Goal: Task Accomplishment & Management: Manage account settings

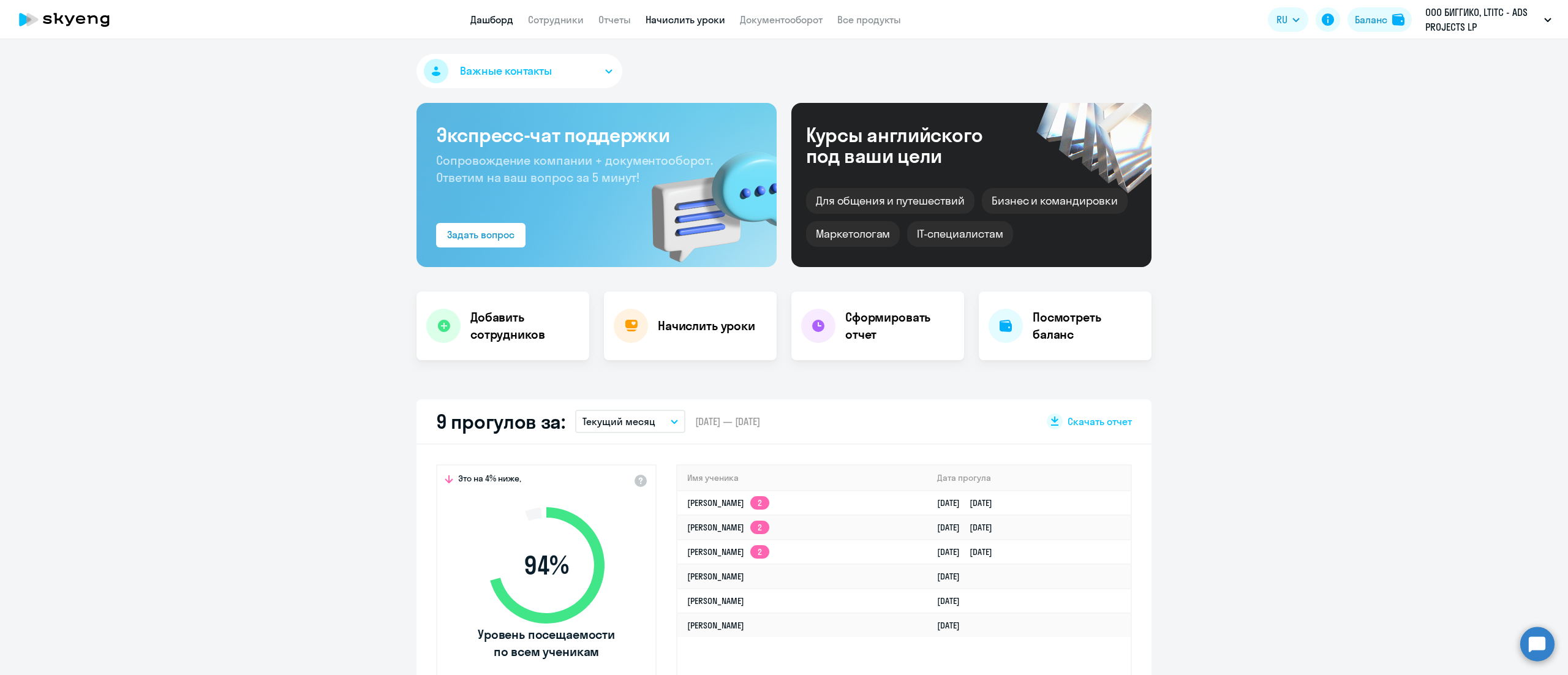
select select "30"
click at [686, 24] on link "Начислить уроки" at bounding box center [685, 19] width 80 height 12
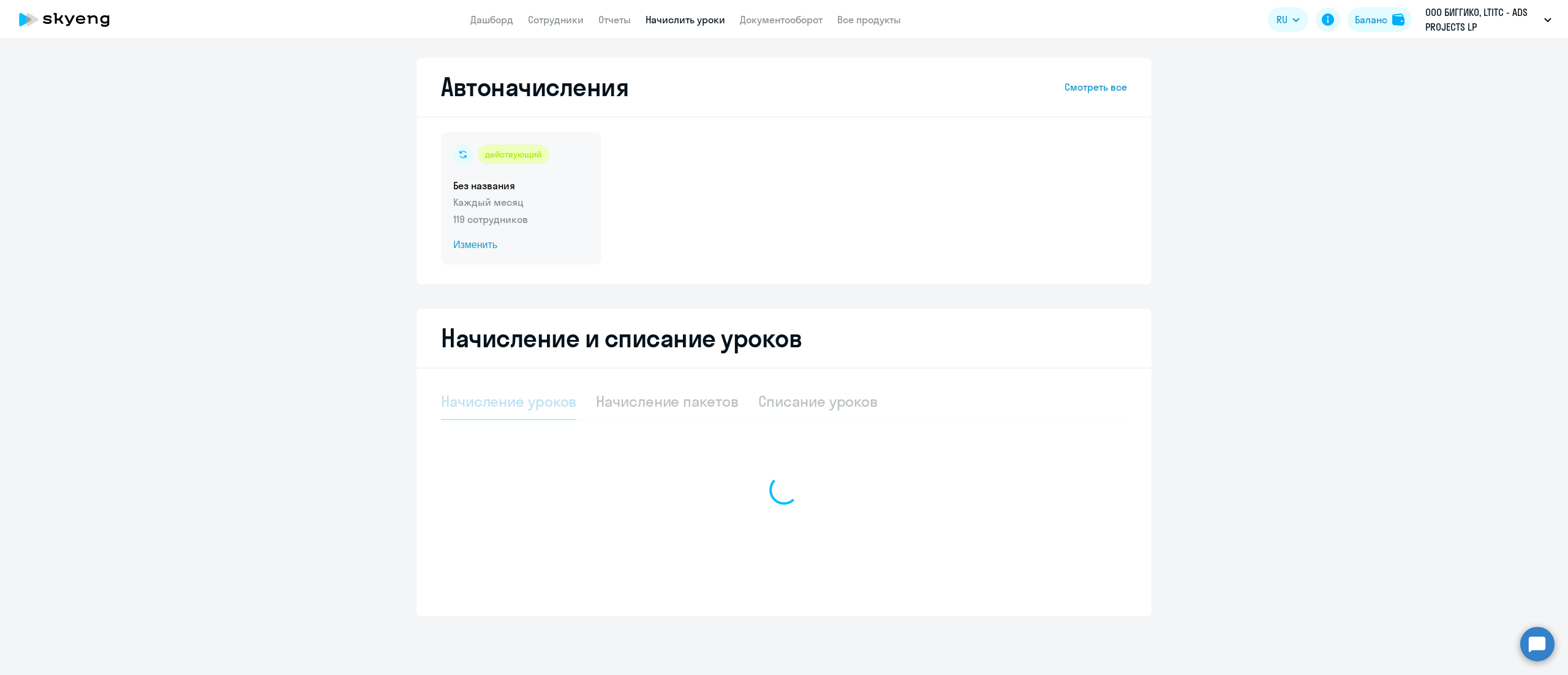
click at [524, 212] on p "119 сотрудников" at bounding box center [521, 218] width 136 height 14
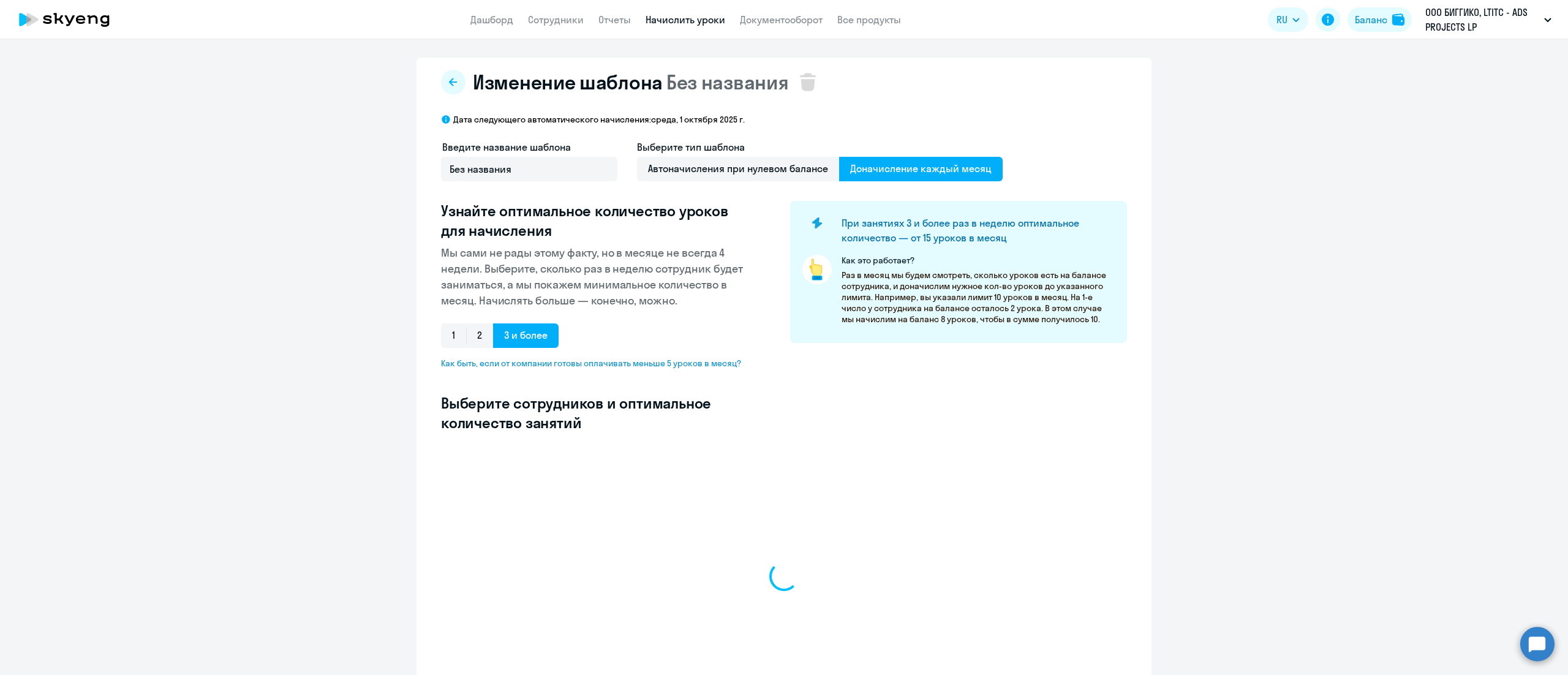
select select "10"
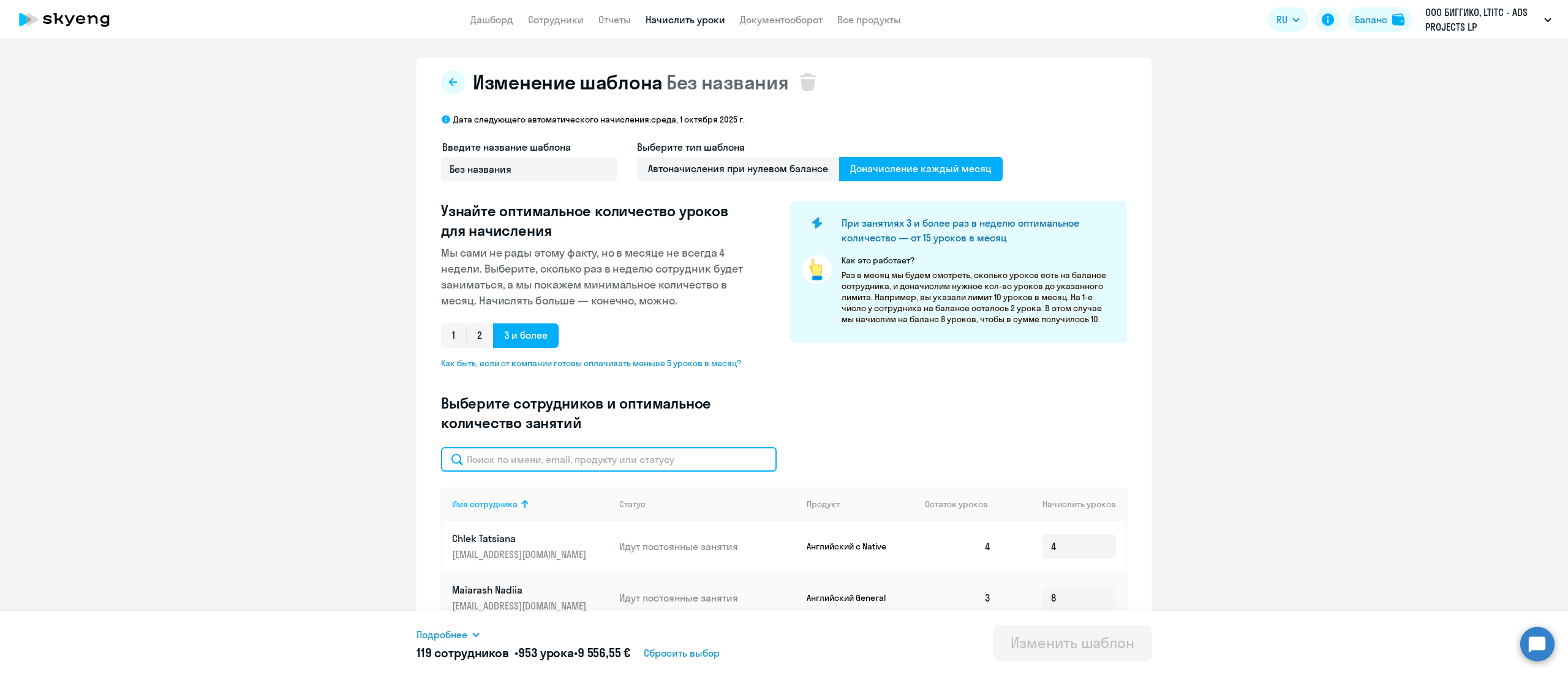
click at [585, 461] on input "text" at bounding box center [609, 459] width 336 height 24
paste input "Zakharenko"
type input "Zakharenko"
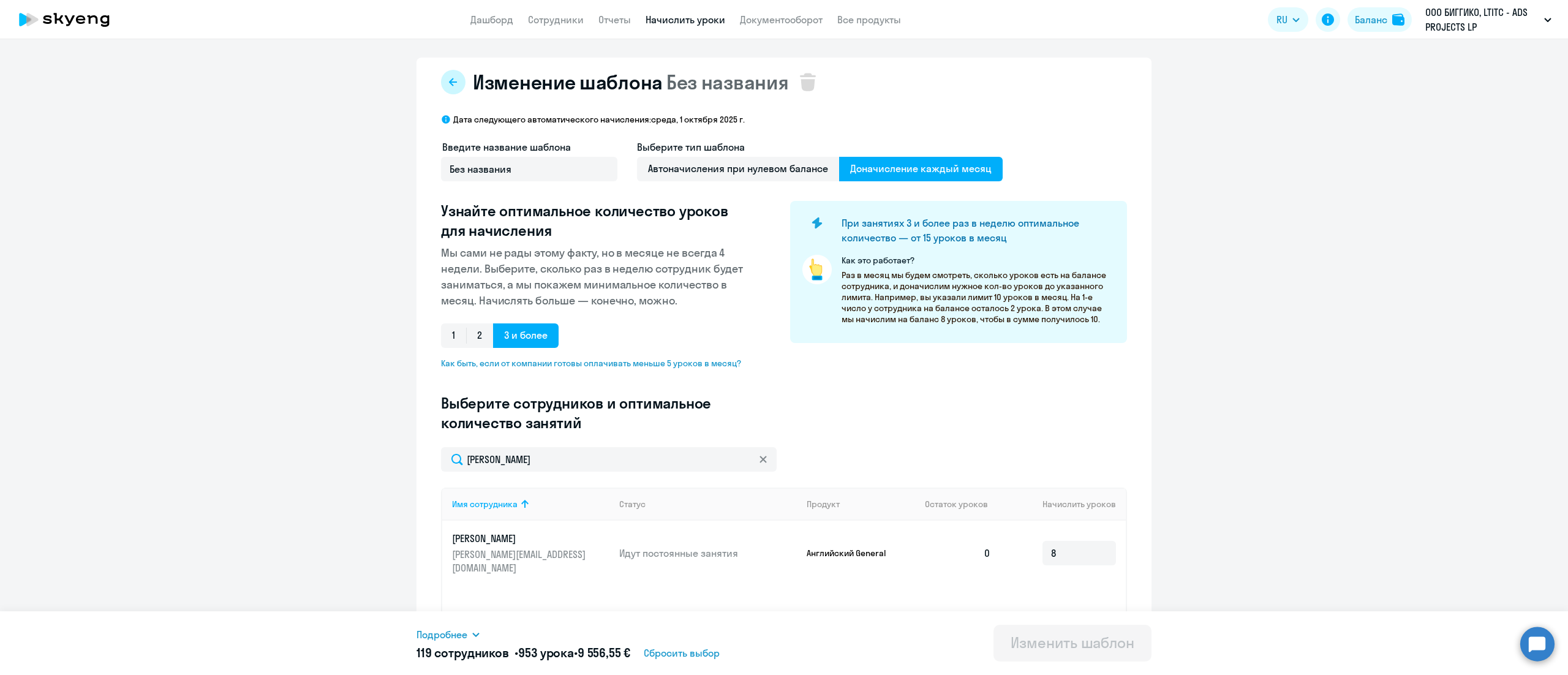
click at [454, 83] on button at bounding box center [453, 82] width 24 height 24
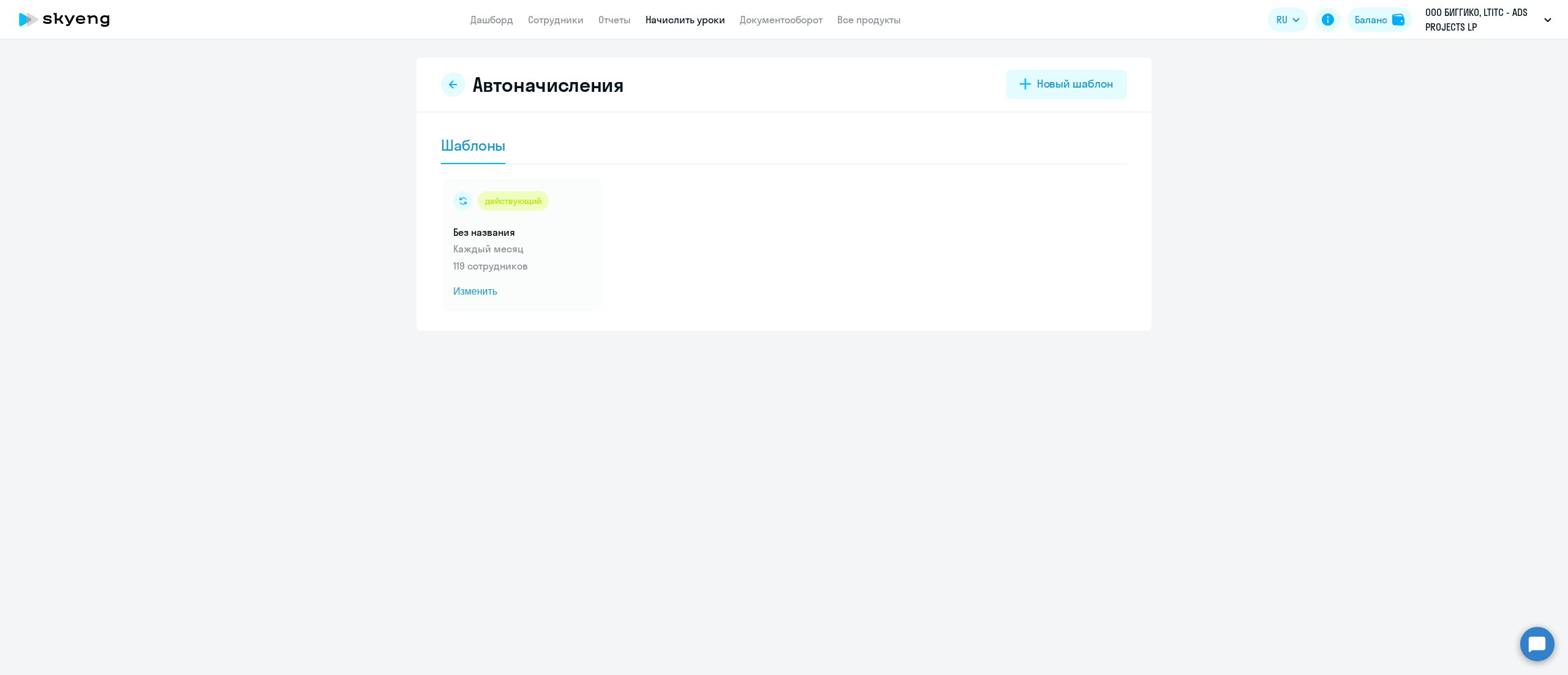
click at [454, 83] on icon at bounding box center [453, 85] width 10 height 10
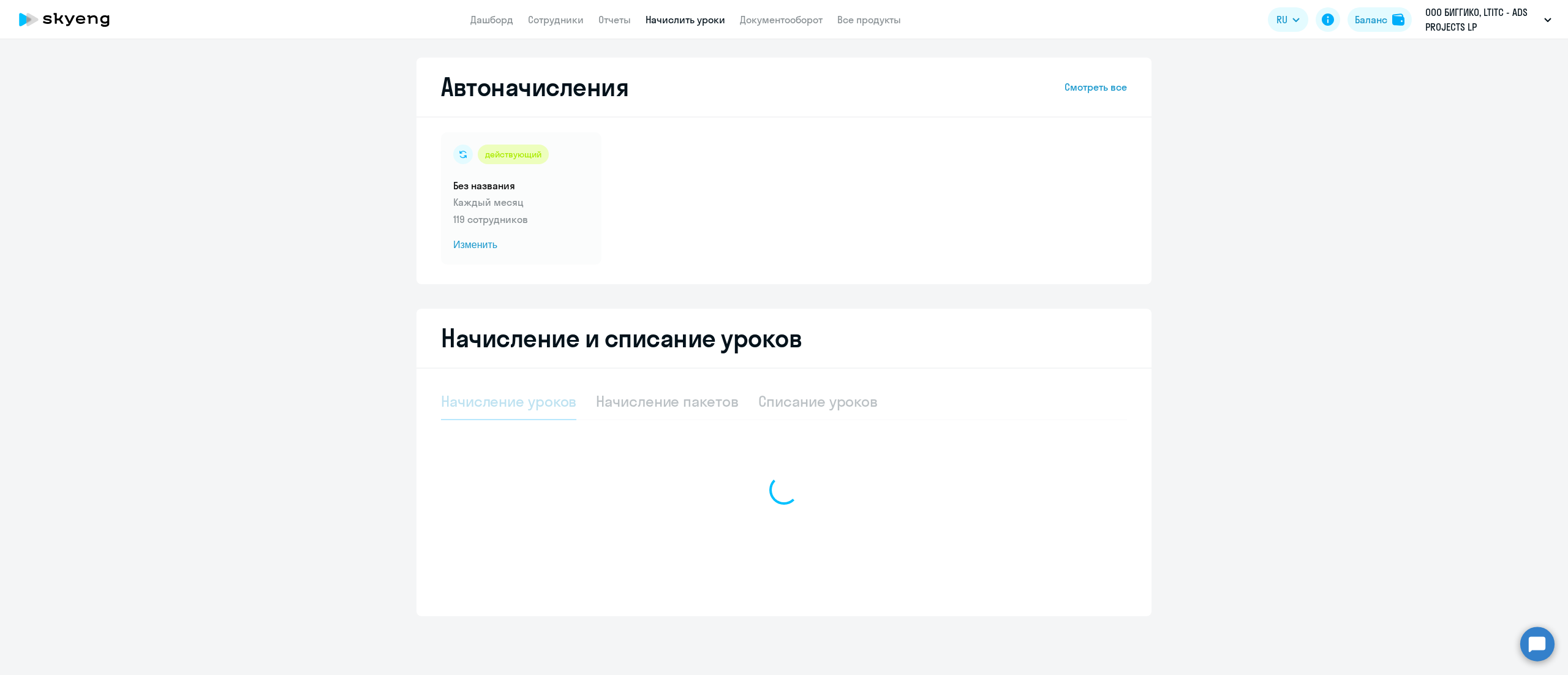
select select "10"
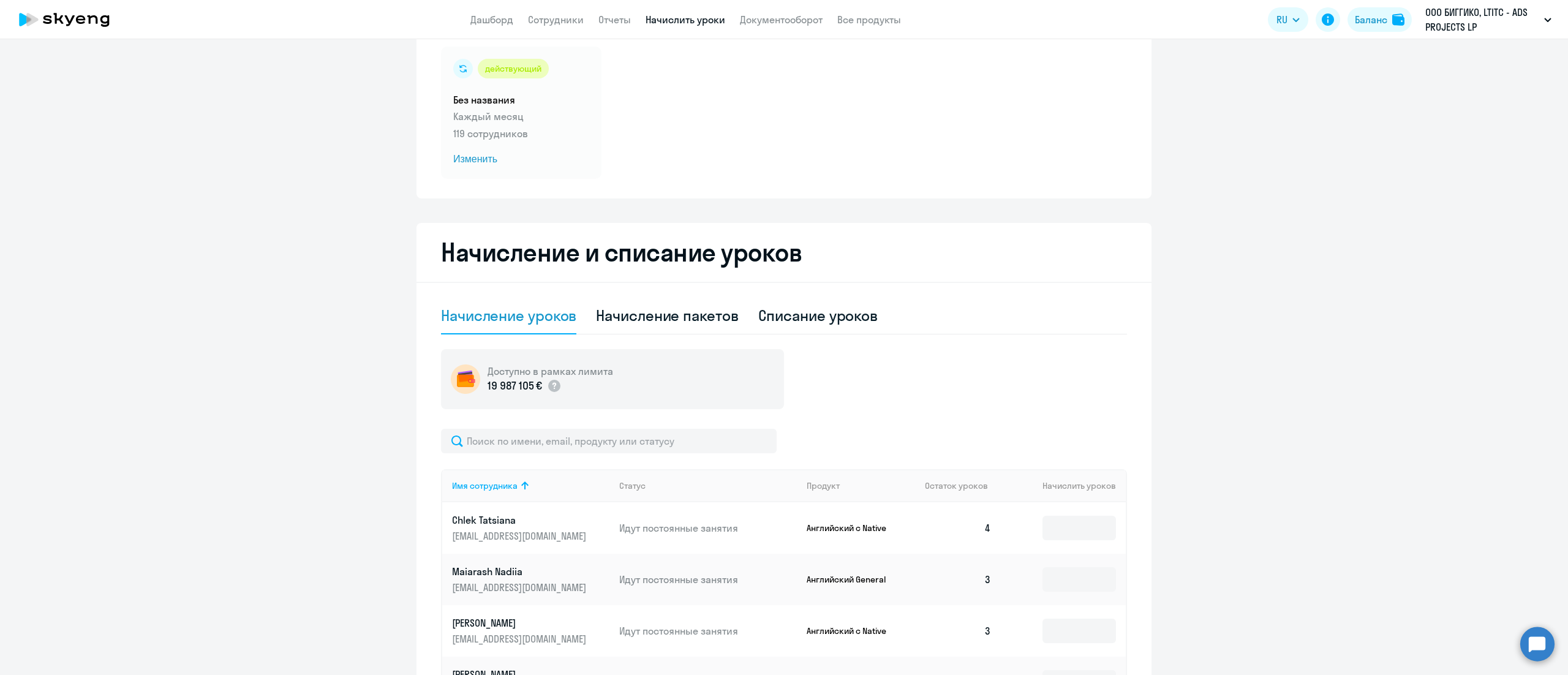
scroll to position [122, 0]
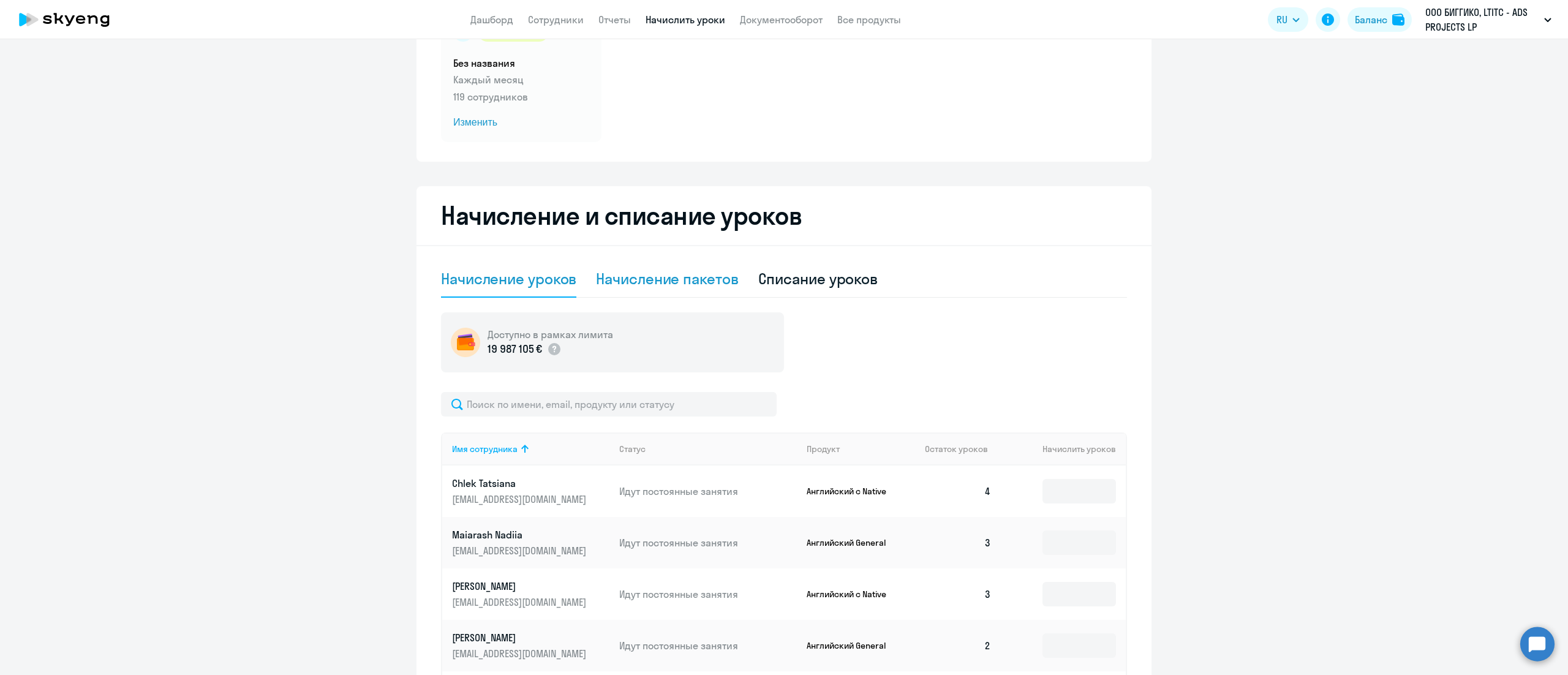
click at [682, 286] on div "Начисление пакетов" at bounding box center [667, 279] width 142 height 19
select select "10"
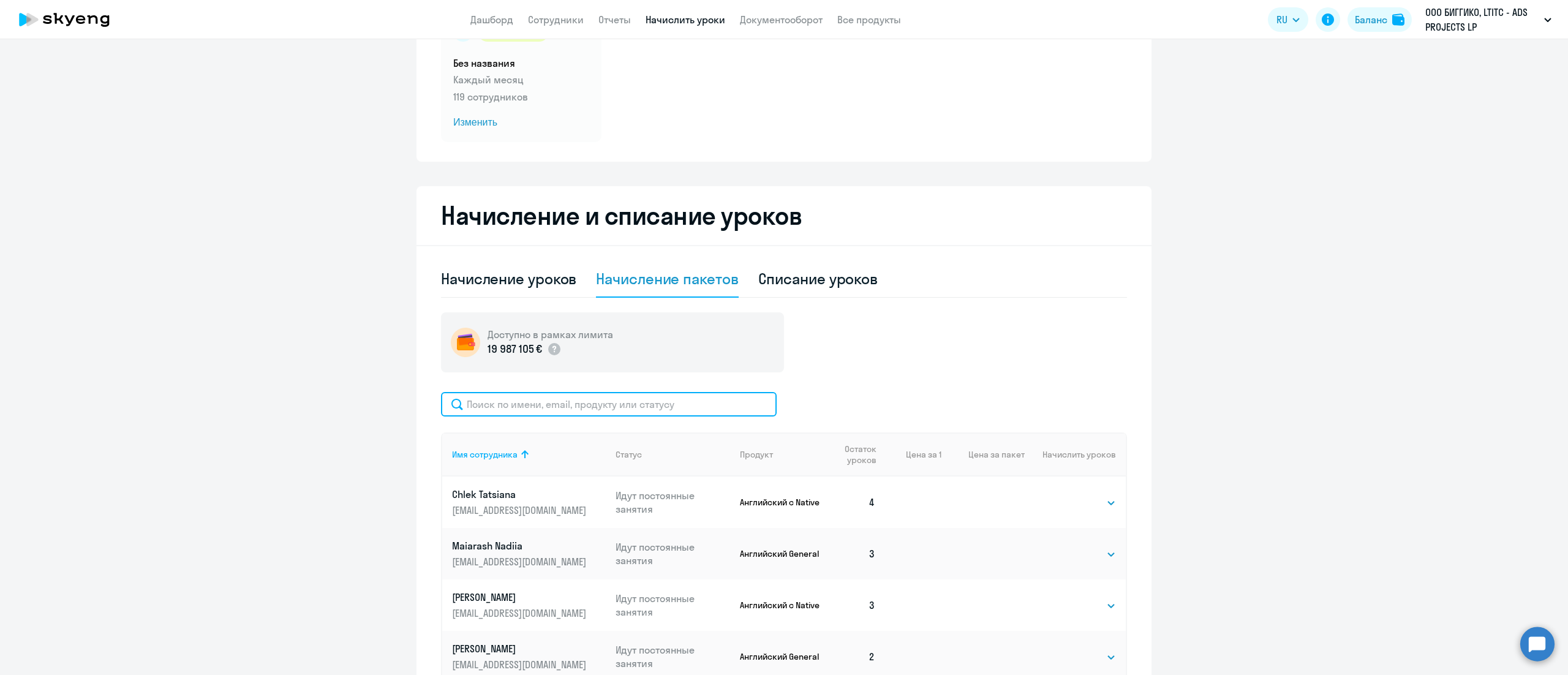
click at [691, 405] on input "text" at bounding box center [609, 404] width 336 height 24
paste input "Zakharenko"
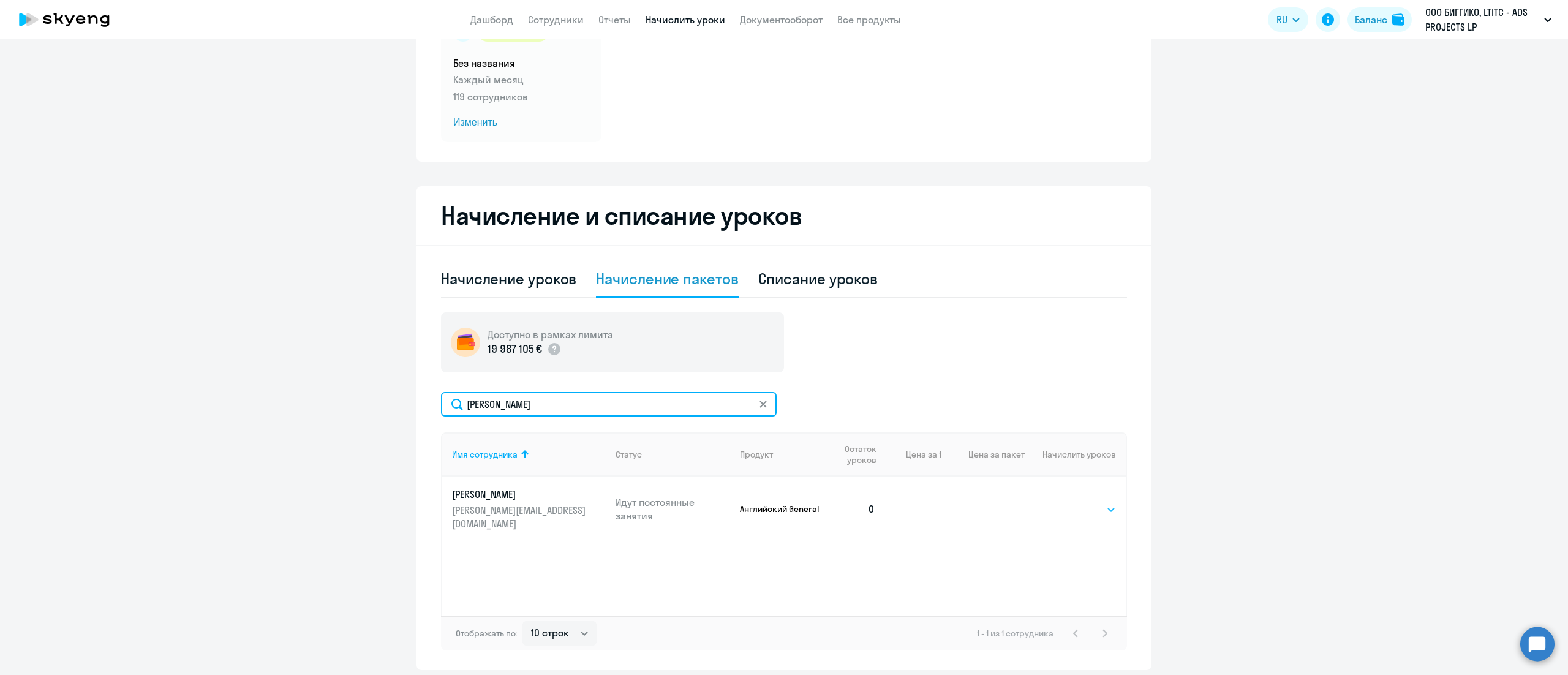
type input "Zakharenko"
click at [1074, 503] on select "Выбрать 4 8 16 32 64 96 128" at bounding box center [1091, 510] width 50 height 14
select select "8"
click at [1066, 503] on select "Выбрать 4 8 16 32 64 96 128" at bounding box center [1091, 510] width 50 height 14
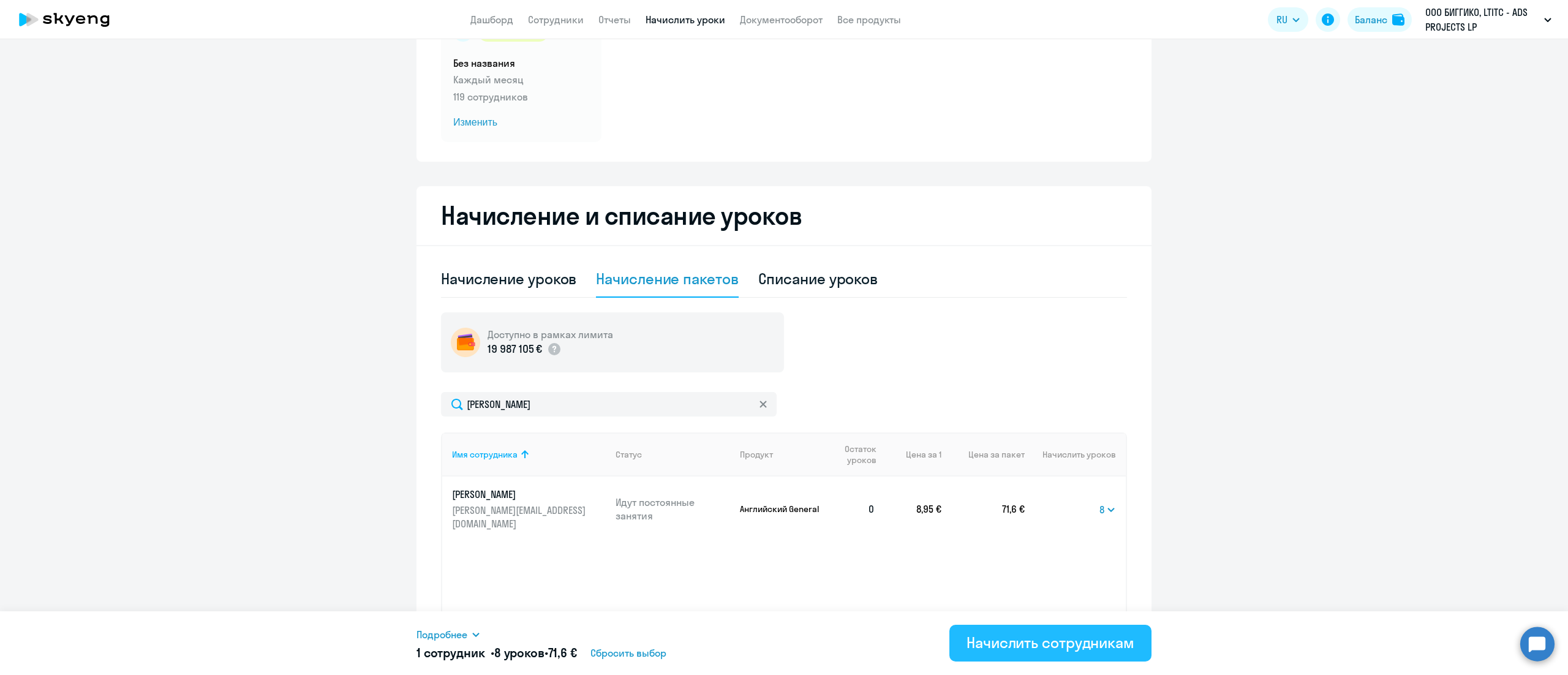
click at [1044, 642] on div "Начислить сотрудникам" at bounding box center [1051, 642] width 168 height 19
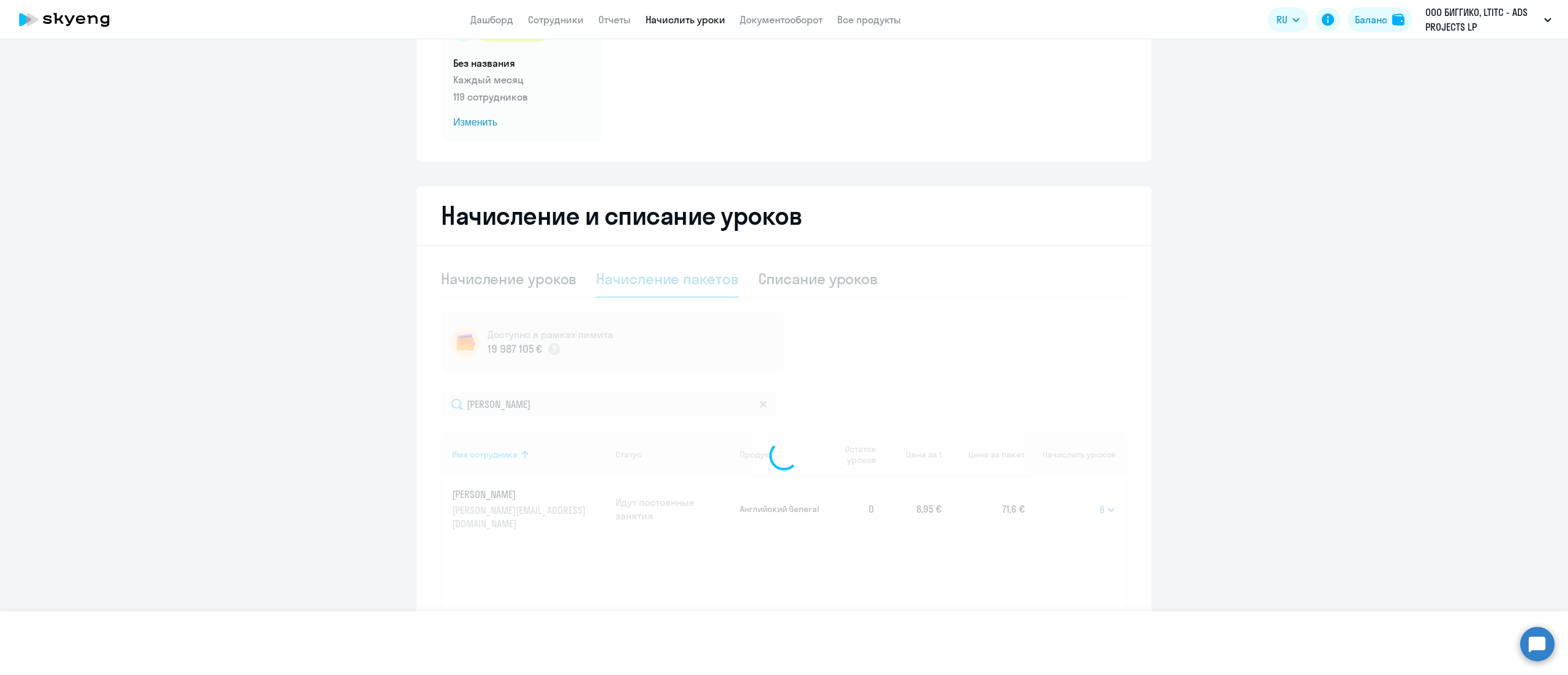
select select
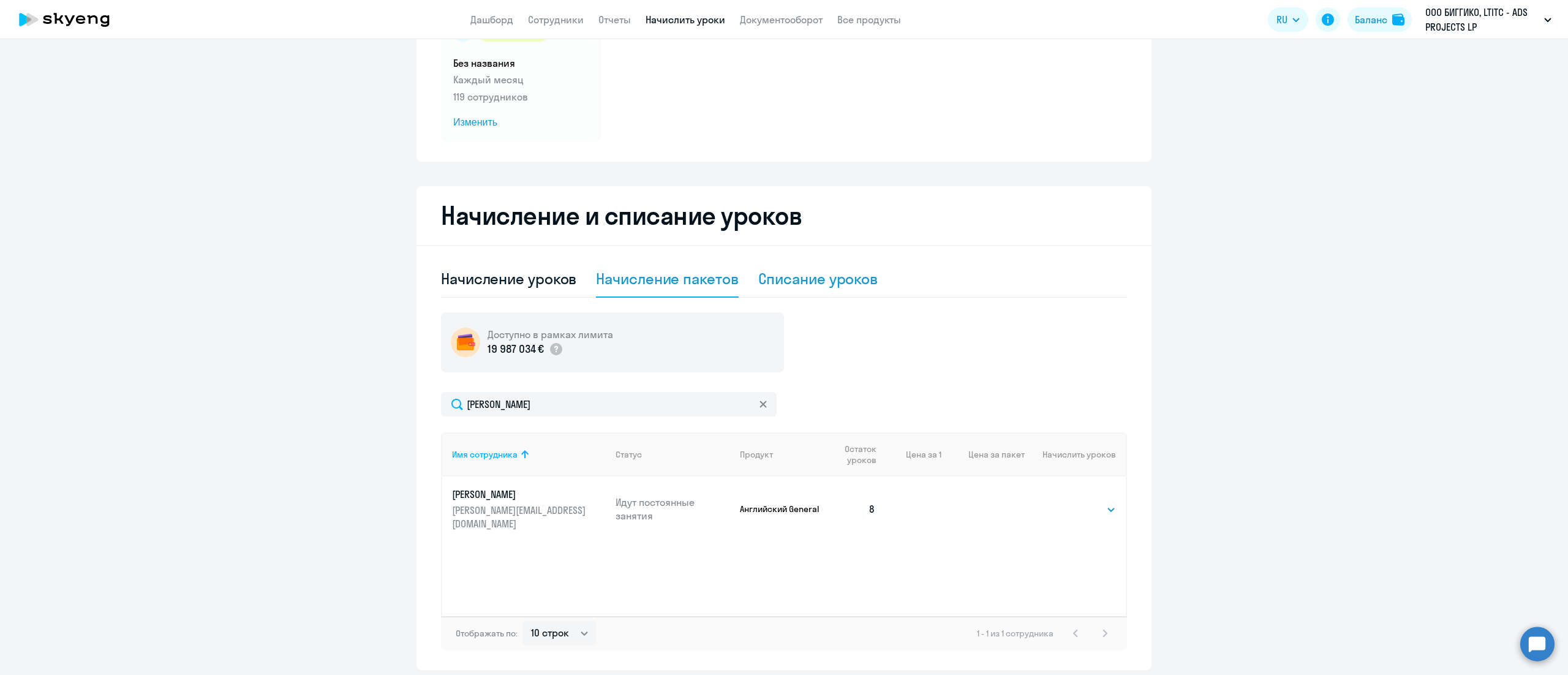
click at [778, 287] on div "Списание уроков" at bounding box center [818, 279] width 120 height 19
select select "10"
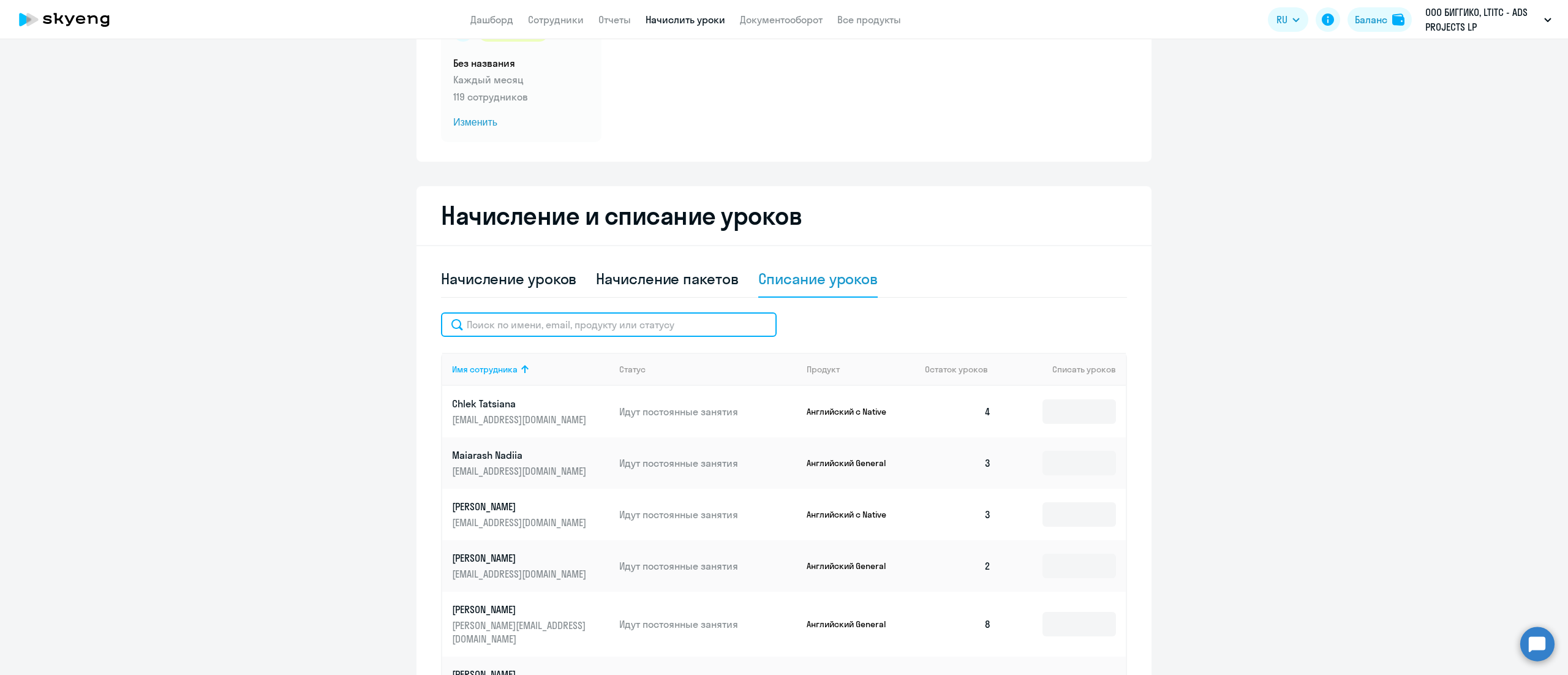
click at [694, 333] on input "text" at bounding box center [609, 324] width 336 height 24
paste input "Zakharenko"
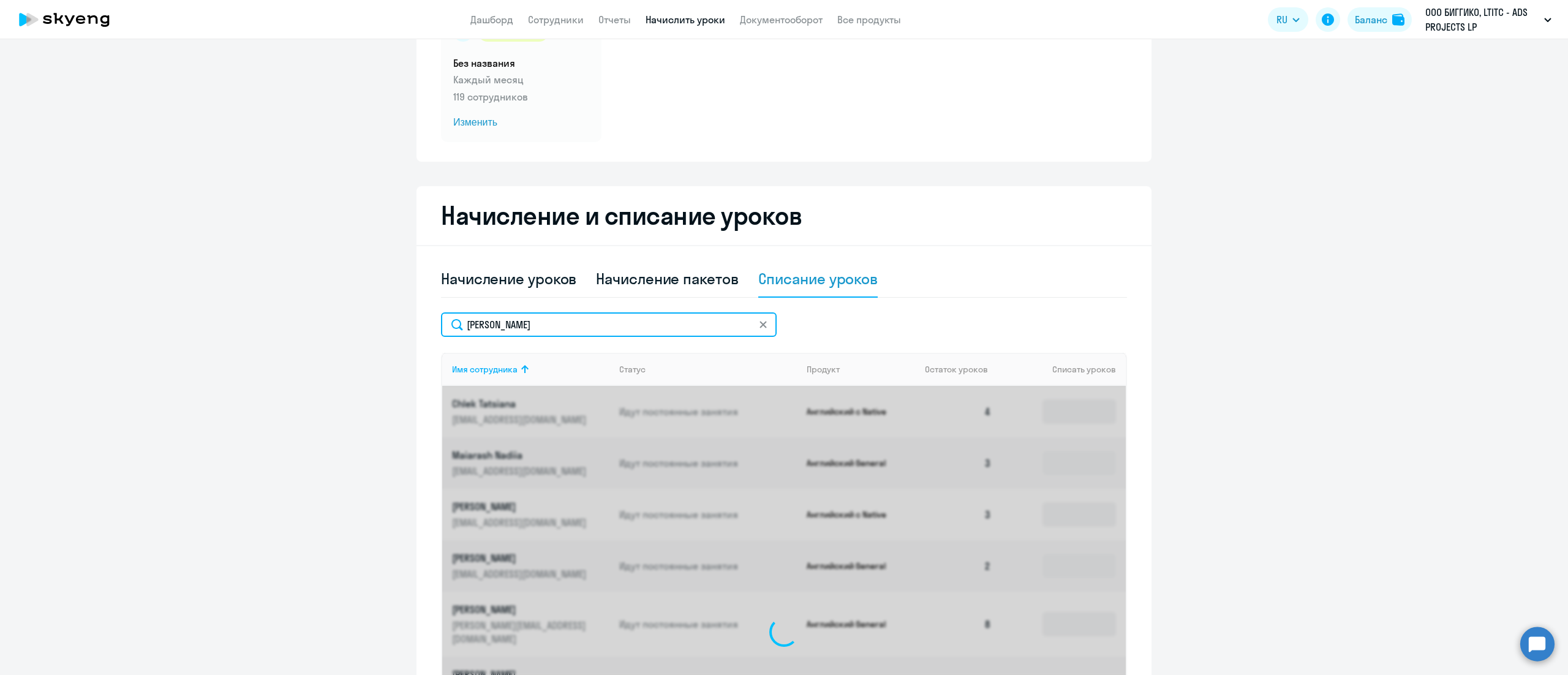
scroll to position [87, 0]
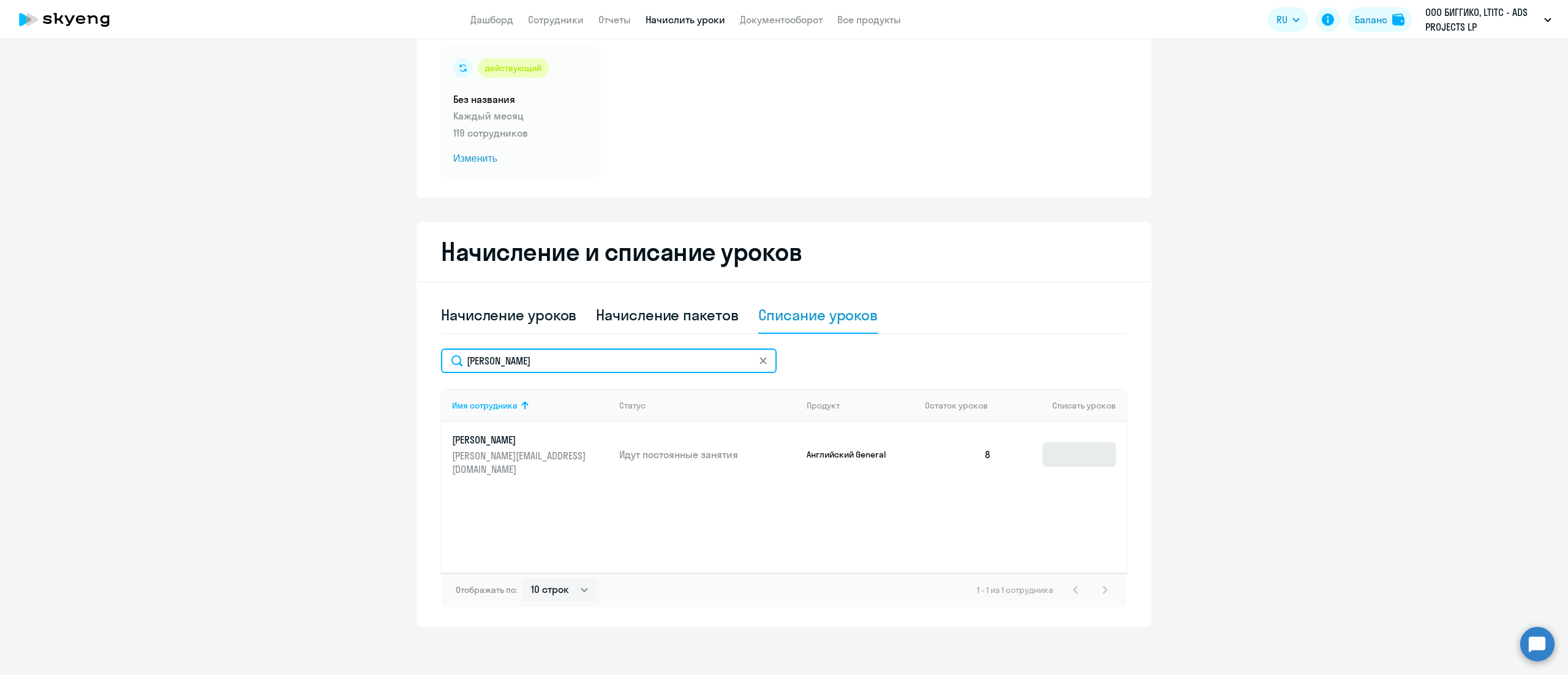
type input "Zakharenko"
click at [1055, 450] on input at bounding box center [1080, 454] width 73 height 24
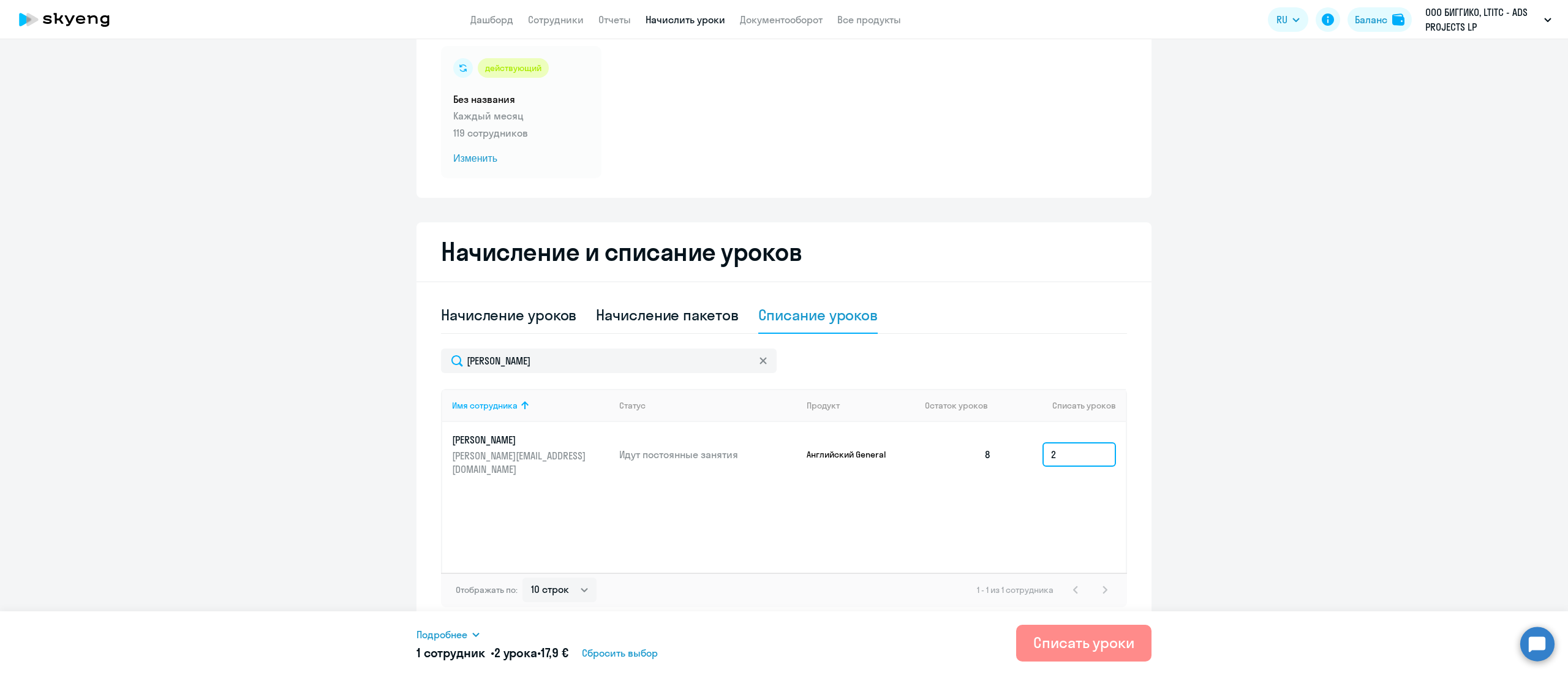
type input "2"
click at [1062, 646] on div "Списать уроки" at bounding box center [1083, 642] width 101 height 19
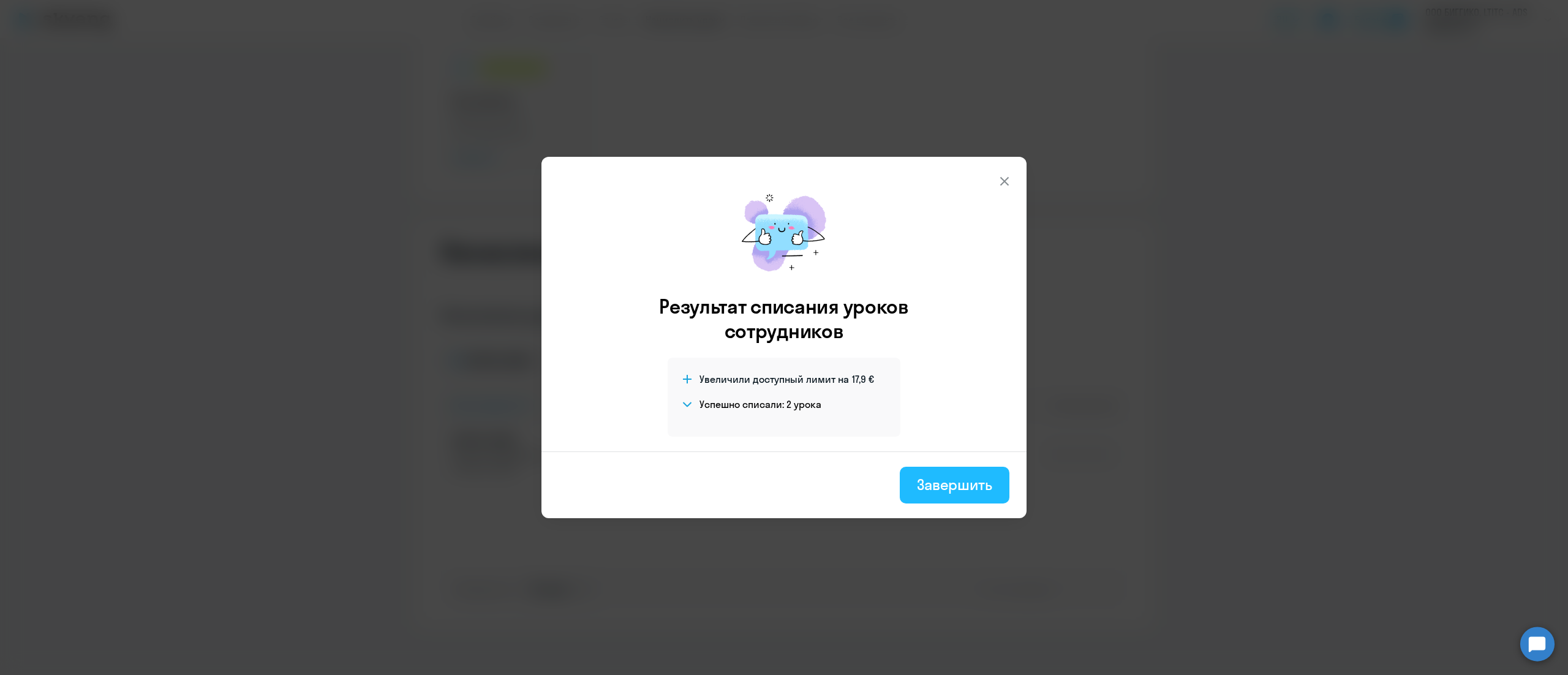
click at [957, 483] on div "Завершить" at bounding box center [955, 485] width 75 height 19
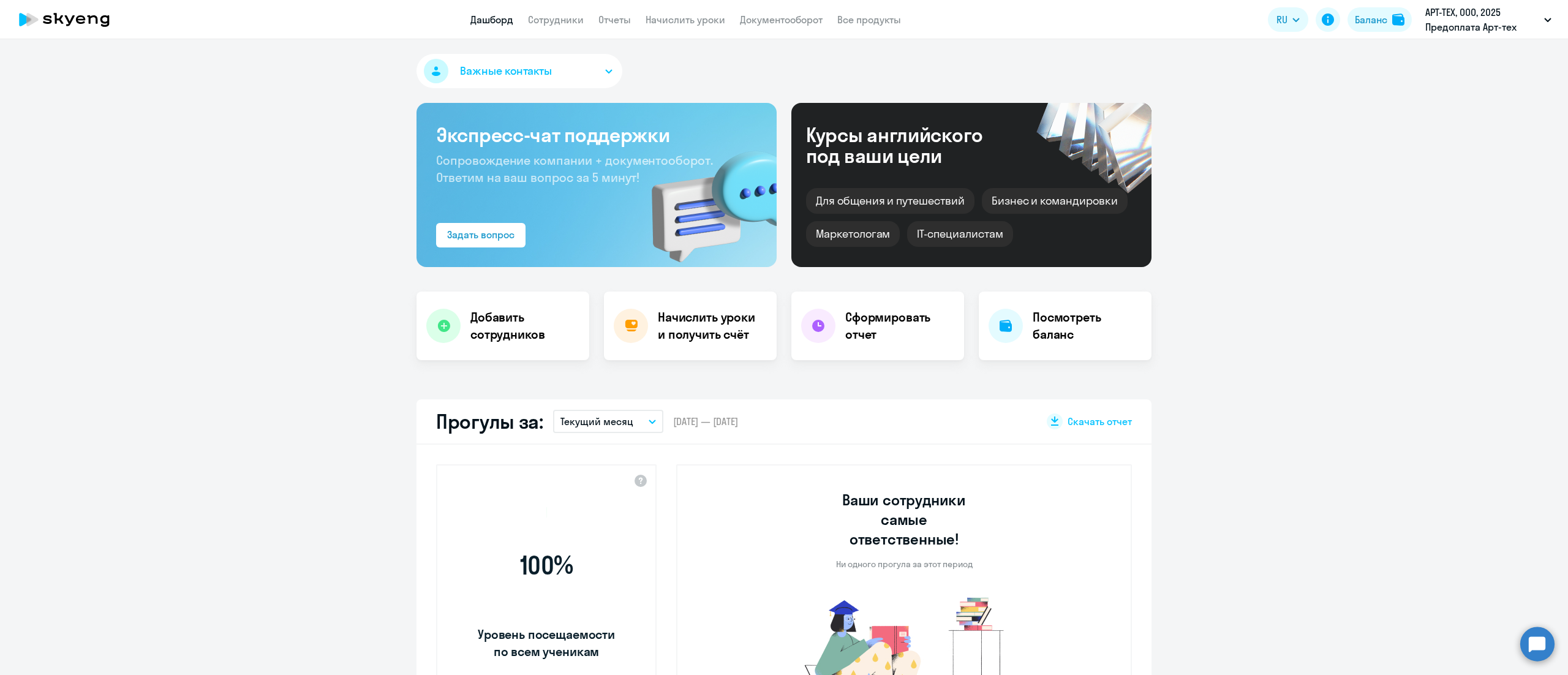
select select "30"
click at [687, 18] on link "Начислить уроки" at bounding box center [685, 19] width 80 height 12
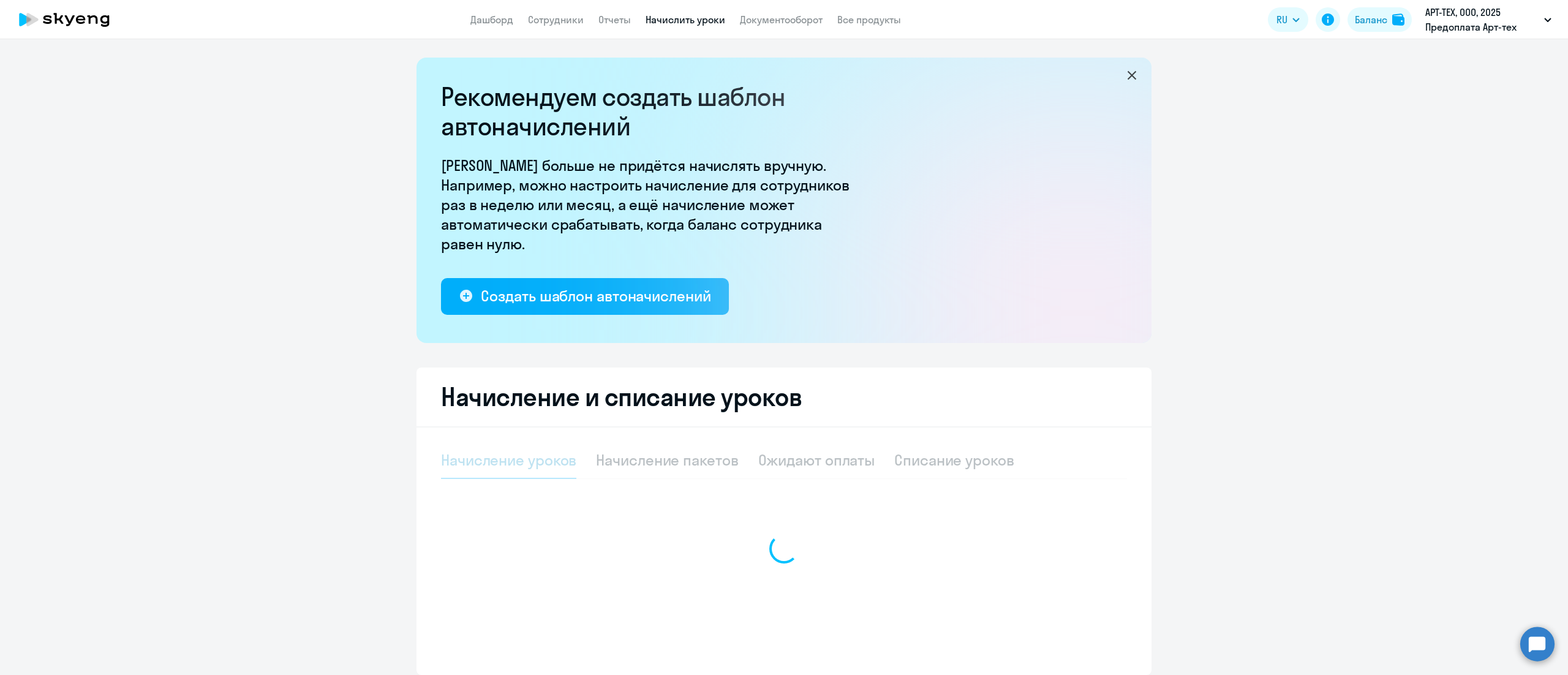
select select "10"
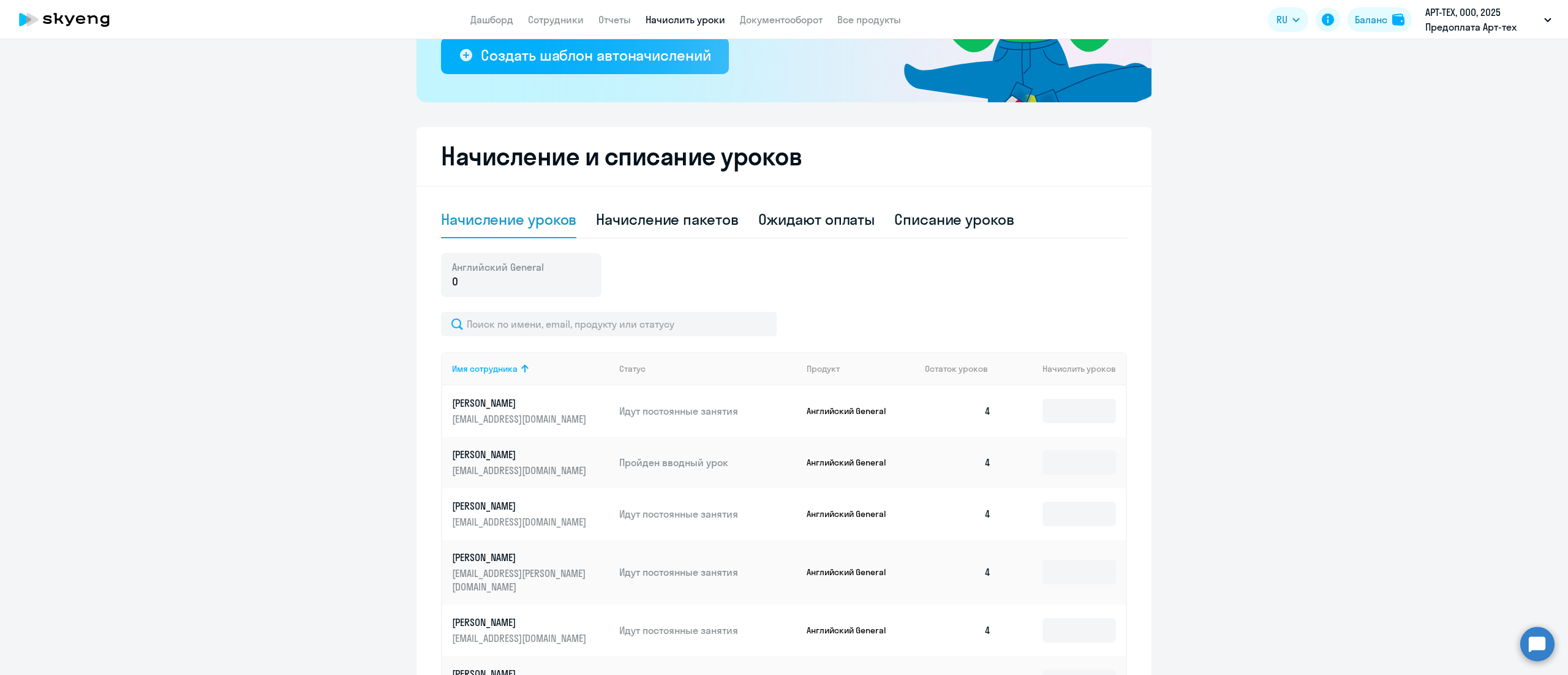
scroll to position [367, 0]
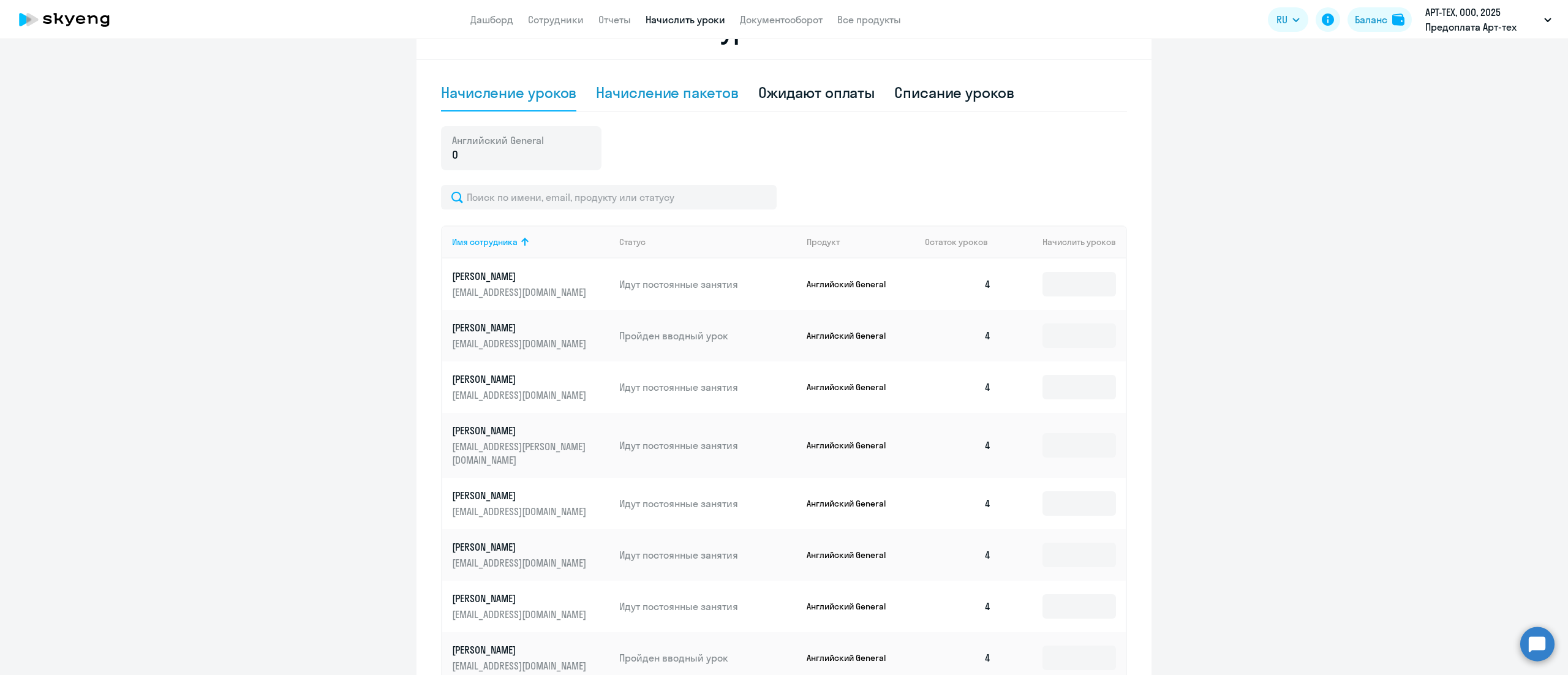
drag, startPoint x: 684, startPoint y: 95, endPoint x: 709, endPoint y: 100, distance: 25.5
click at [684, 95] on div "Начисление пакетов" at bounding box center [667, 92] width 142 height 19
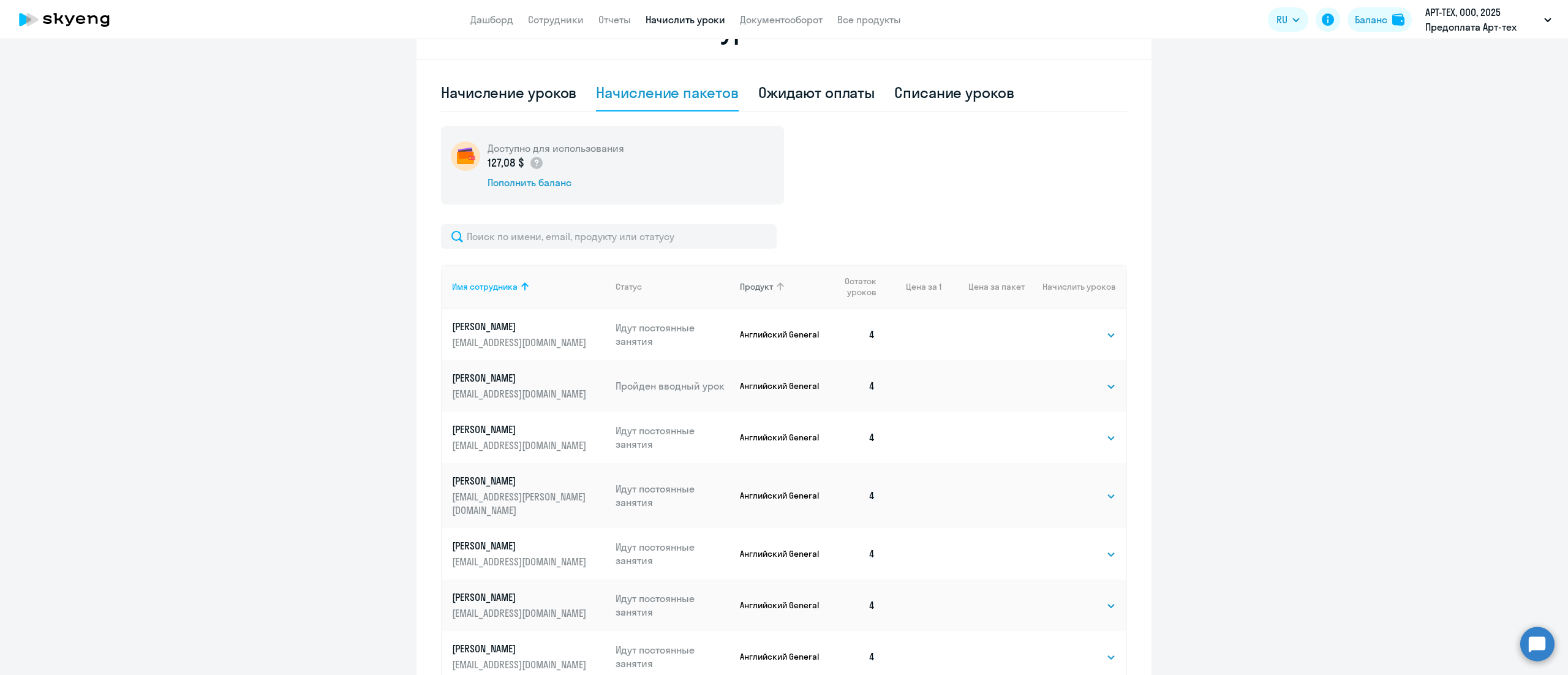
click at [775, 287] on icon at bounding box center [780, 287] width 14 height 14
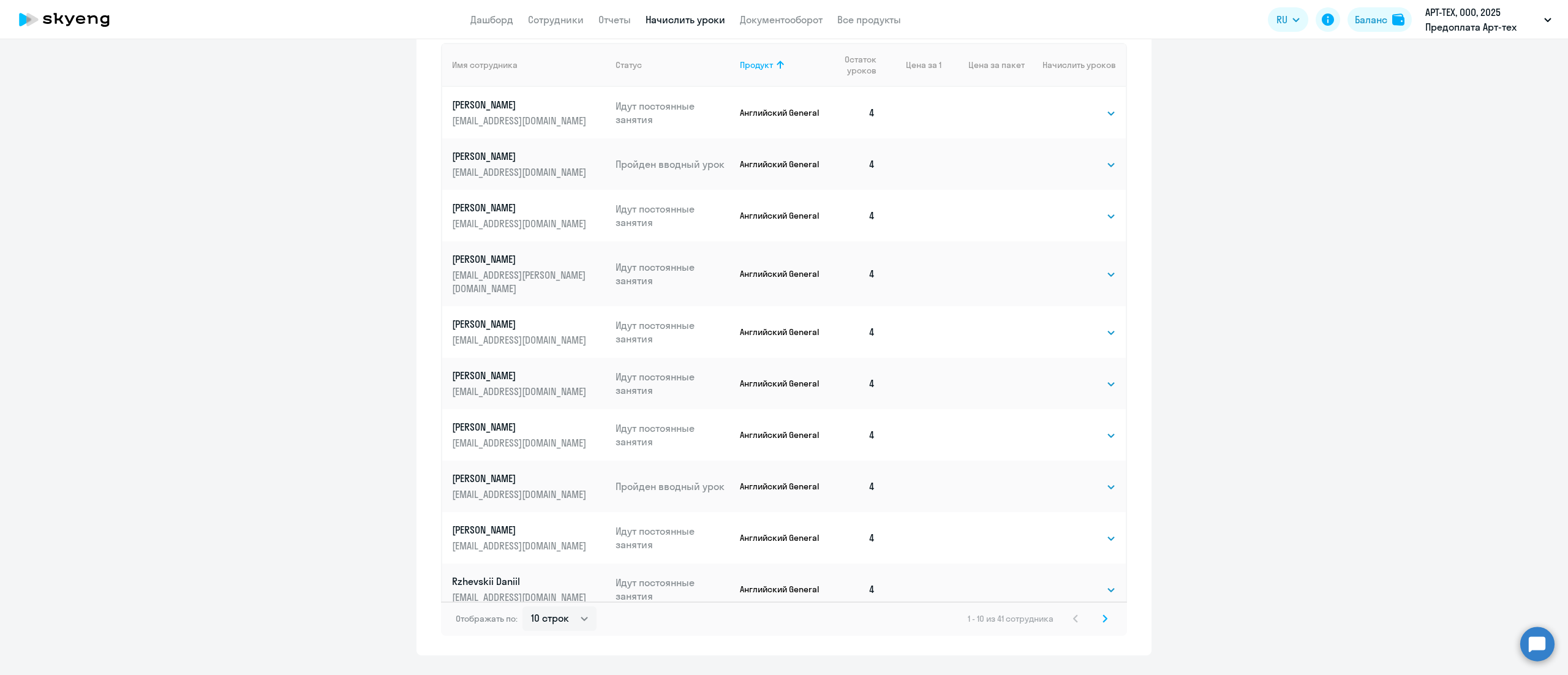
scroll to position [612, 0]
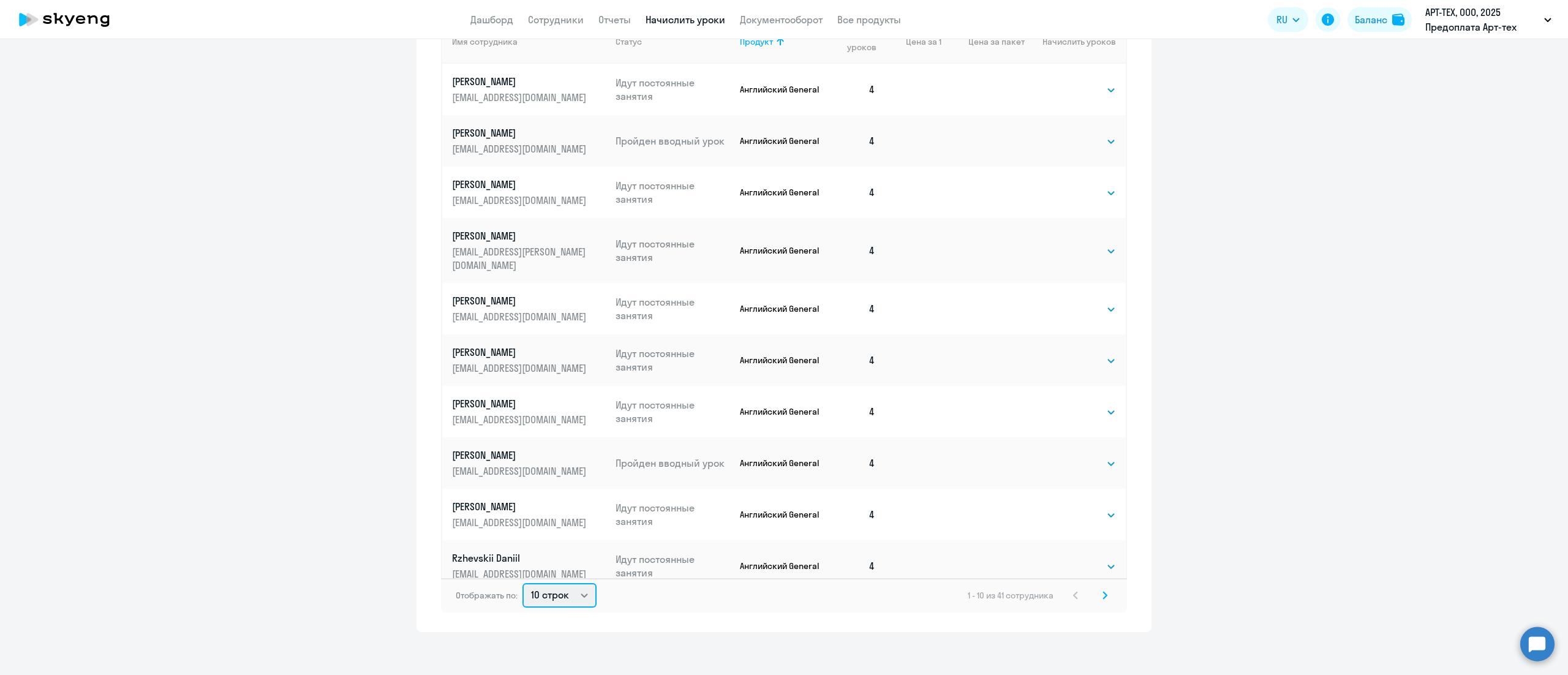
click at [557, 595] on select "10 строк 30 строк 50 строк" at bounding box center [560, 595] width 74 height 24
select select "50"
click at [523, 584] on select "10 строк 30 строк 50 строк" at bounding box center [560, 595] width 74 height 24
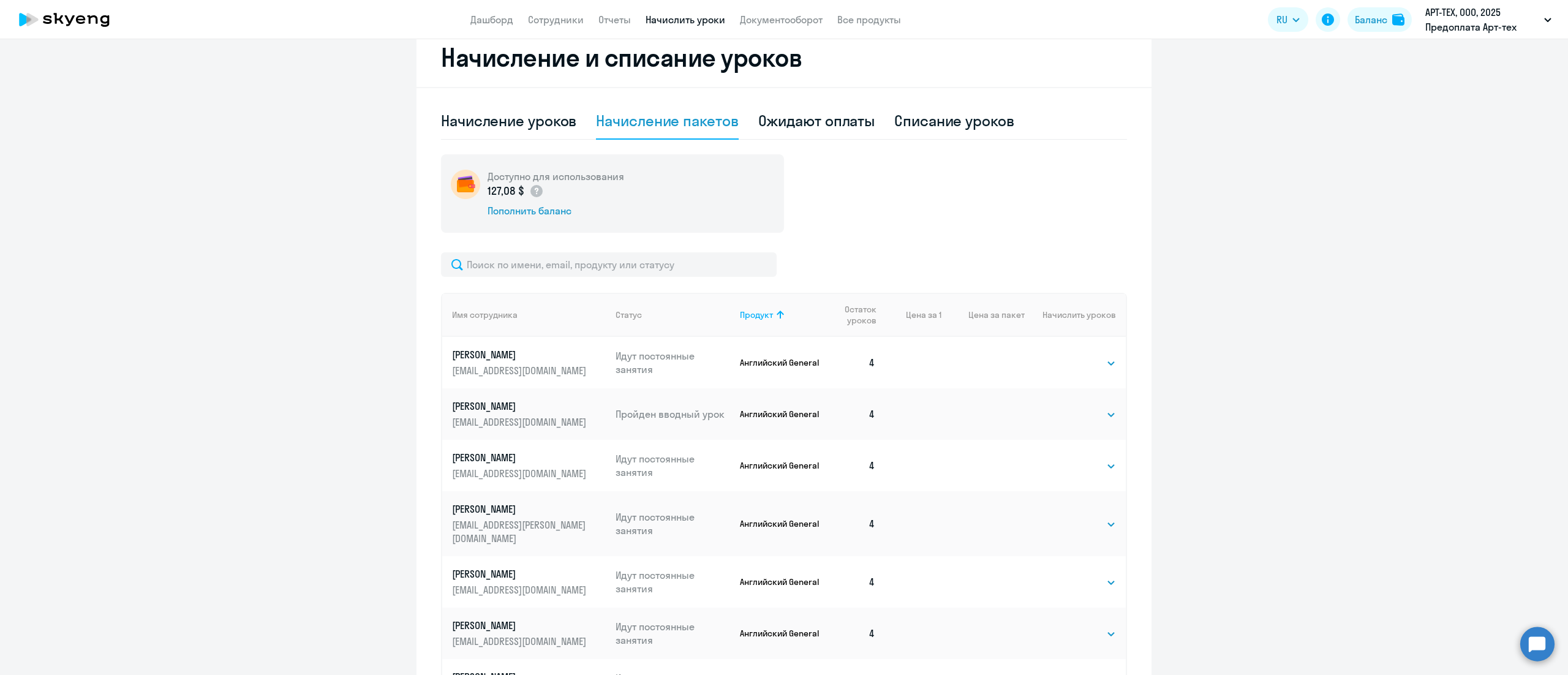
scroll to position [128, 0]
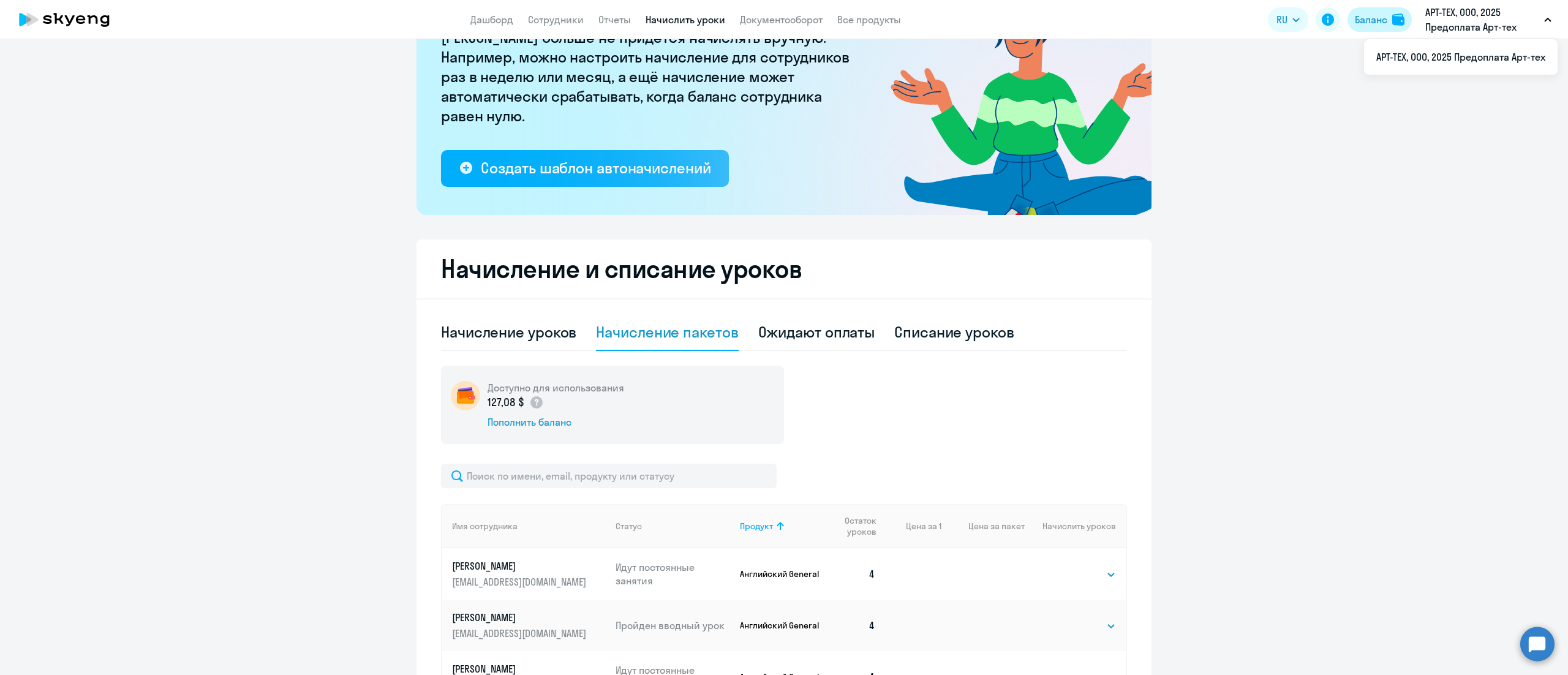
click at [1381, 17] on div "Баланс" at bounding box center [1372, 19] width 33 height 14
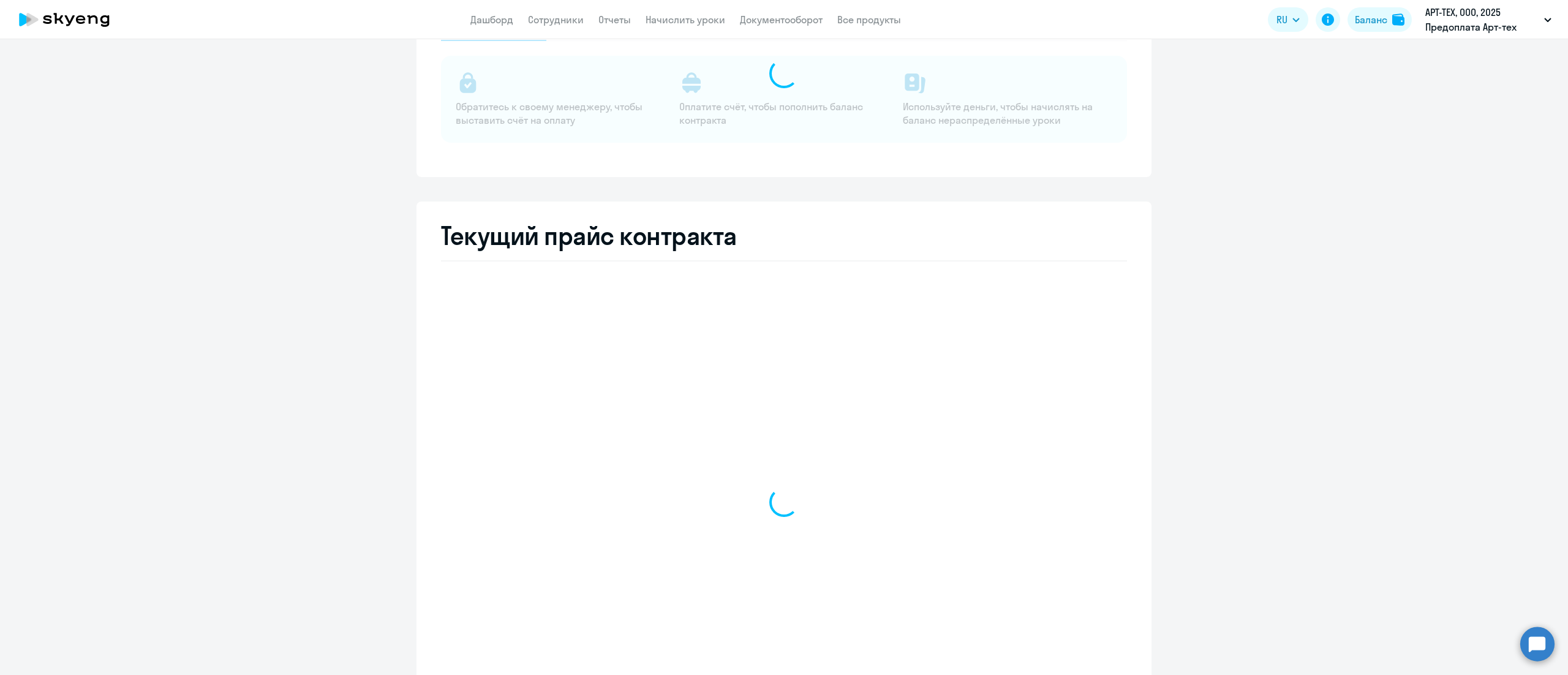
select select "english_adult_not_native_speaker"
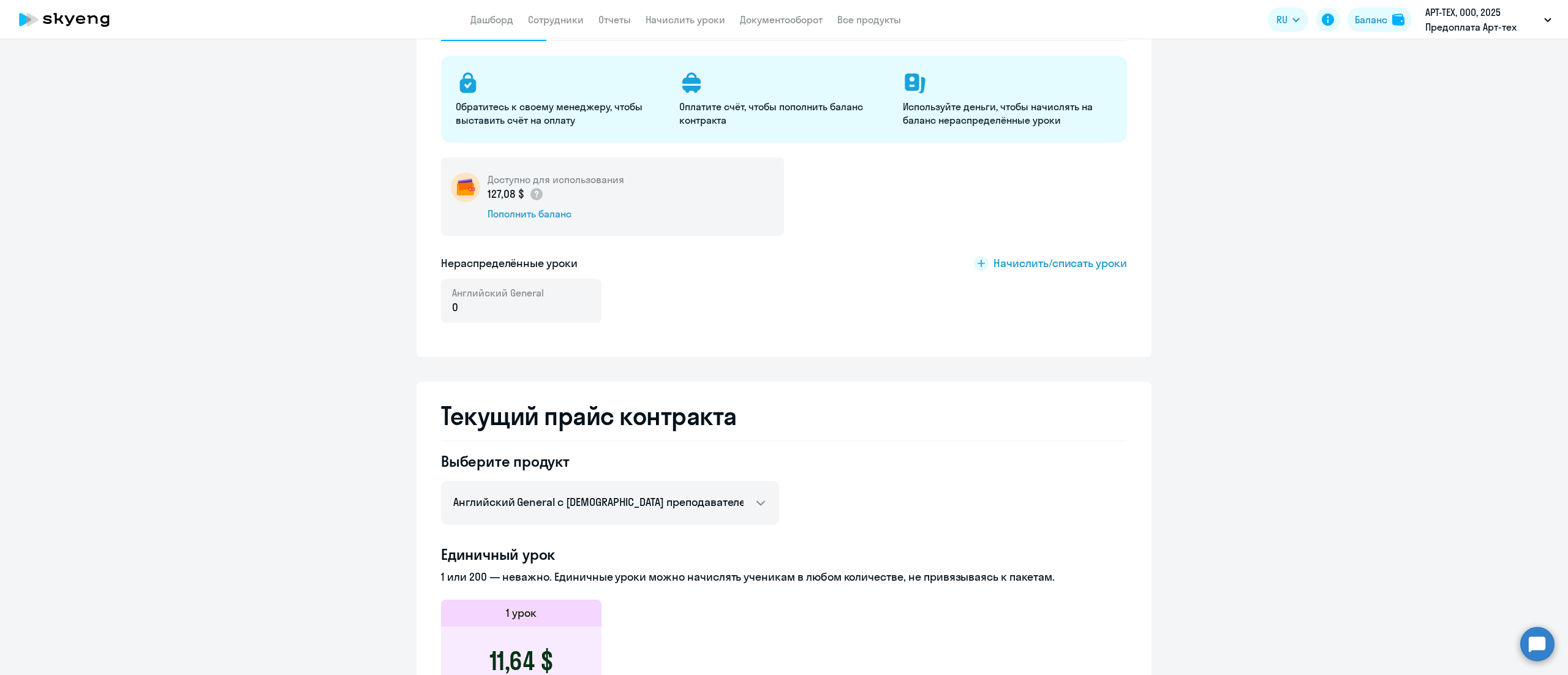
scroll to position [6, 0]
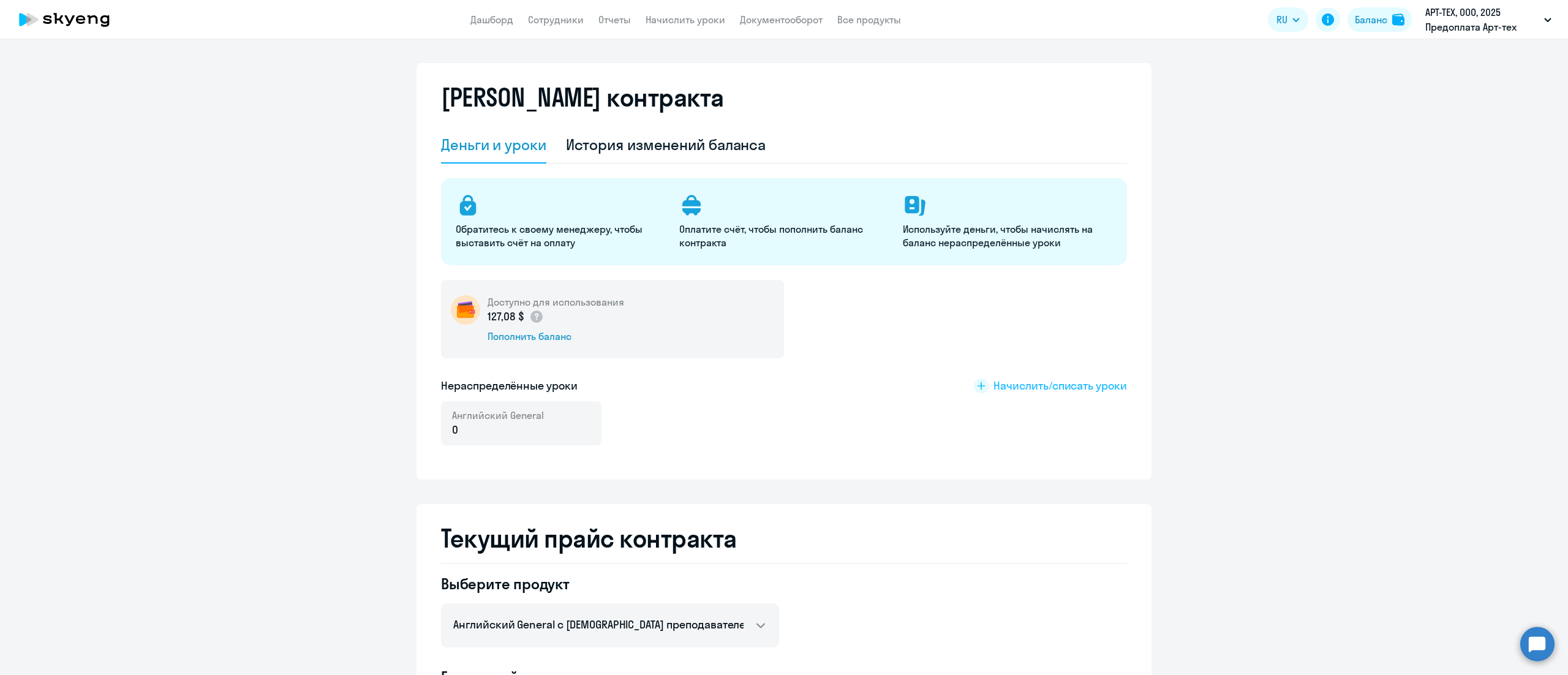
click at [1012, 388] on span "Начислить/списать уроки" at bounding box center [1060, 386] width 134 height 16
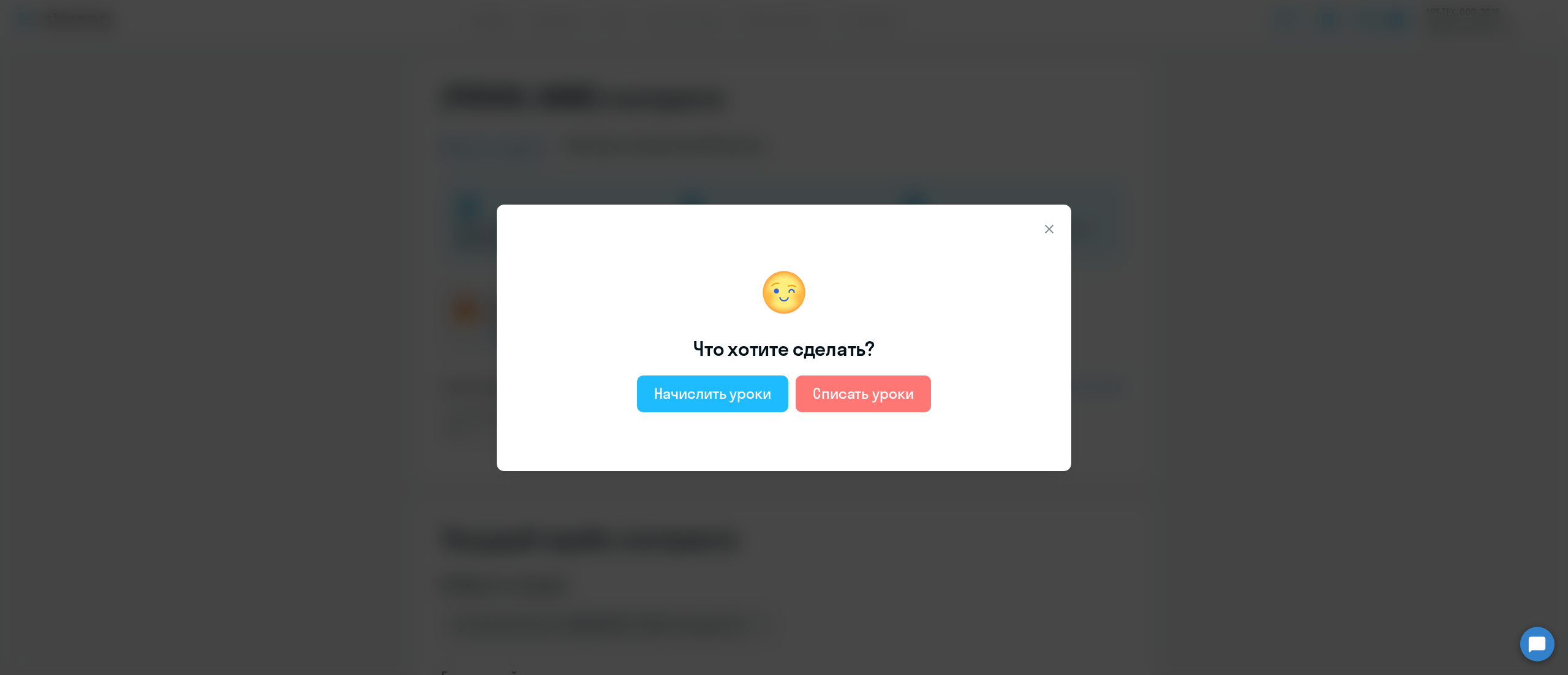
click at [735, 394] on div "Начислить уроки" at bounding box center [713, 393] width 117 height 19
select select "english_adult_not_native_speaker"
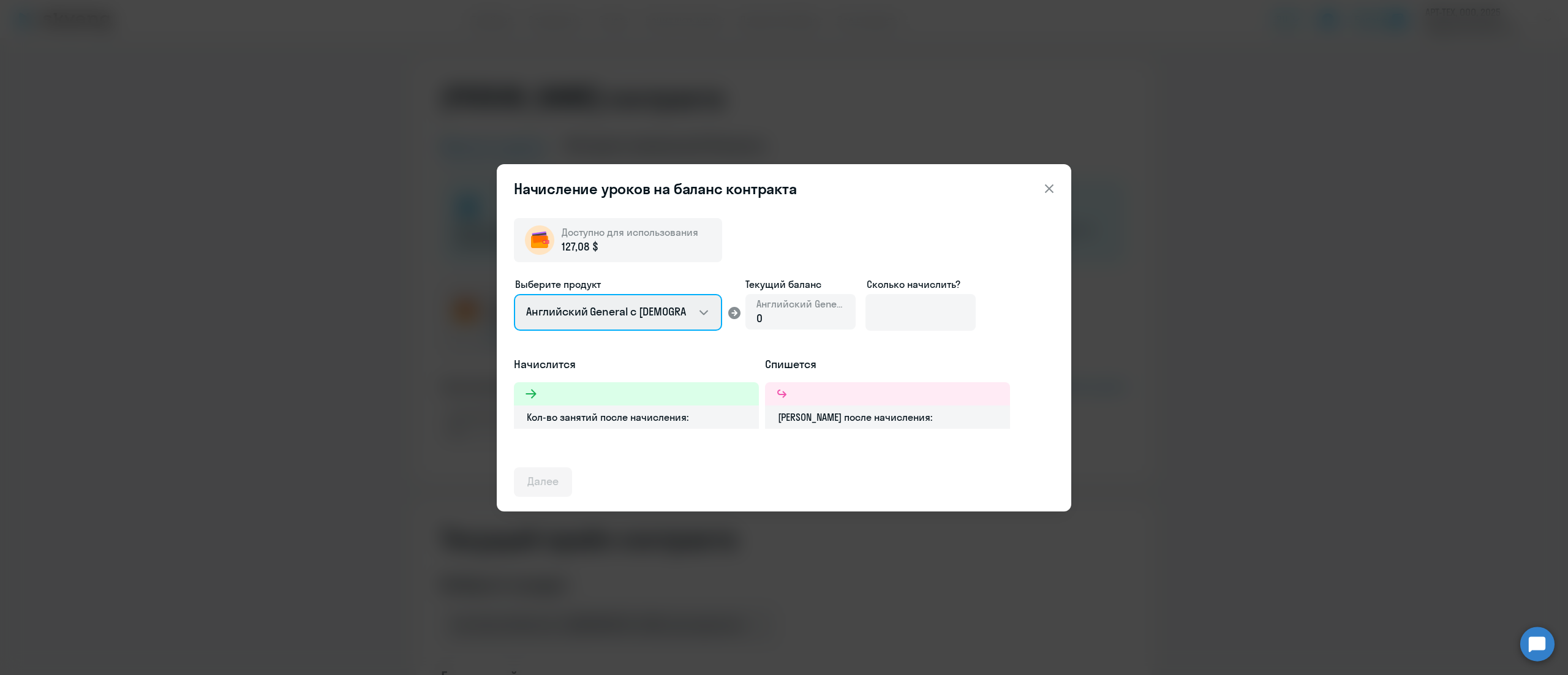
click at [707, 315] on select "Английский General с [DEMOGRAPHIC_DATA] преподавателем" at bounding box center [618, 312] width 209 height 37
click at [731, 258] on div "Доступно для использования 127,08 $ Выберите продукт Английский General с русск…" at bounding box center [784, 353] width 540 height 288
click at [670, 313] on select "Английский General с [DEMOGRAPHIC_DATA] преподавателем" at bounding box center [618, 312] width 209 height 37
click at [745, 247] on div "Доступно для использования 127,08 $ Выберите продукт Английский General с русск…" at bounding box center [784, 353] width 540 height 288
drag, startPoint x: 185, startPoint y: 165, endPoint x: 226, endPoint y: 166, distance: 41.0
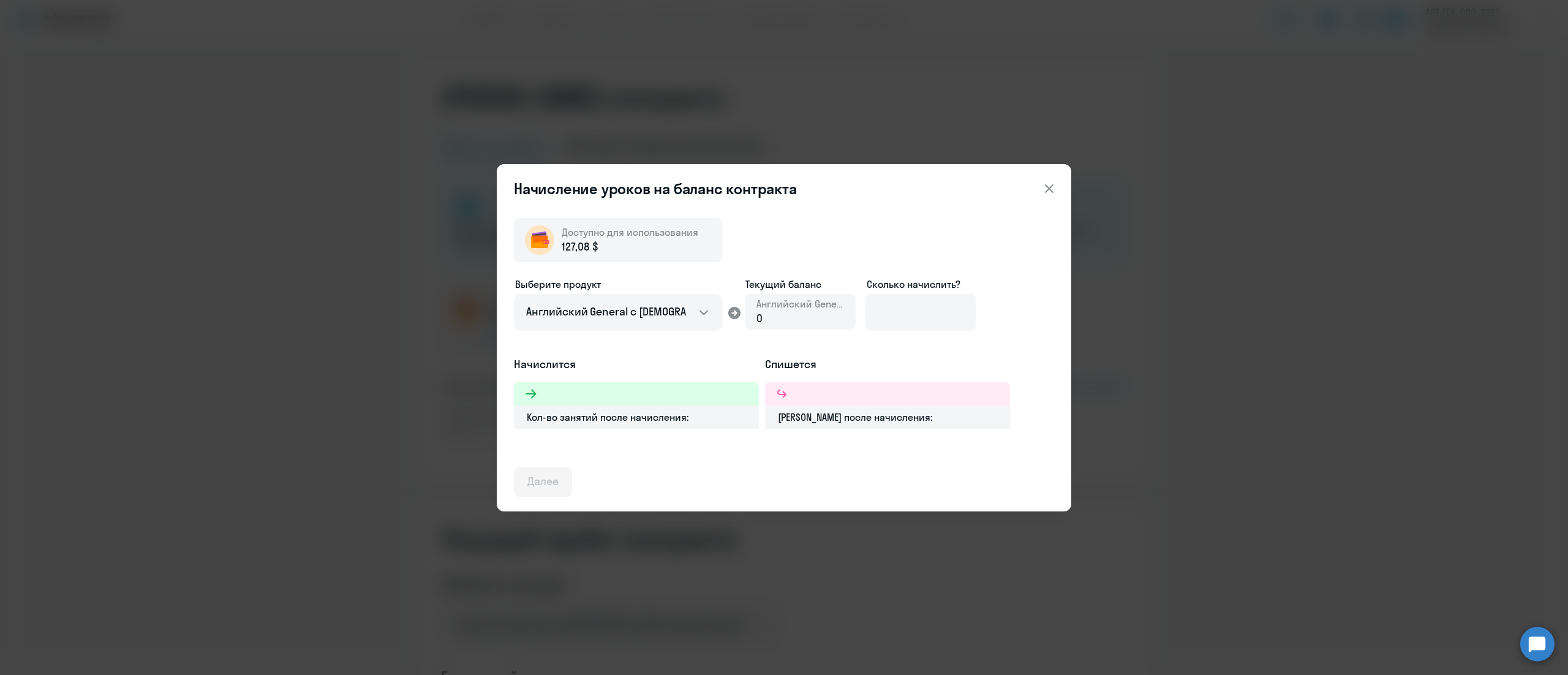
click at [185, 166] on div "Начисление уроков на баланс контракта Доступно для использования 127,08 $ Выбер…" at bounding box center [784, 338] width 1568 height 675
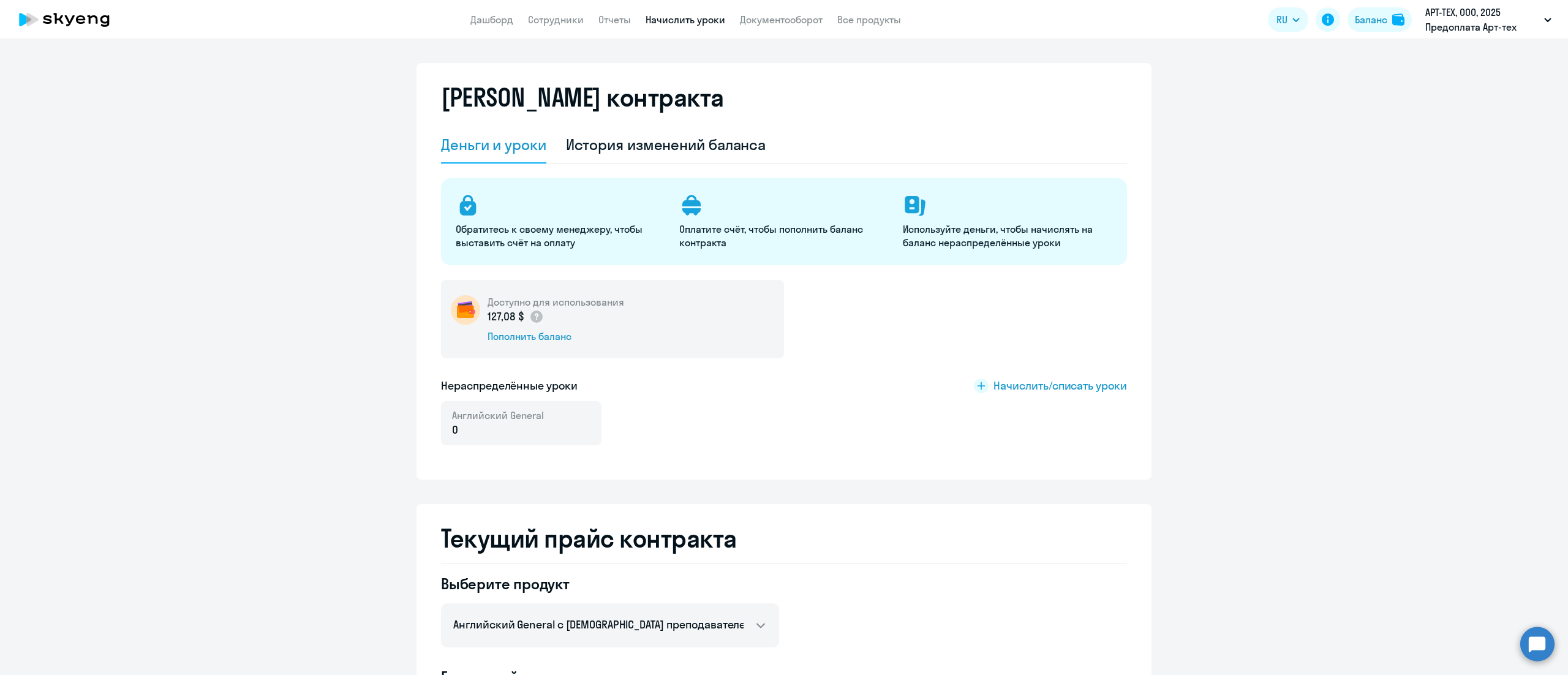
click at [677, 24] on link "Начислить уроки" at bounding box center [685, 19] width 80 height 12
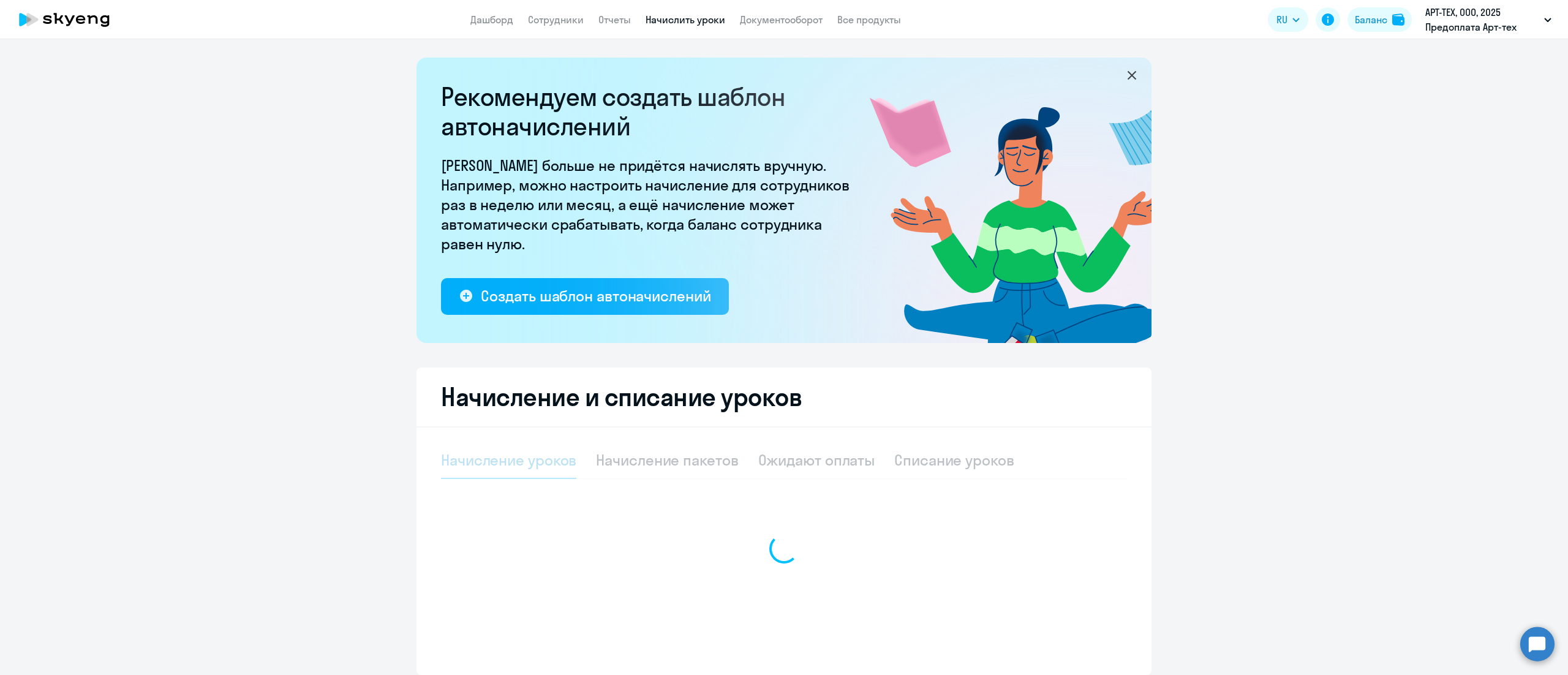
select select "10"
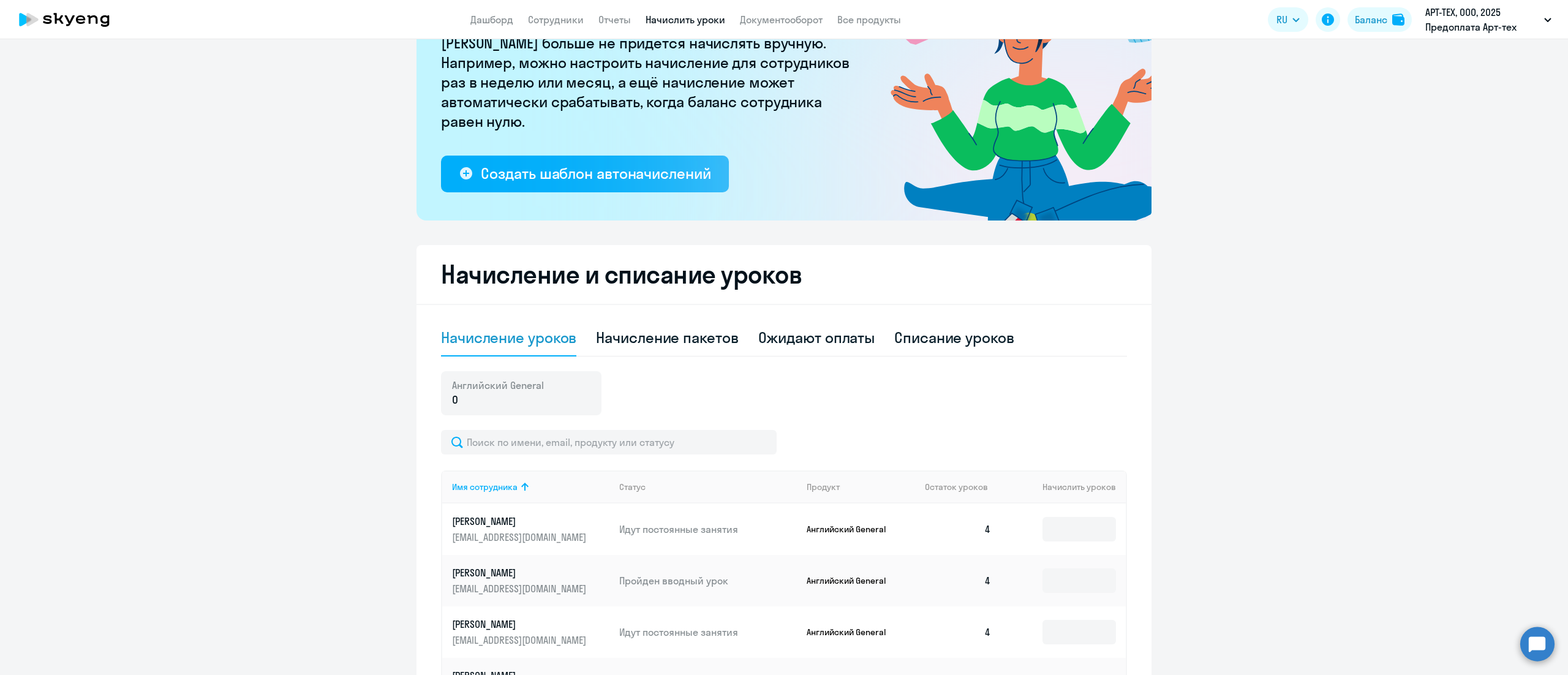
scroll to position [245, 0]
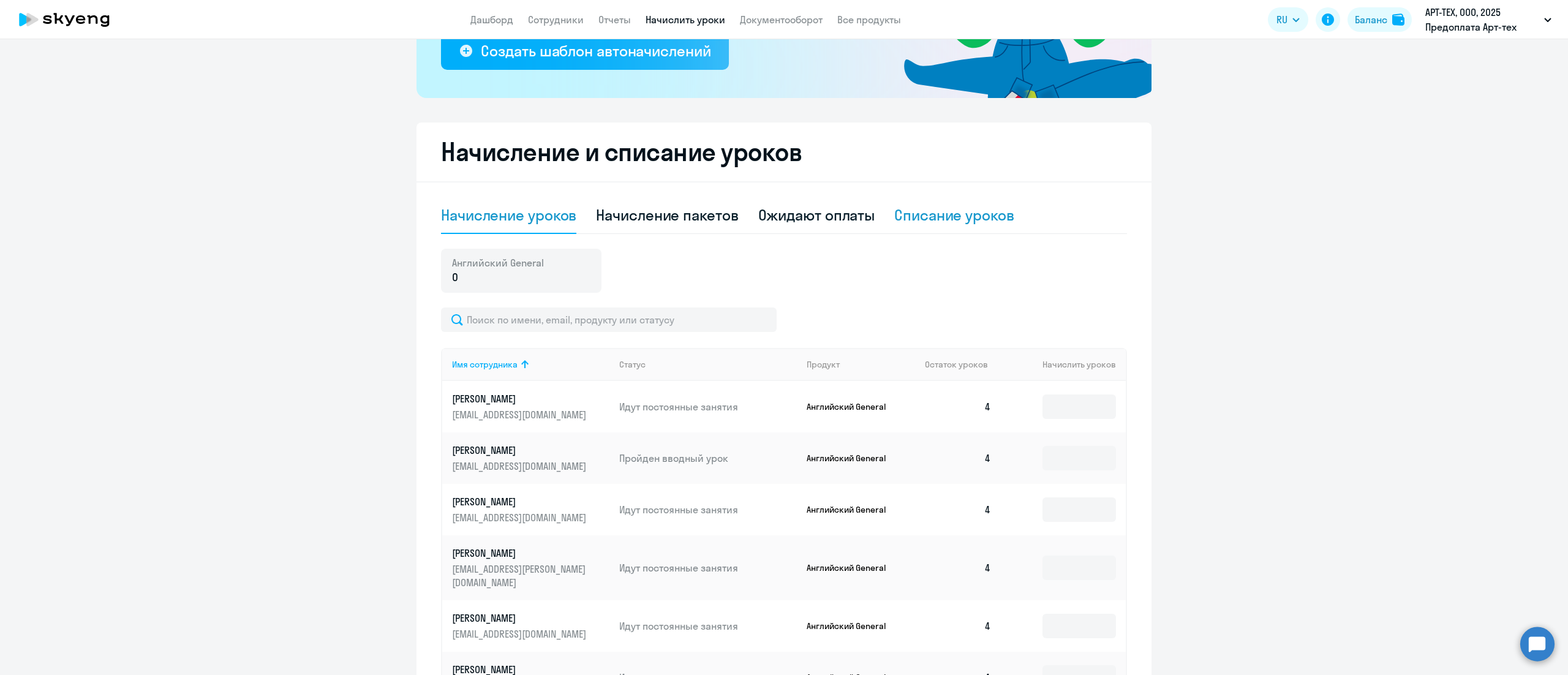
click at [928, 212] on div "Списание уроков" at bounding box center [954, 214] width 120 height 19
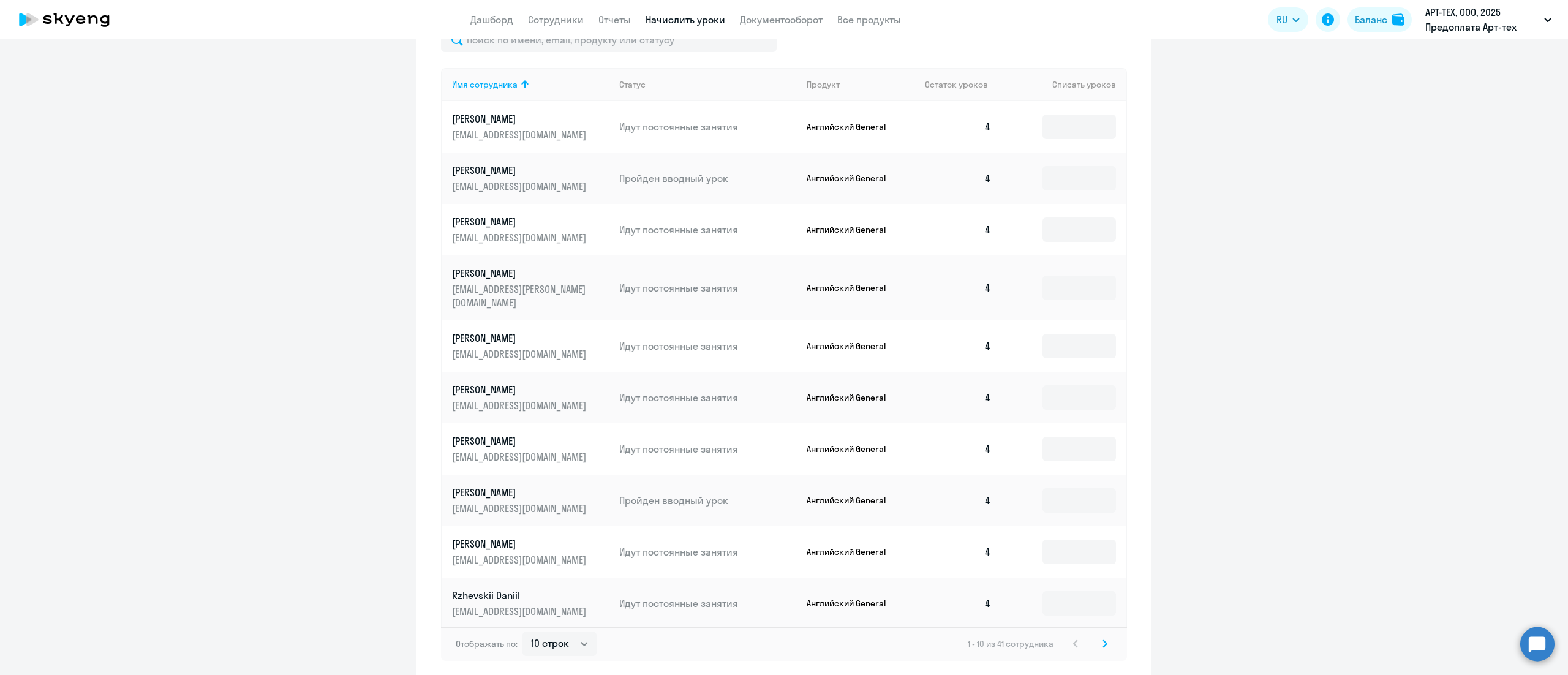
scroll to position [510, 0]
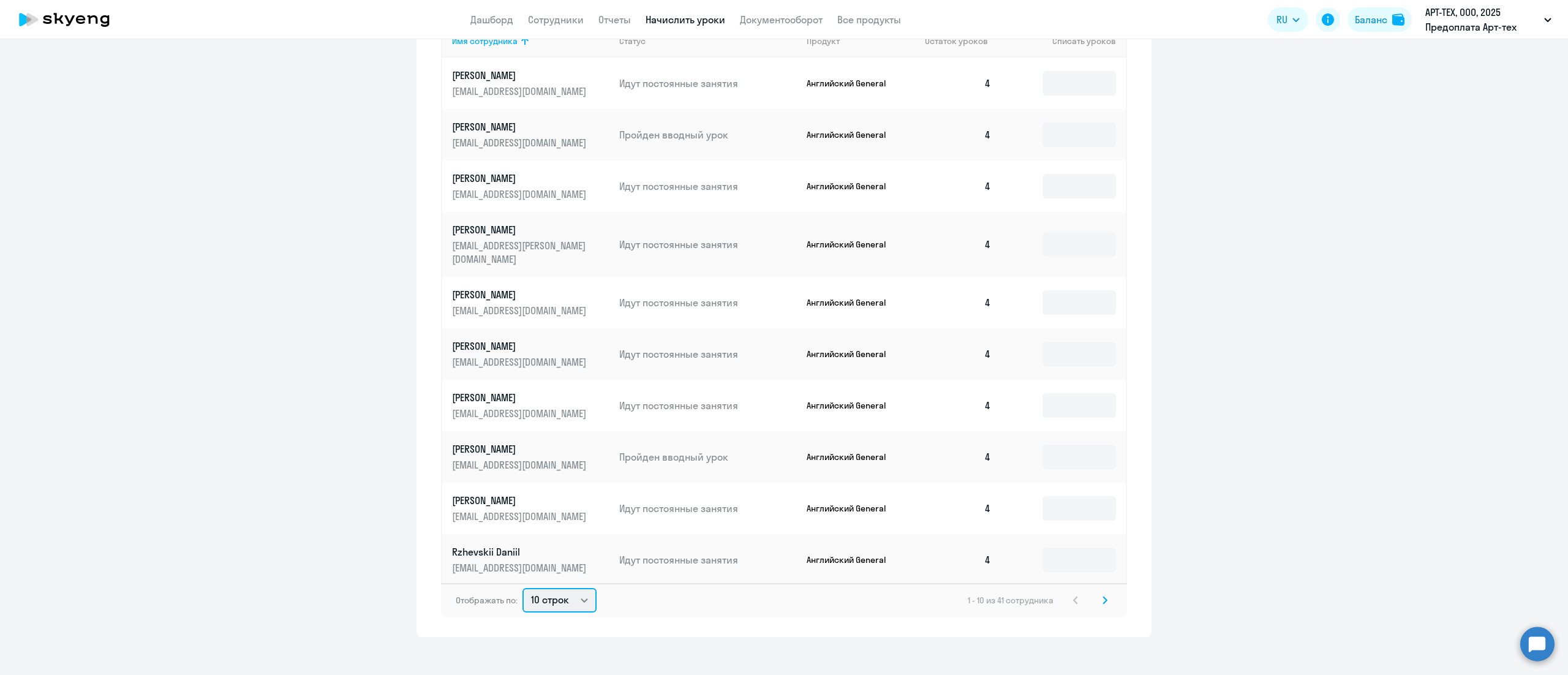
click at [577, 592] on select "10 строк 30 строк 50 строк" at bounding box center [560, 600] width 74 height 24
select select "50"
click at [523, 588] on select "10 строк 30 строк 50 строк" at bounding box center [560, 600] width 74 height 24
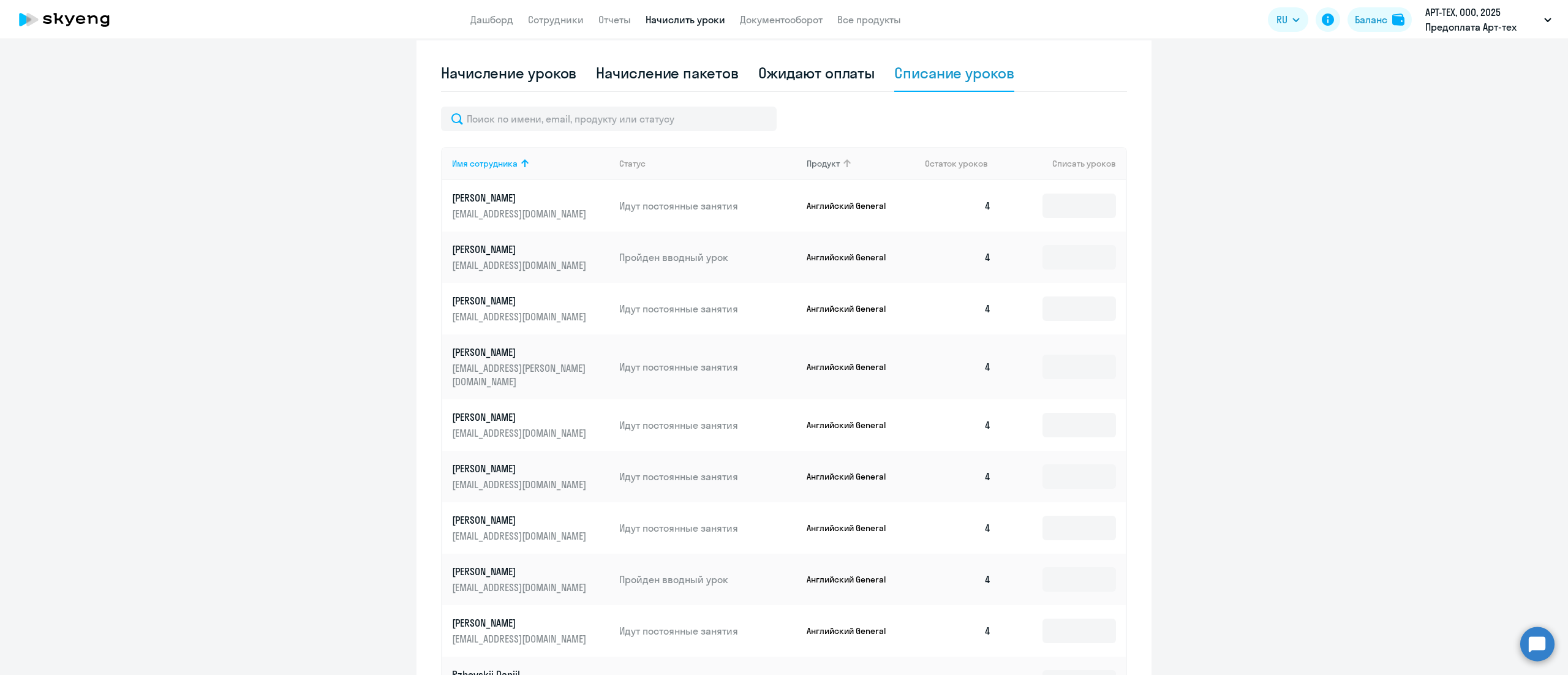
click at [842, 163] on div "Продукт" at bounding box center [860, 162] width 109 height 11
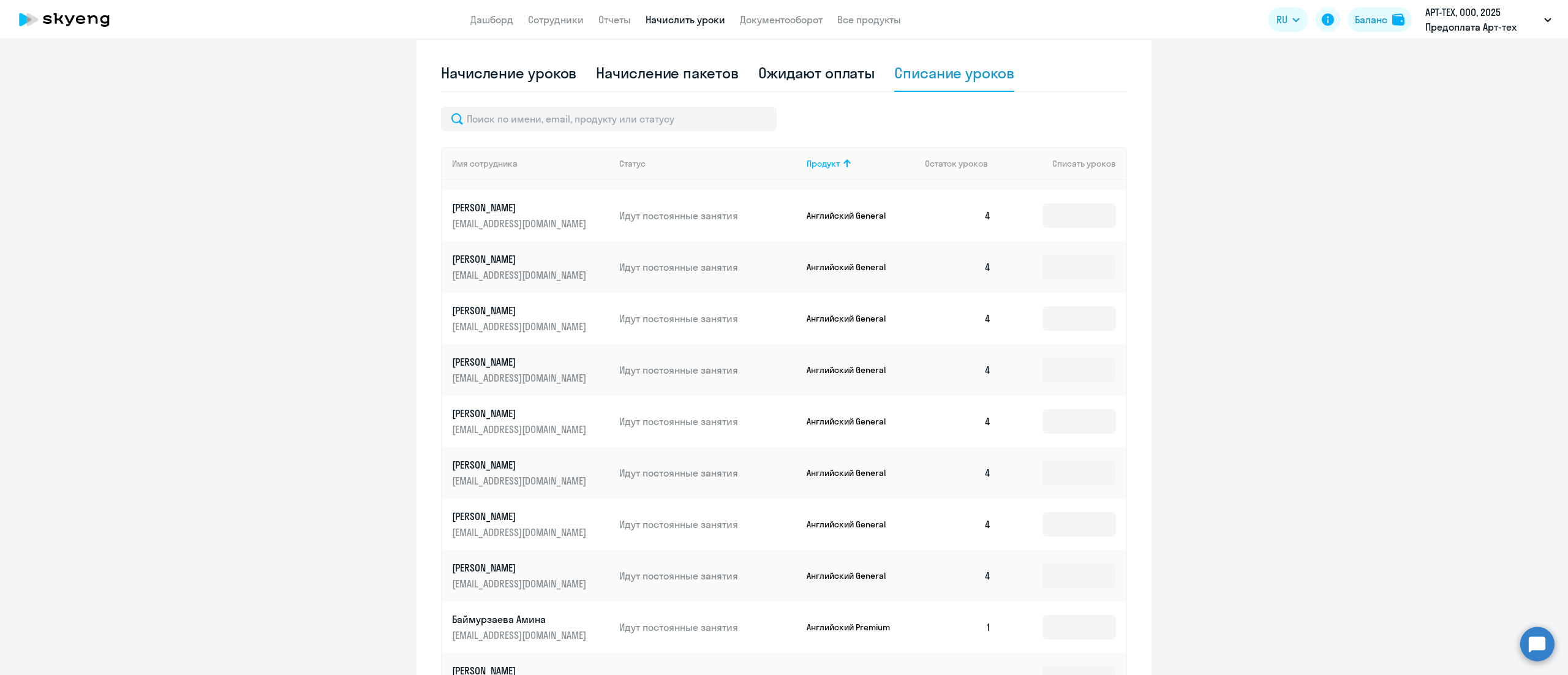
scroll to position [1585, 0]
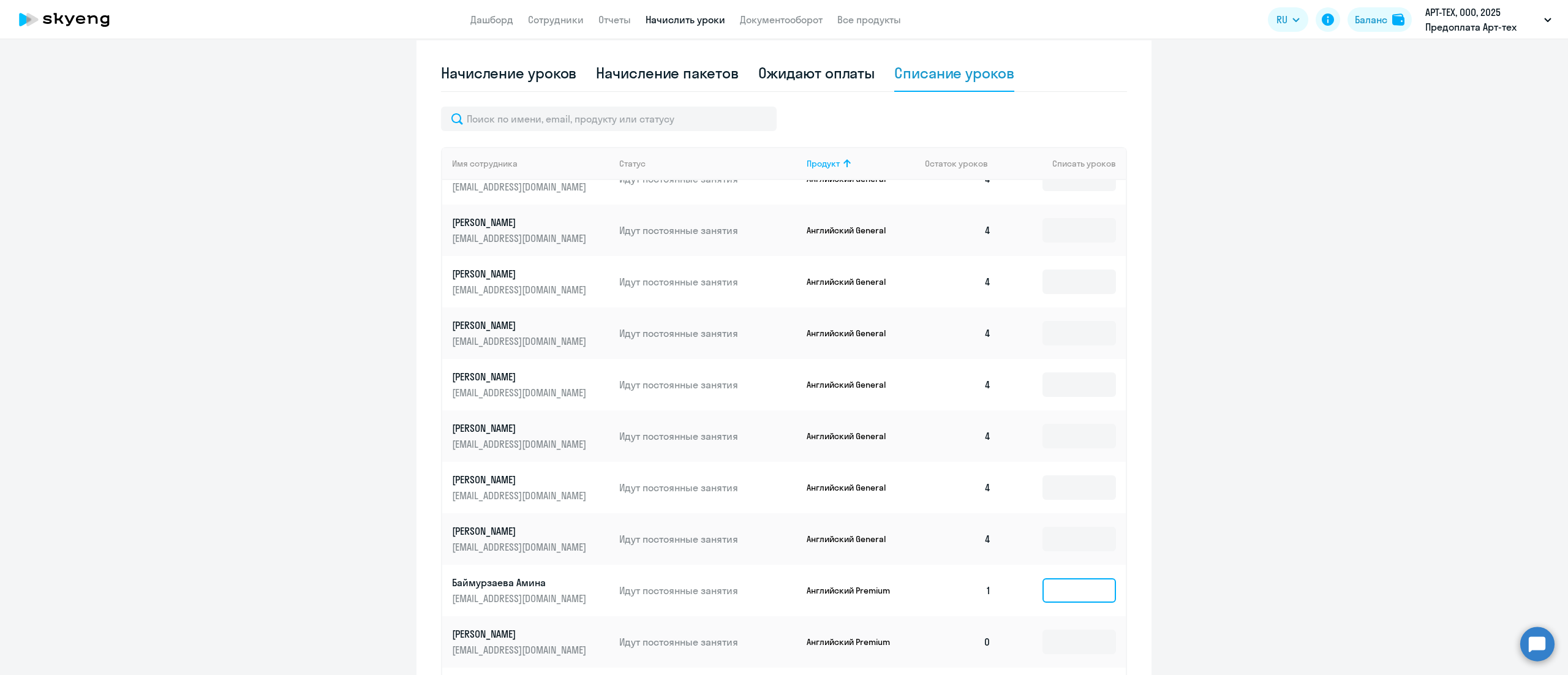
click at [1043, 579] on input at bounding box center [1080, 590] width 73 height 24
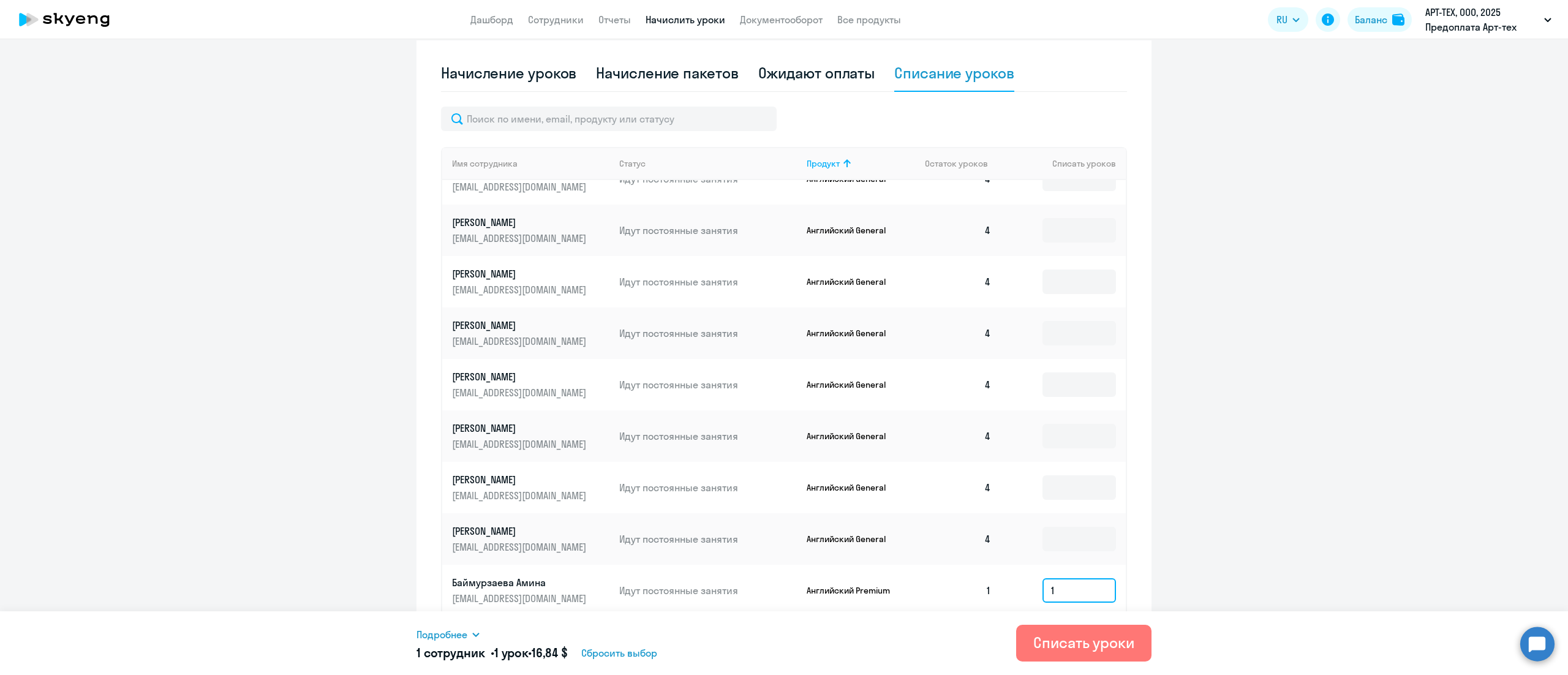
type input "1"
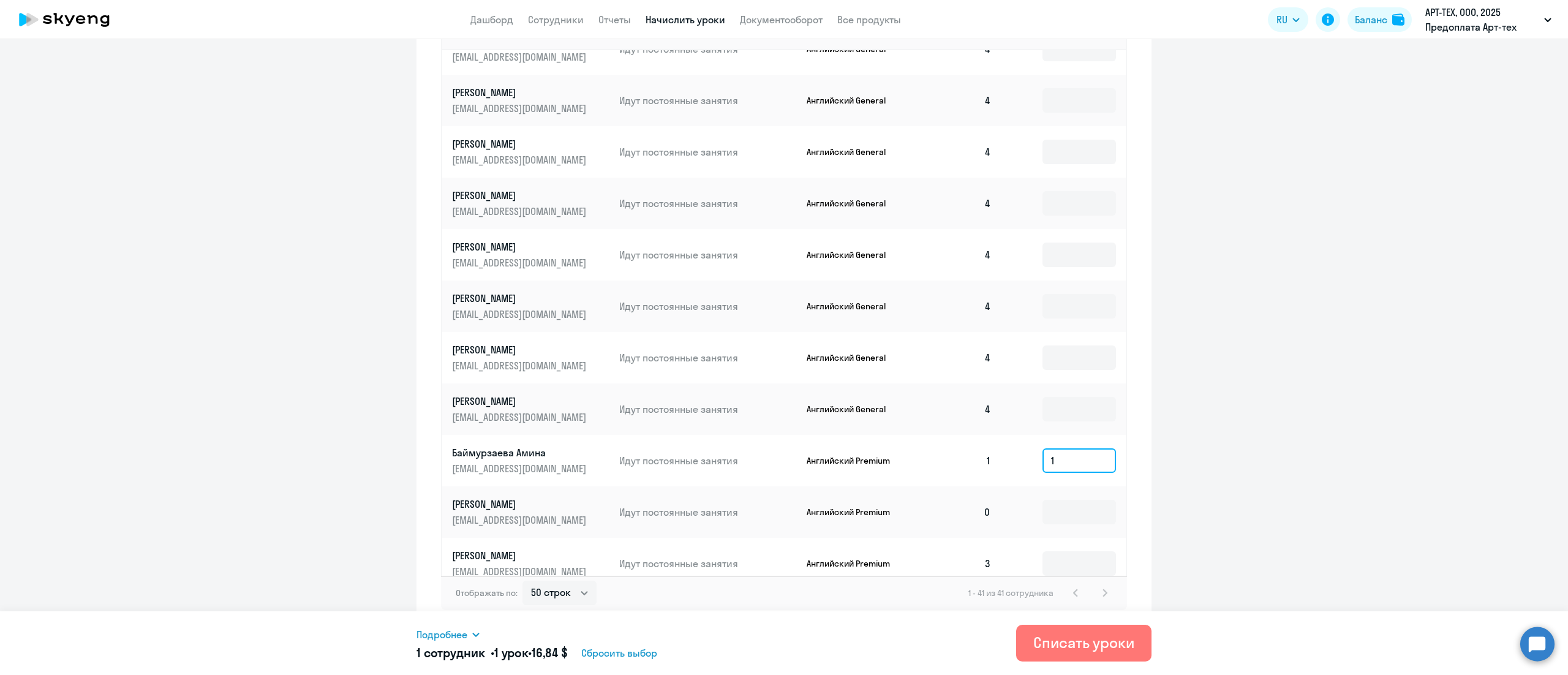
scroll to position [520, 0]
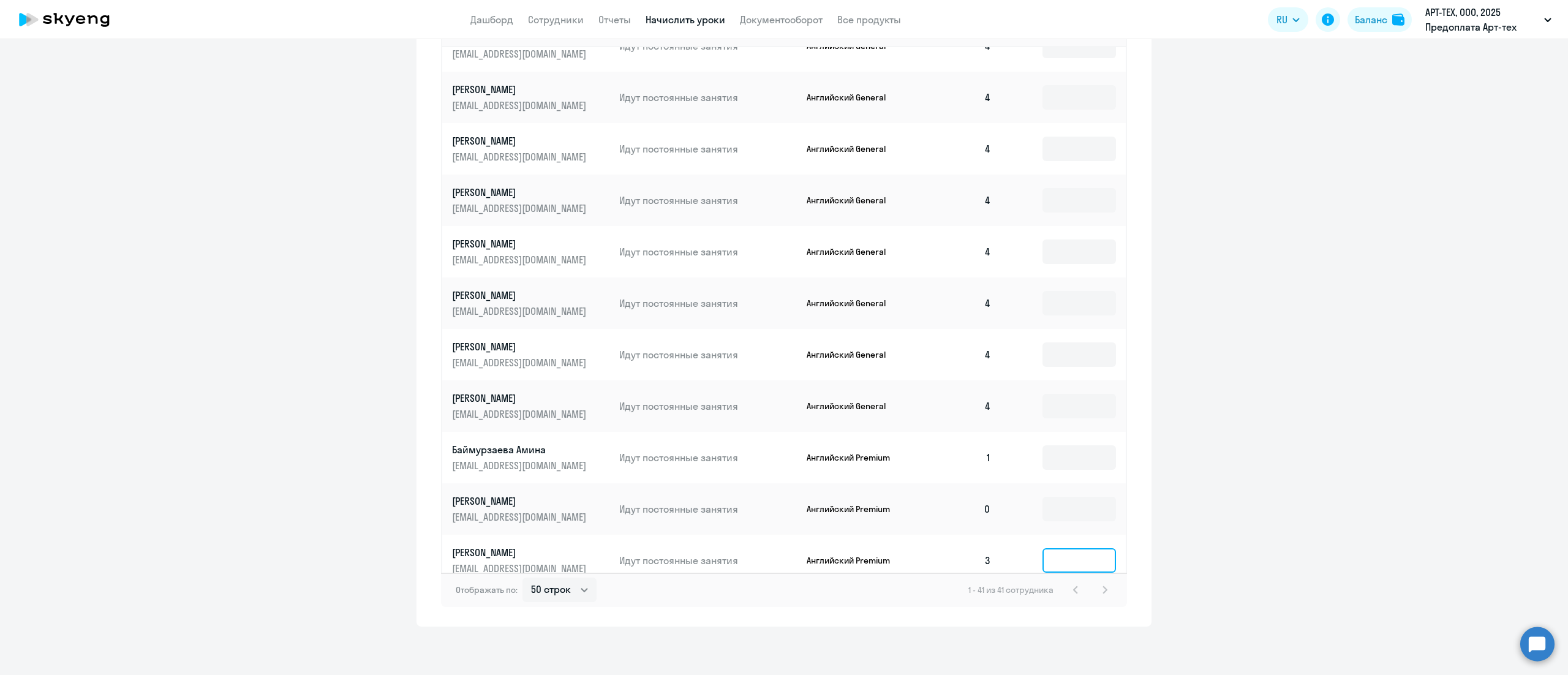
click at [1043, 553] on input at bounding box center [1080, 560] width 73 height 24
type input "1"
click at [1367, 21] on div "Баланс" at bounding box center [1372, 19] width 33 height 14
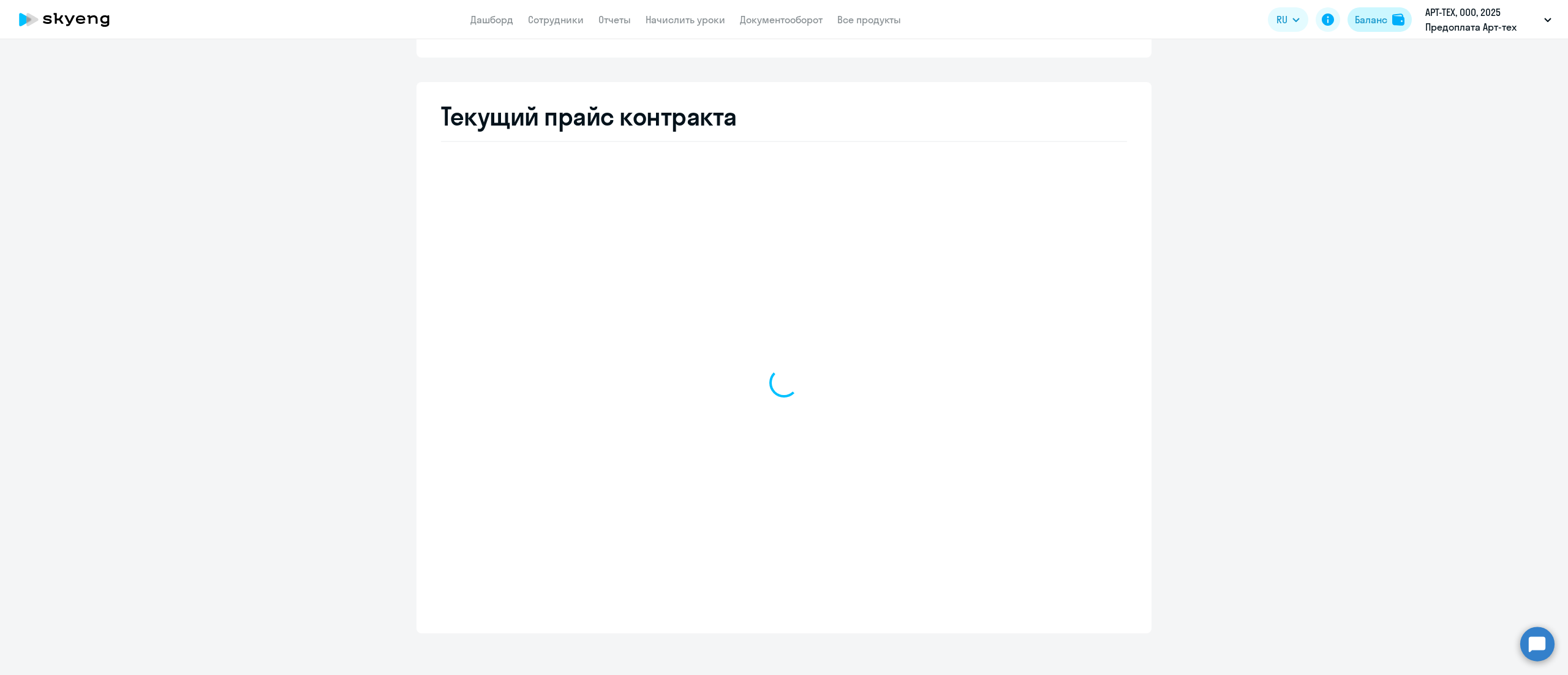
scroll to position [205, 0]
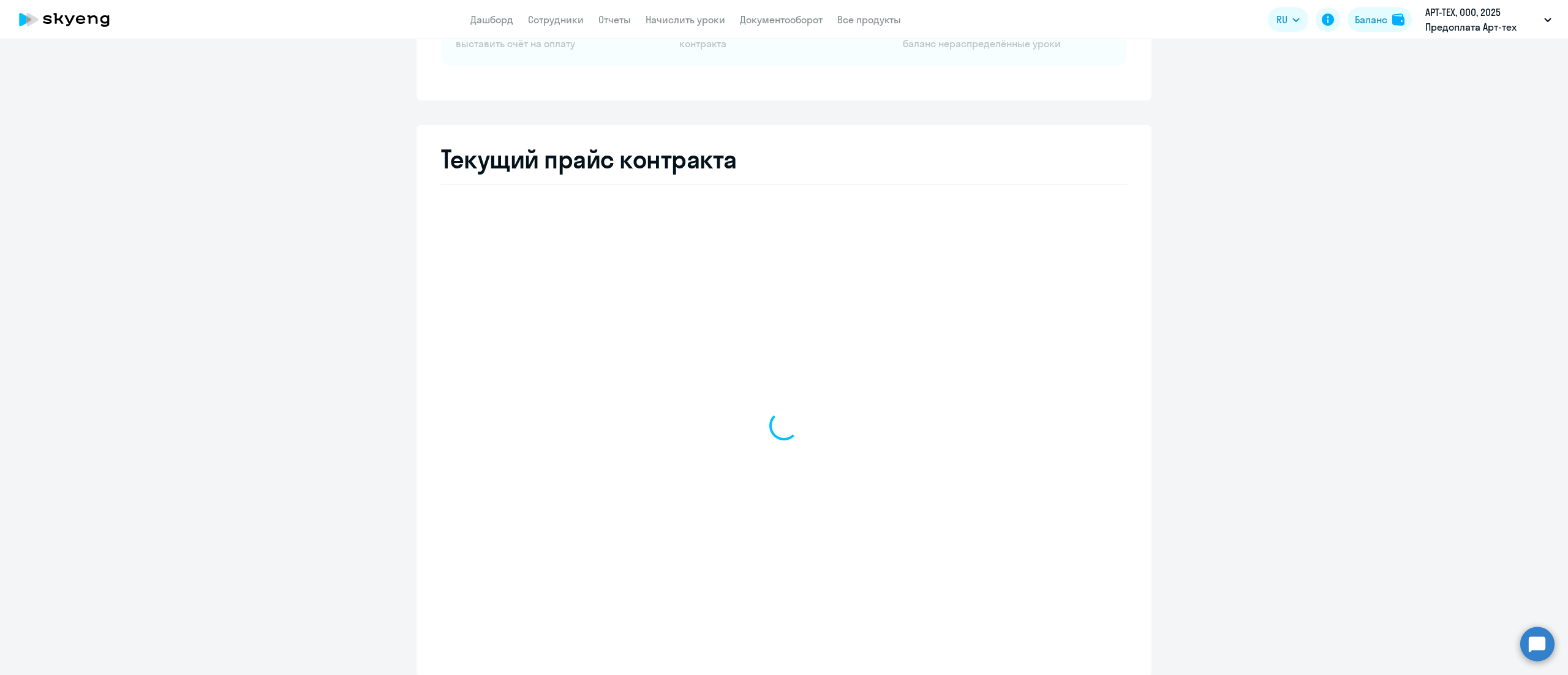
select select "english_adult_not_native_speaker"
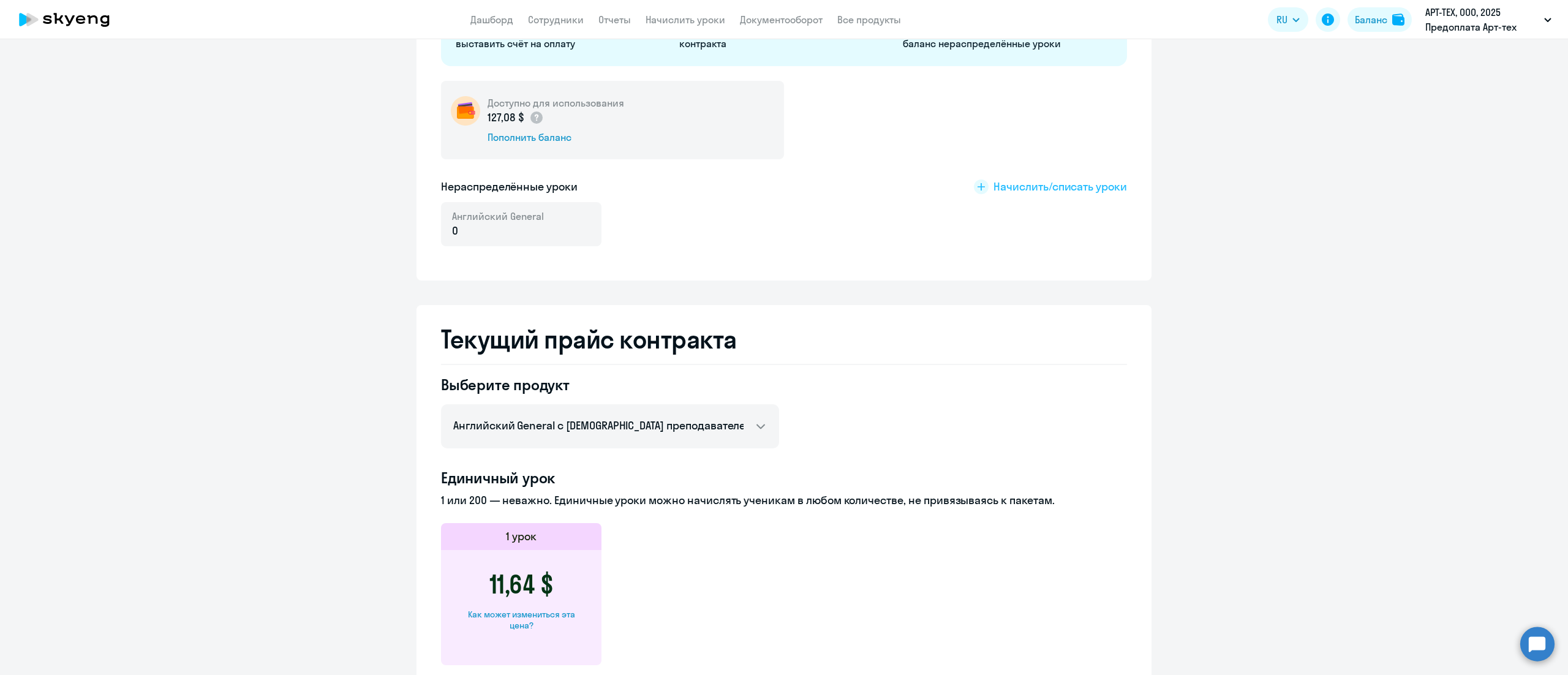
click at [1052, 185] on span "Начислить/списать уроки" at bounding box center [1060, 187] width 134 height 16
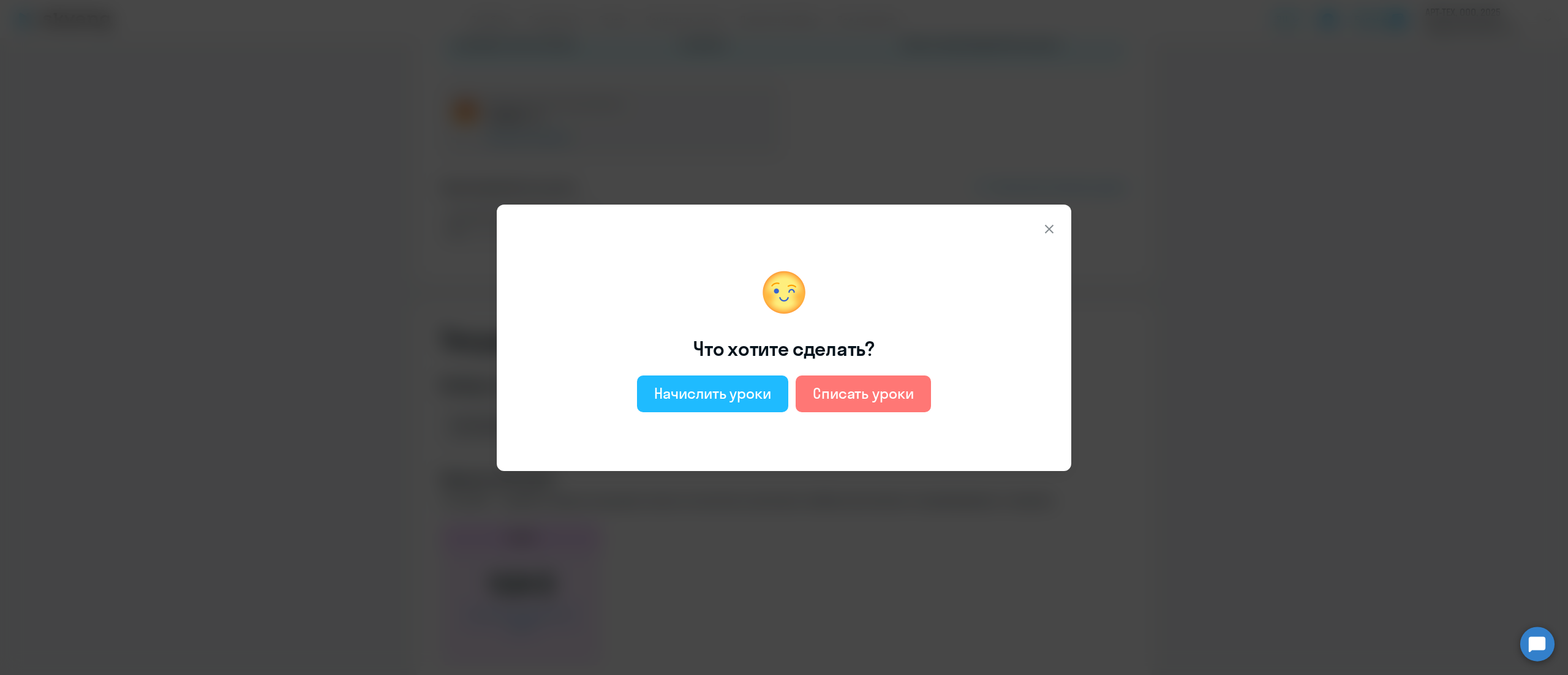
click at [682, 399] on div "Начислить уроки" at bounding box center [713, 393] width 117 height 19
select select "english_adult_not_native_speaker"
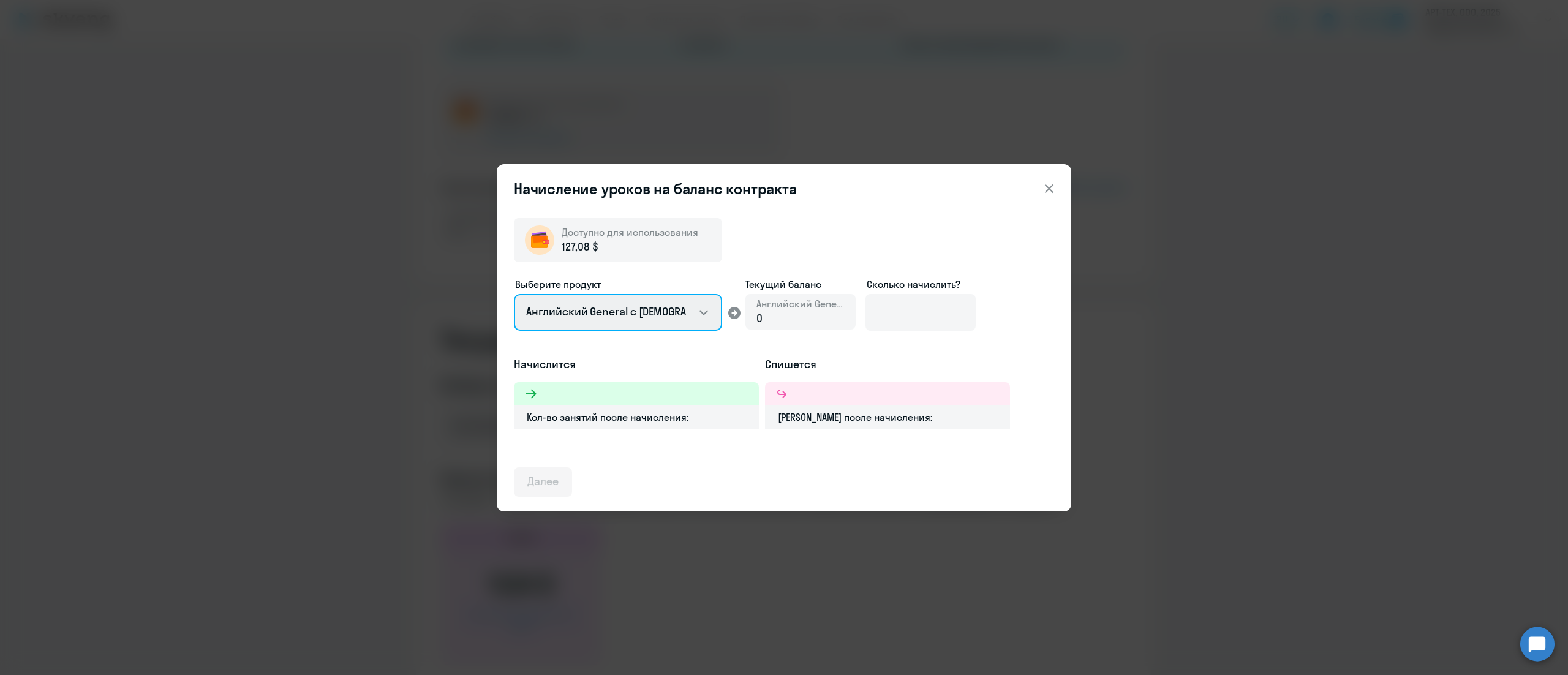
click at [696, 312] on select "Английский General с [DEMOGRAPHIC_DATA] преподавателем" at bounding box center [618, 312] width 209 height 37
click at [700, 323] on select "Английский General с [DEMOGRAPHIC_DATA] преподавателем" at bounding box center [618, 312] width 209 height 37
click at [697, 315] on select "Английский General с [DEMOGRAPHIC_DATA] преподавателем" at bounding box center [618, 312] width 209 height 37
click at [1044, 185] on icon at bounding box center [1049, 188] width 14 height 14
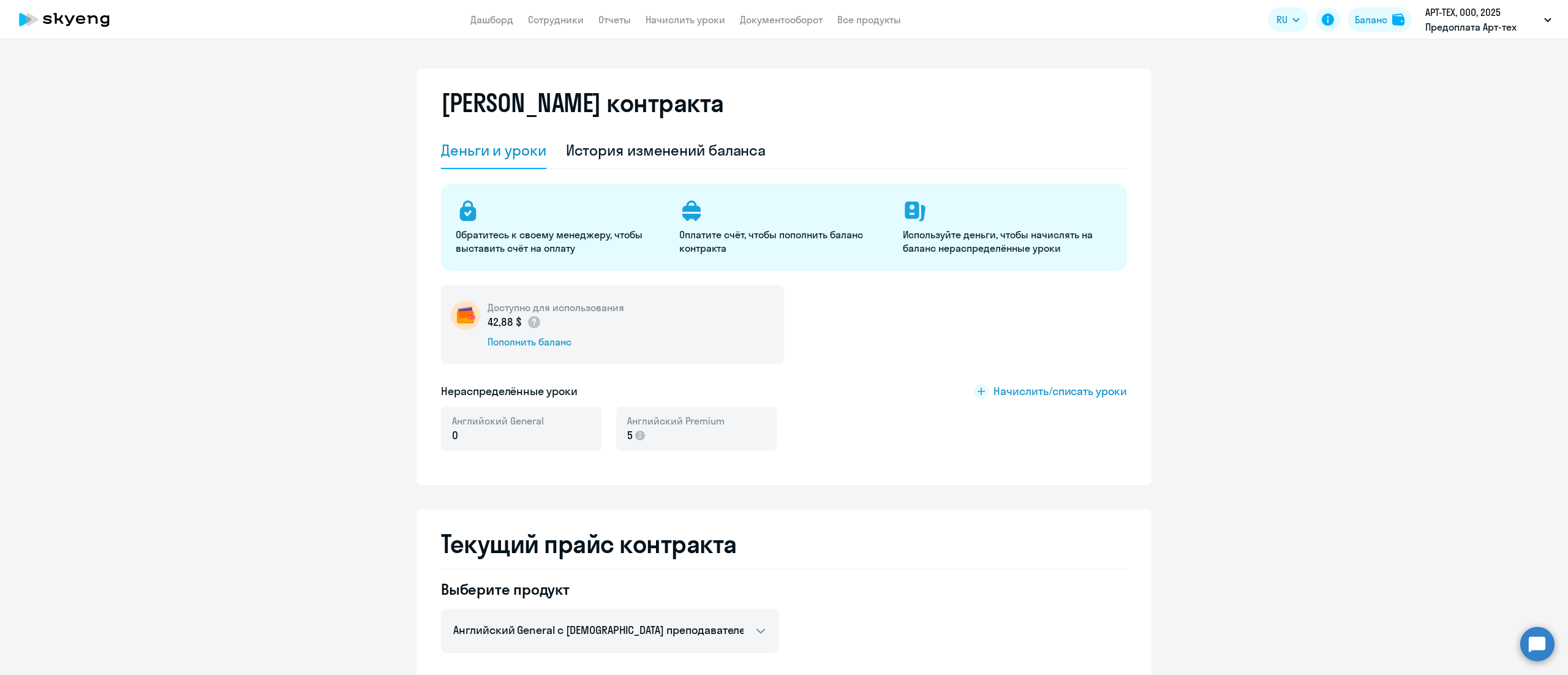
select select "english_adult_not_native_speaker"
click at [684, 4] on app-header "Дашборд Сотрудники Отчеты Начислить уроки Документооборот Все продукты Дашборд …" at bounding box center [784, 19] width 1568 height 39
click at [682, 17] on link "Начислить уроки" at bounding box center [685, 19] width 80 height 12
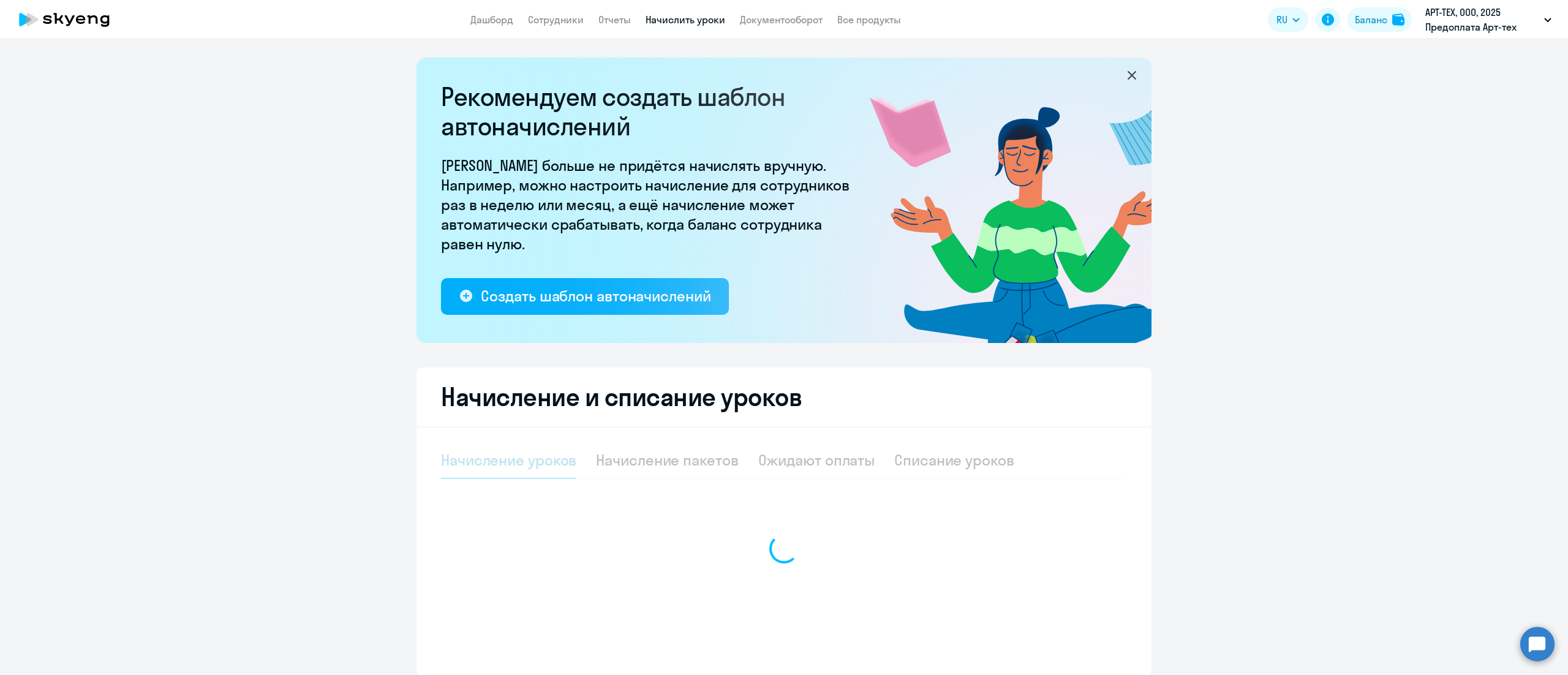
select select "10"
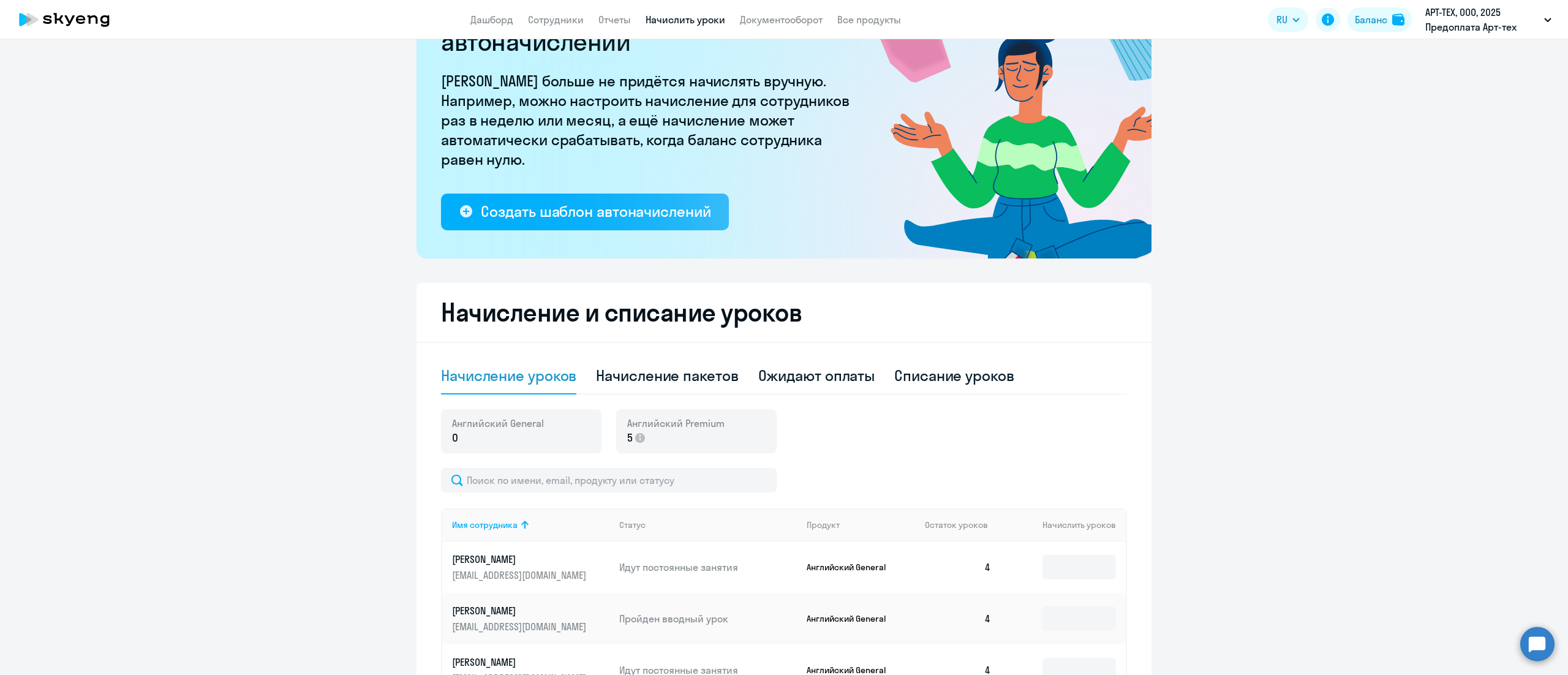
scroll to position [122, 0]
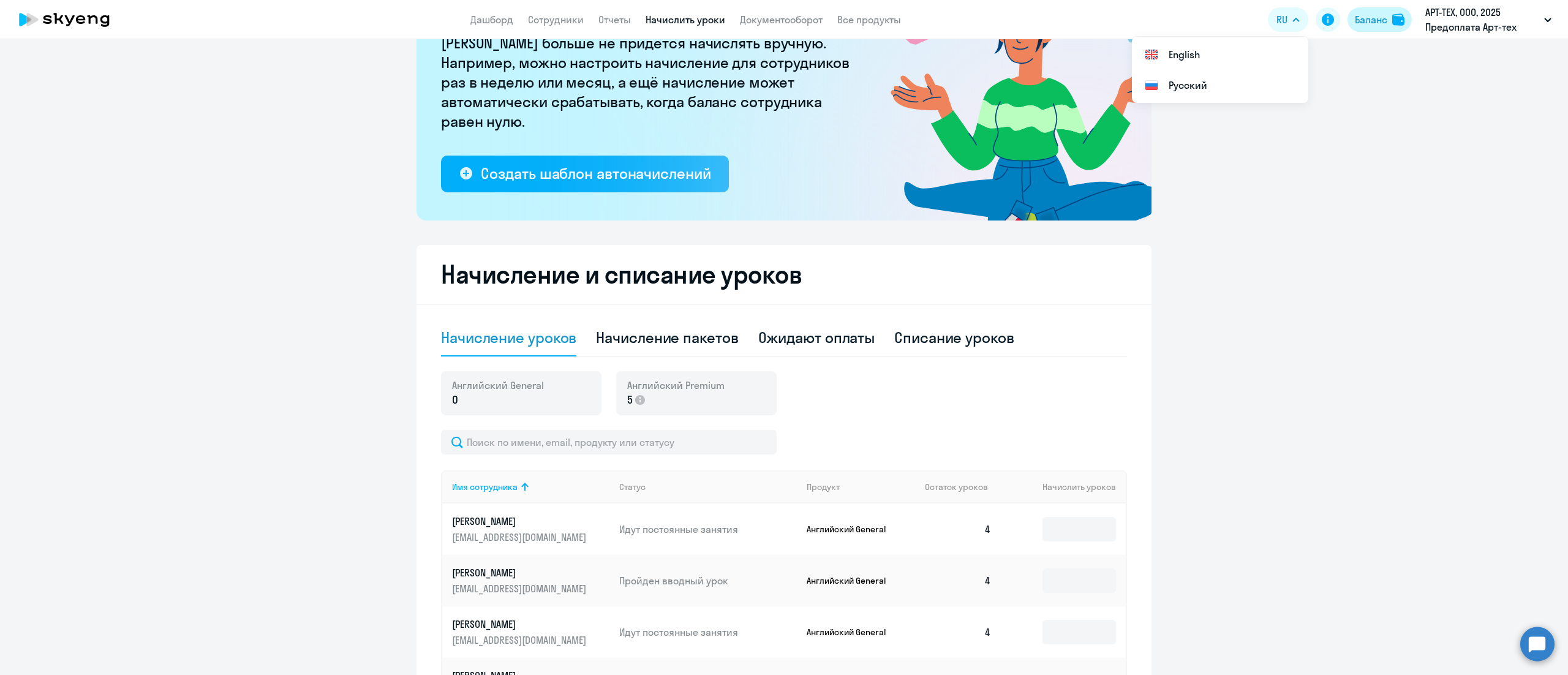
click at [1379, 19] on div "Баланс" at bounding box center [1372, 19] width 33 height 14
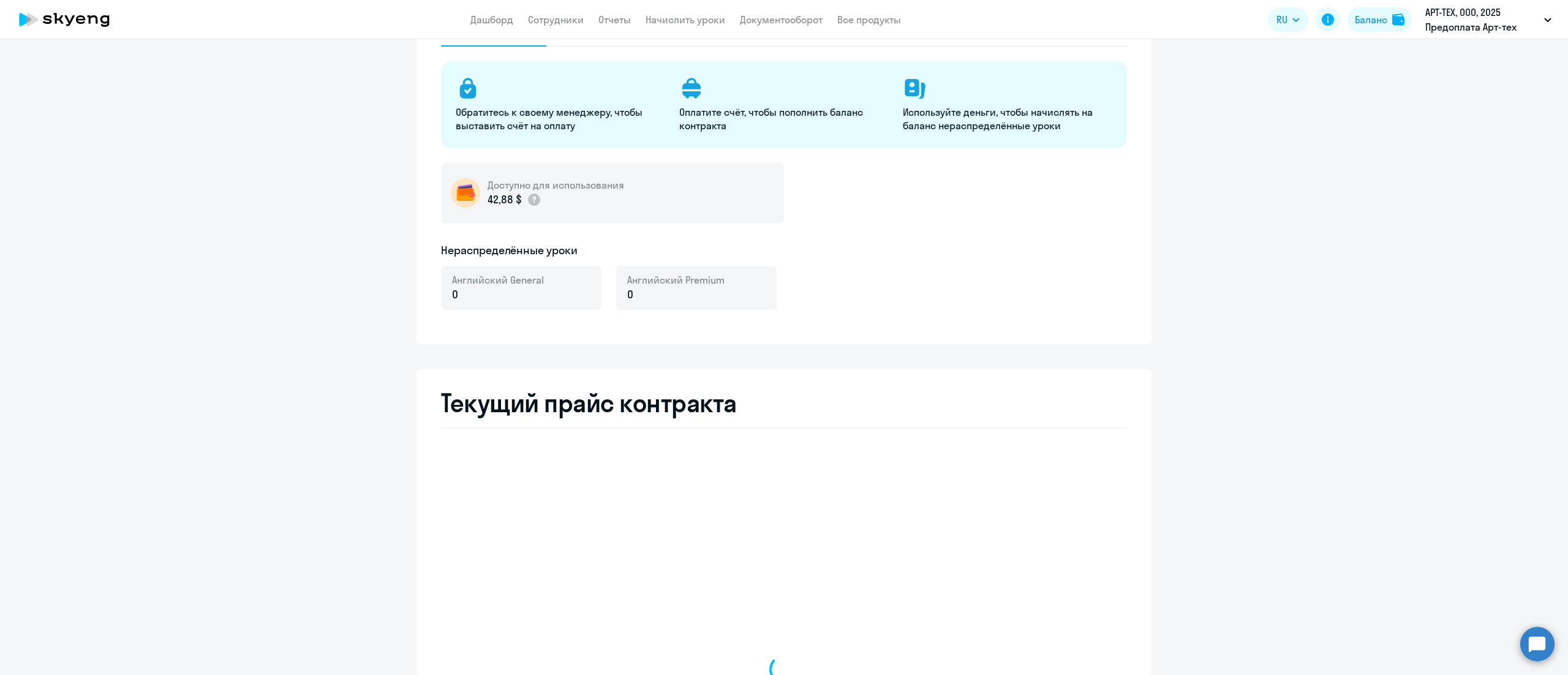
select select "english_adult_not_native_speaker"
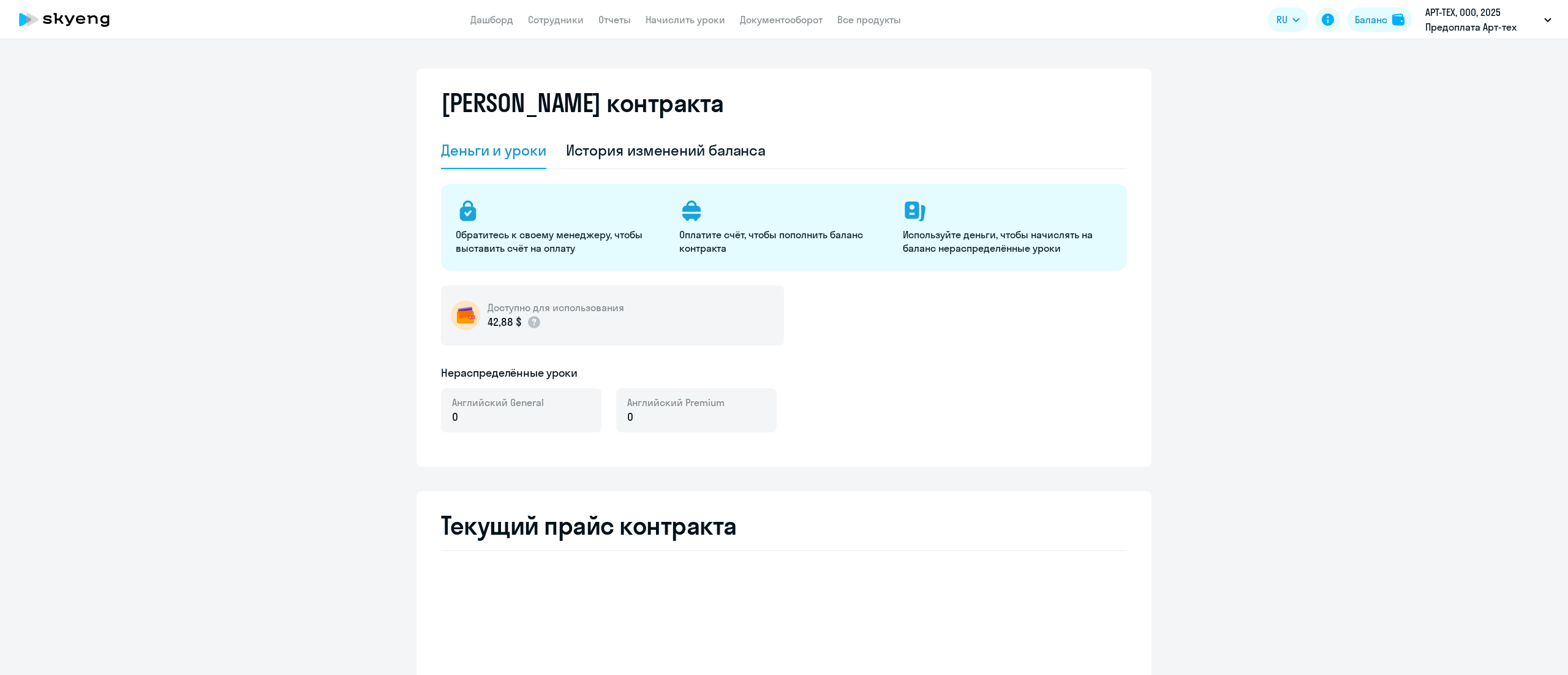
select select "english_adult_not_native_speaker"
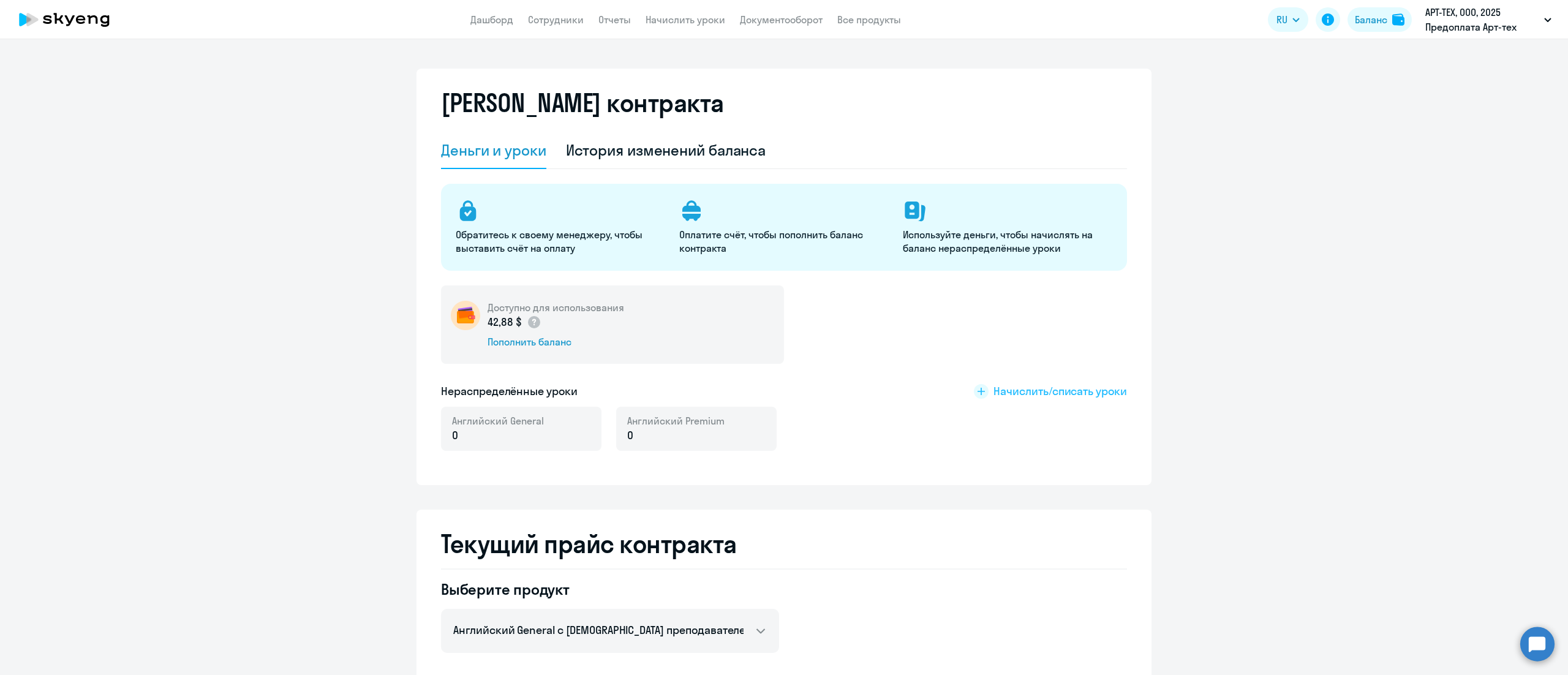
click at [1066, 386] on span "Начислить/списать уроки" at bounding box center [1060, 391] width 134 height 16
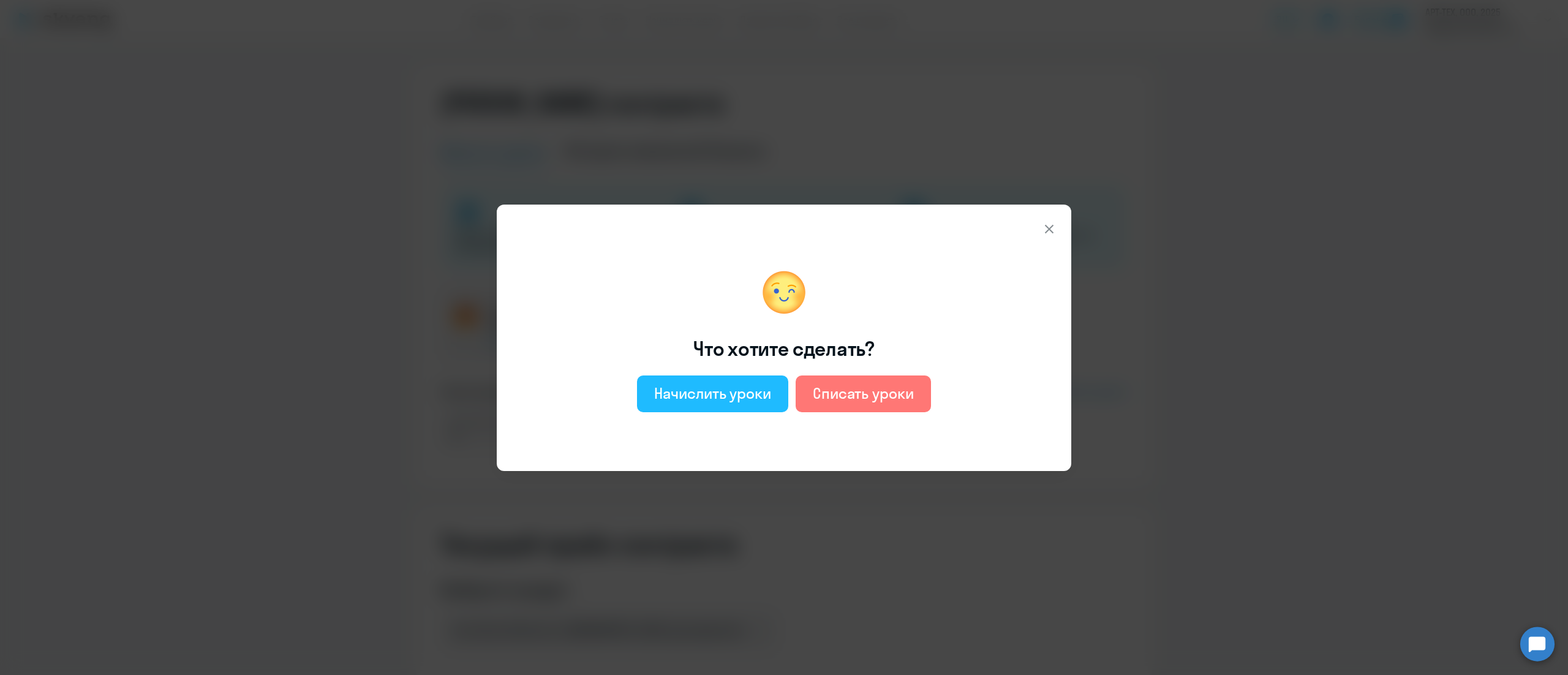
click at [758, 396] on div "Начислить уроки" at bounding box center [713, 393] width 117 height 19
select select "english_adult_not_native_speaker"
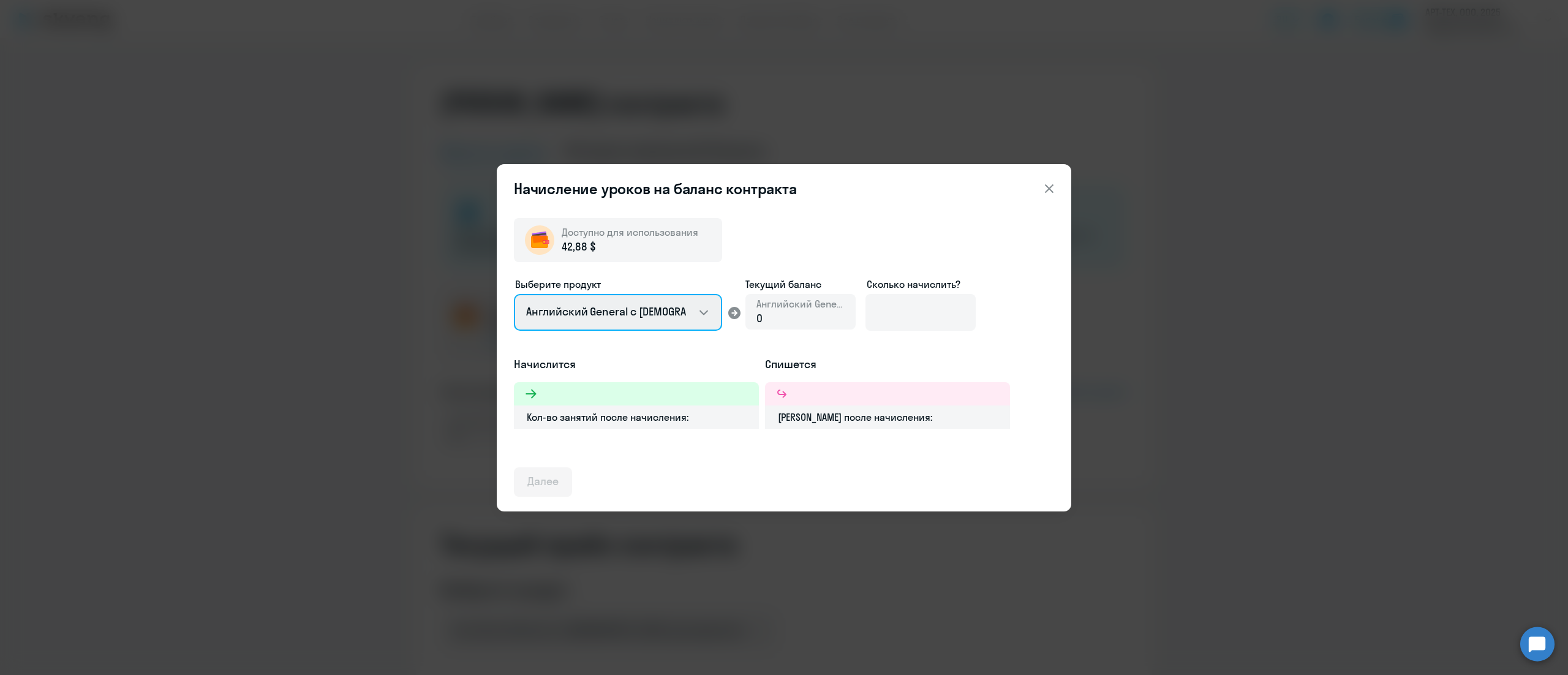
click at [633, 308] on select "Английский General с русскоговорящим преподавателем Премиум английский с русско…" at bounding box center [618, 312] width 209 height 37
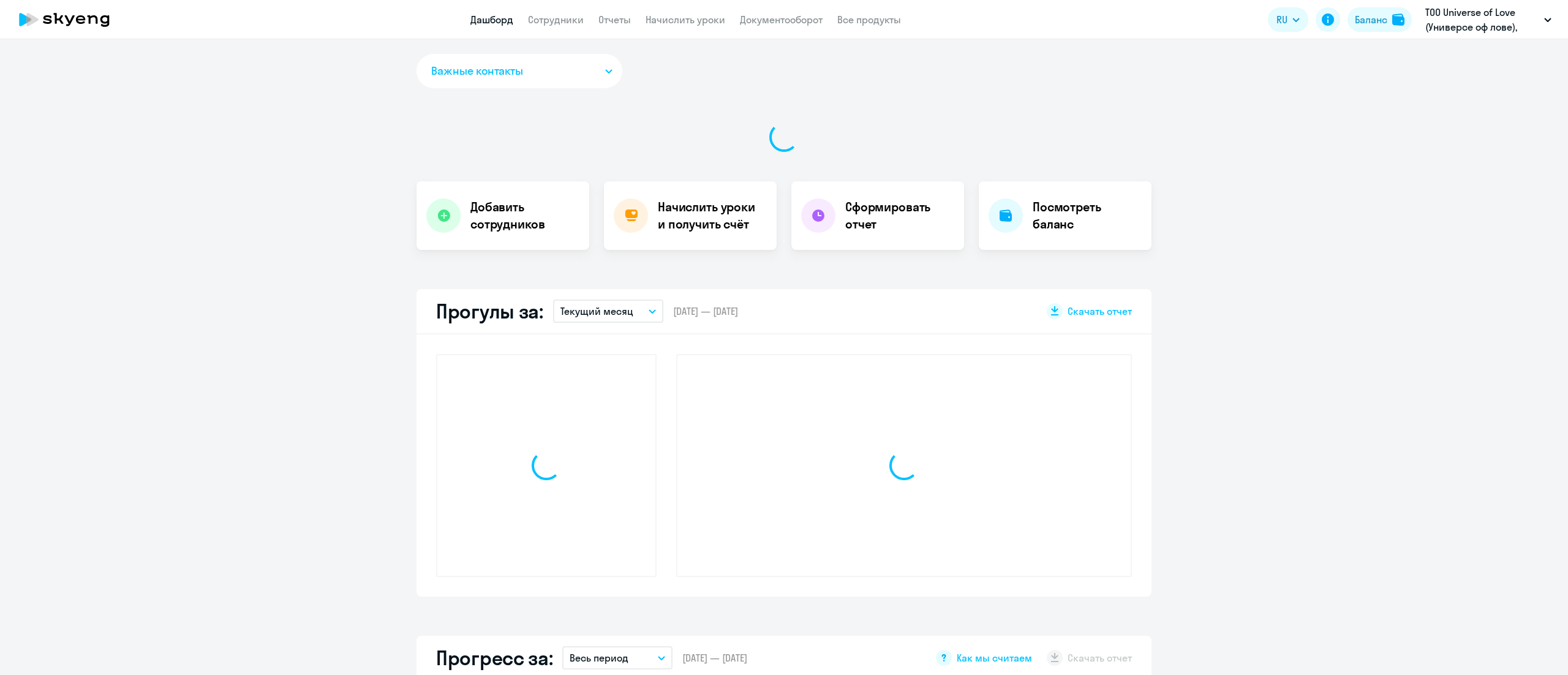
select select "30"
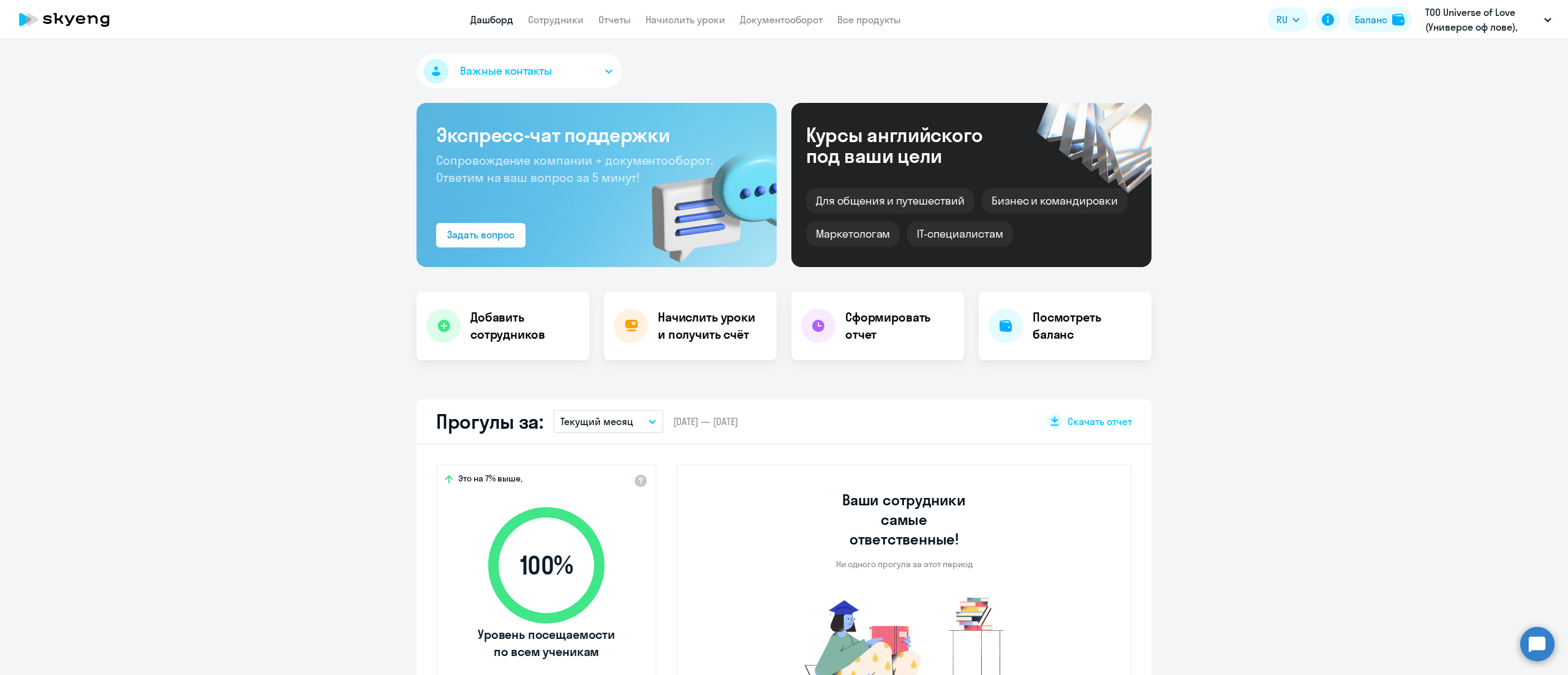
click at [676, 30] on app-header "Дашборд Сотрудники Отчеты Начислить уроки Документооборот Все продукты Дашборд …" at bounding box center [784, 19] width 1568 height 39
click at [675, 18] on link "Начислить уроки" at bounding box center [685, 19] width 80 height 12
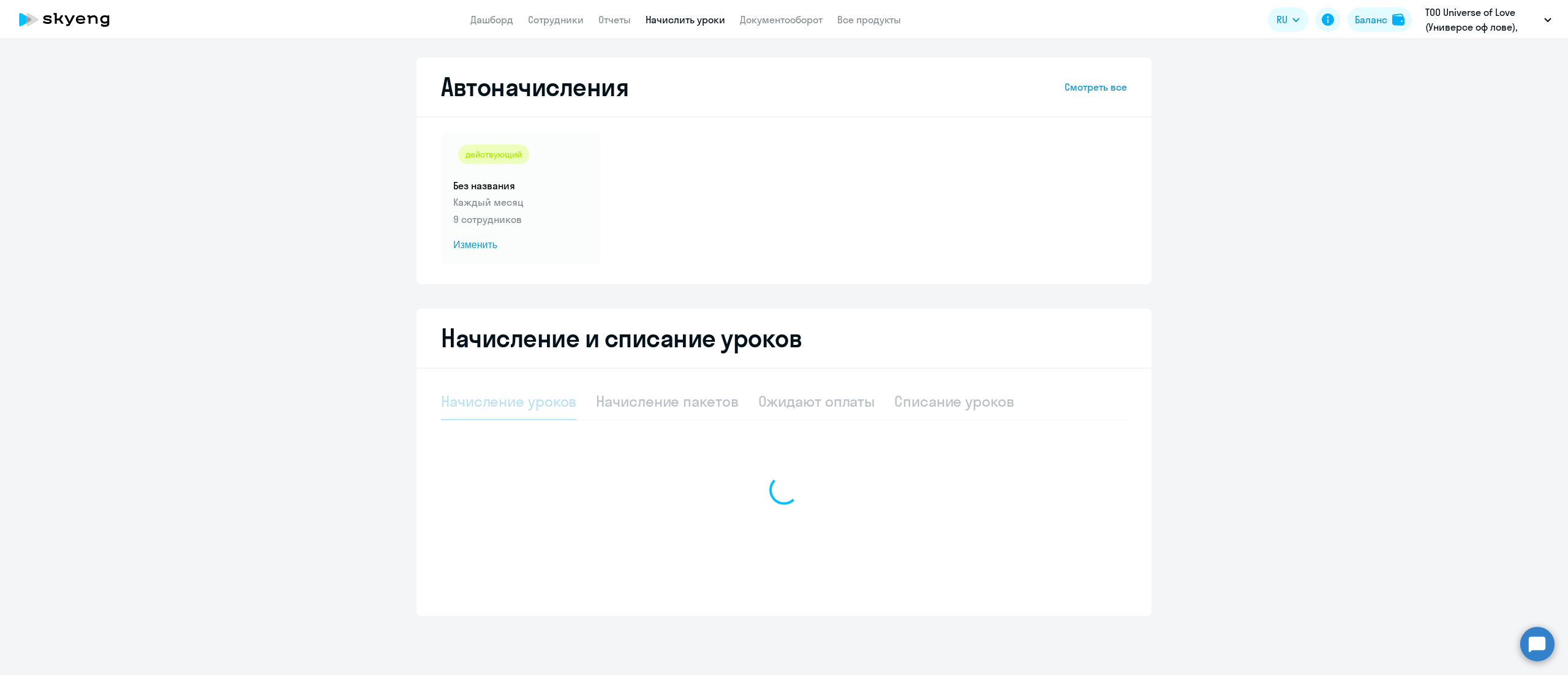
select select "10"
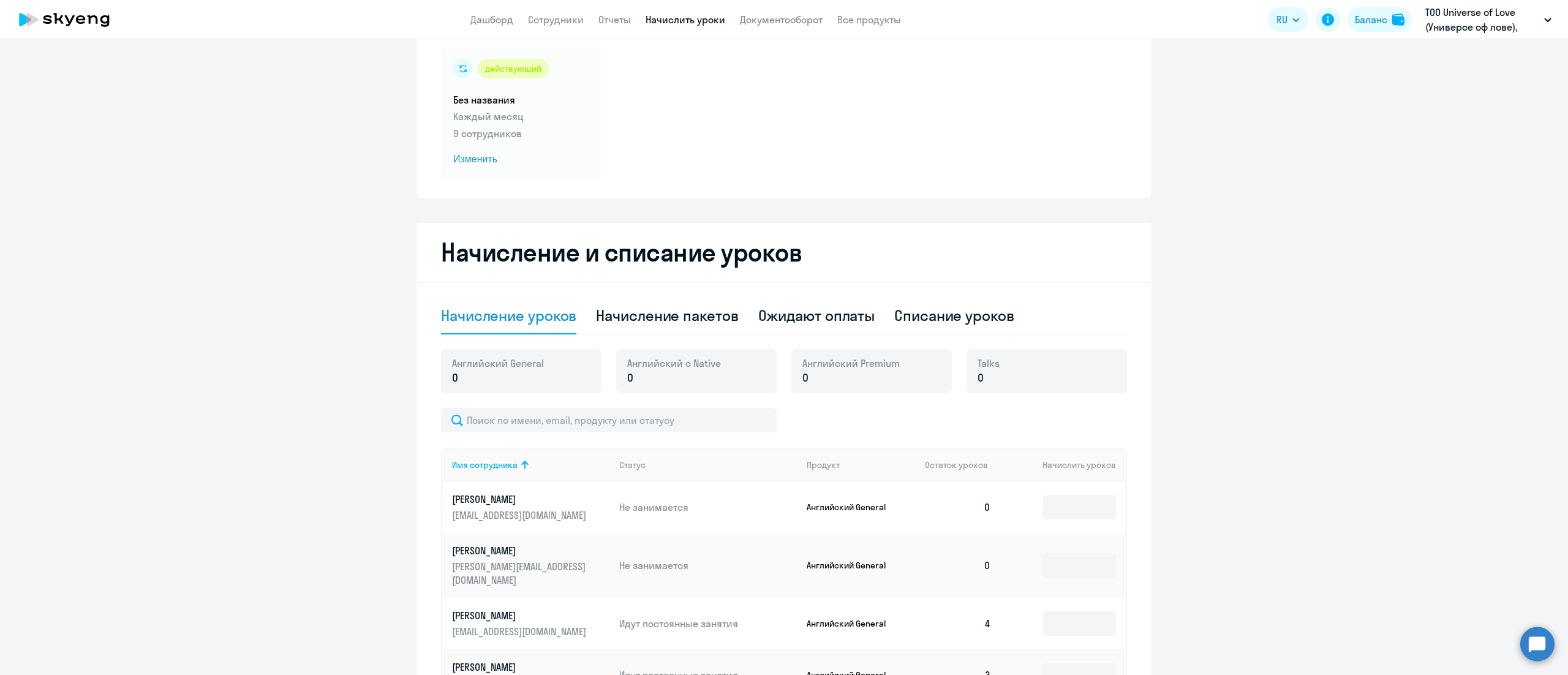
scroll to position [122, 0]
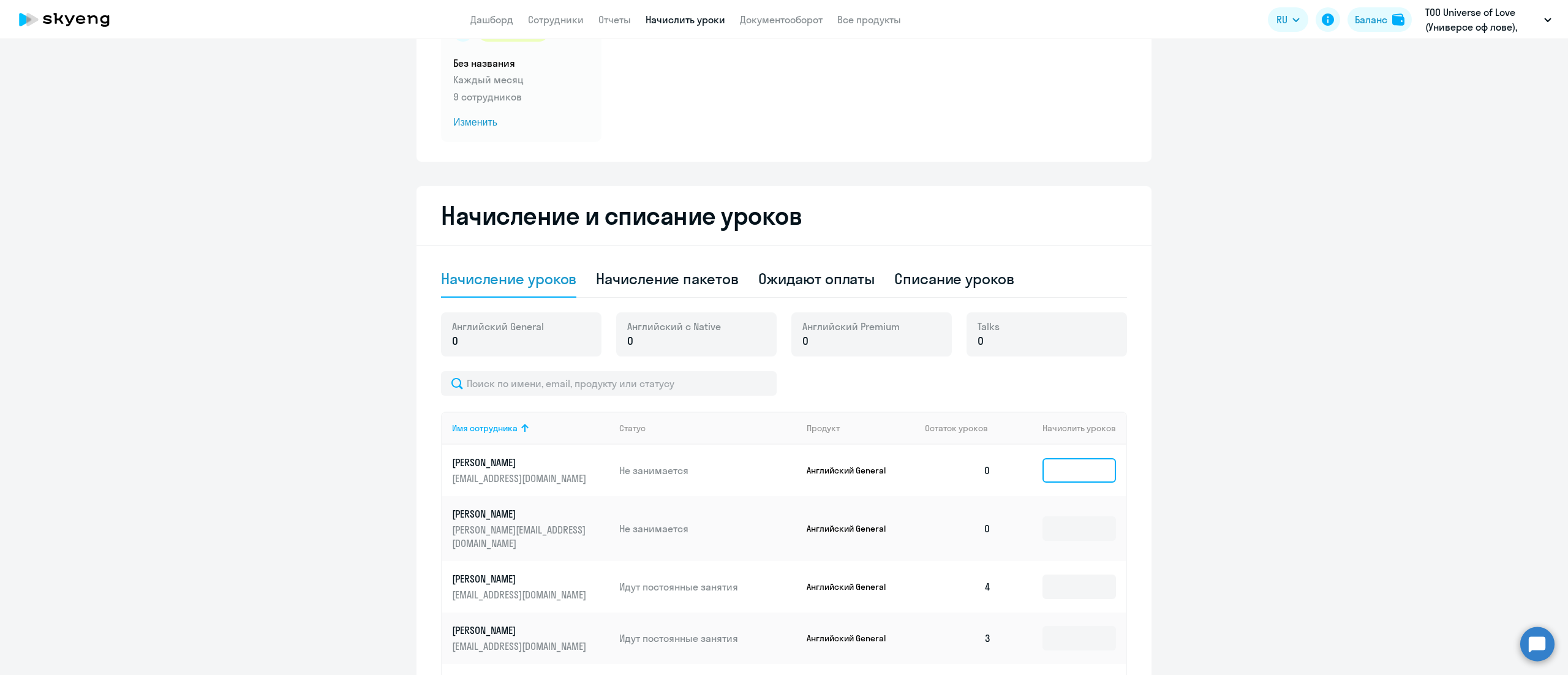
click at [1079, 468] on input at bounding box center [1080, 470] width 73 height 24
type input "2"
click at [691, 277] on div "Начисление пакетов" at bounding box center [667, 279] width 142 height 19
select select "10"
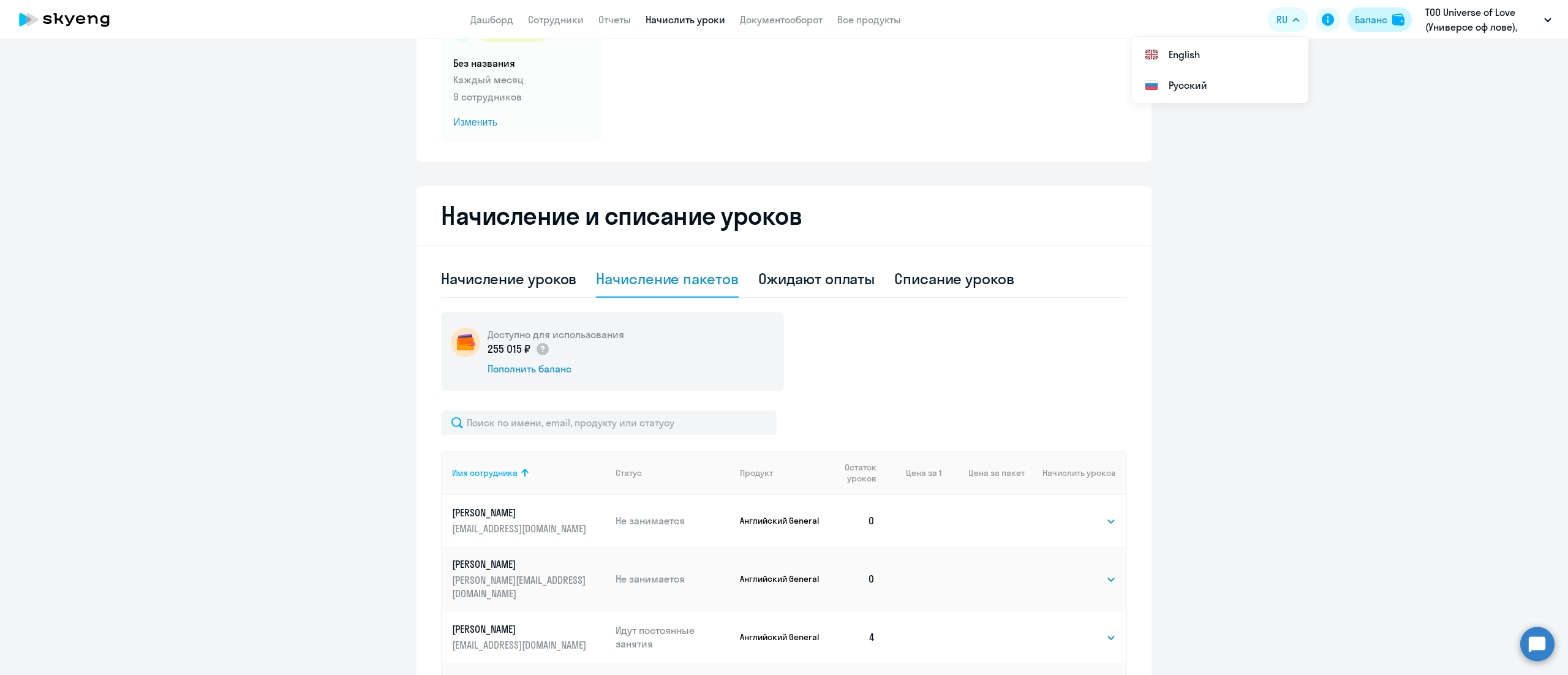
click at [1358, 16] on div "Баланс" at bounding box center [1372, 19] width 33 height 14
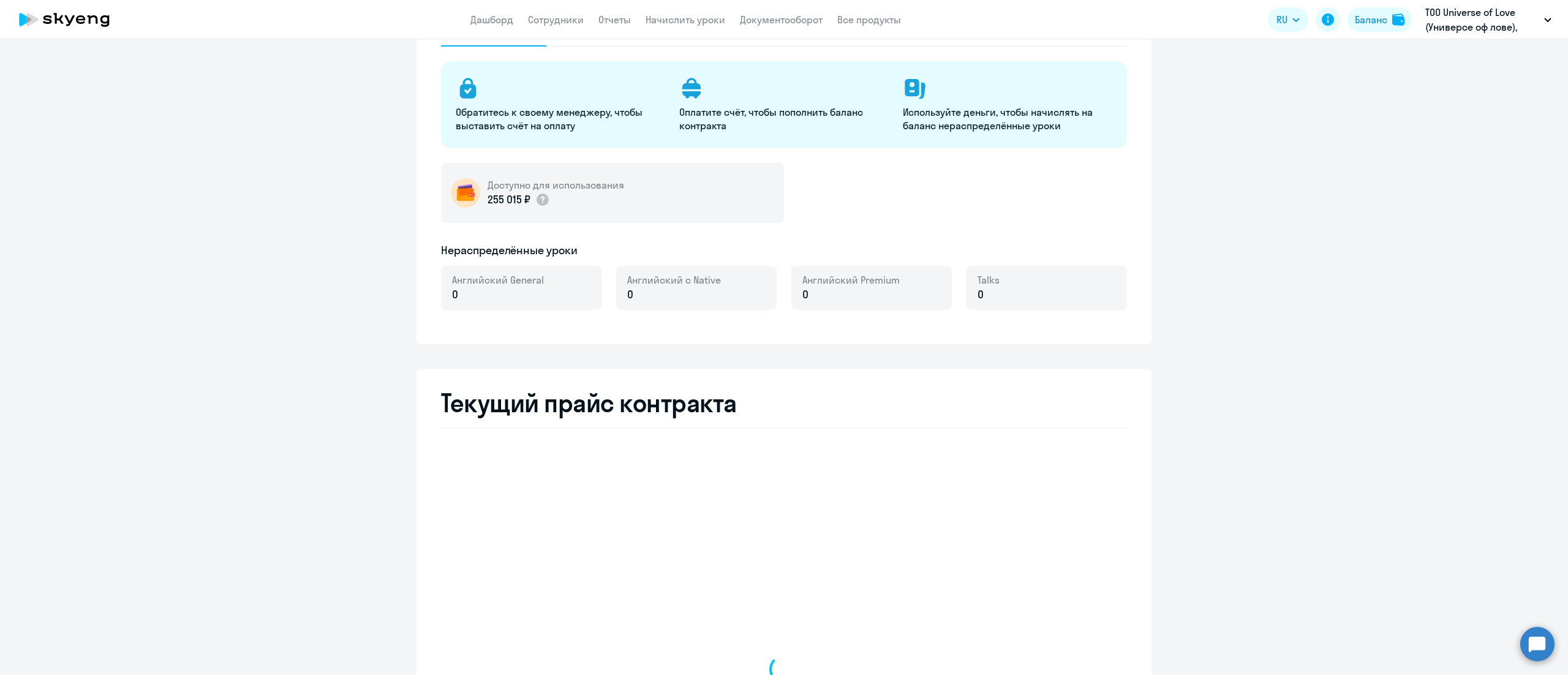
select select "english_adult_not_native_speaker"
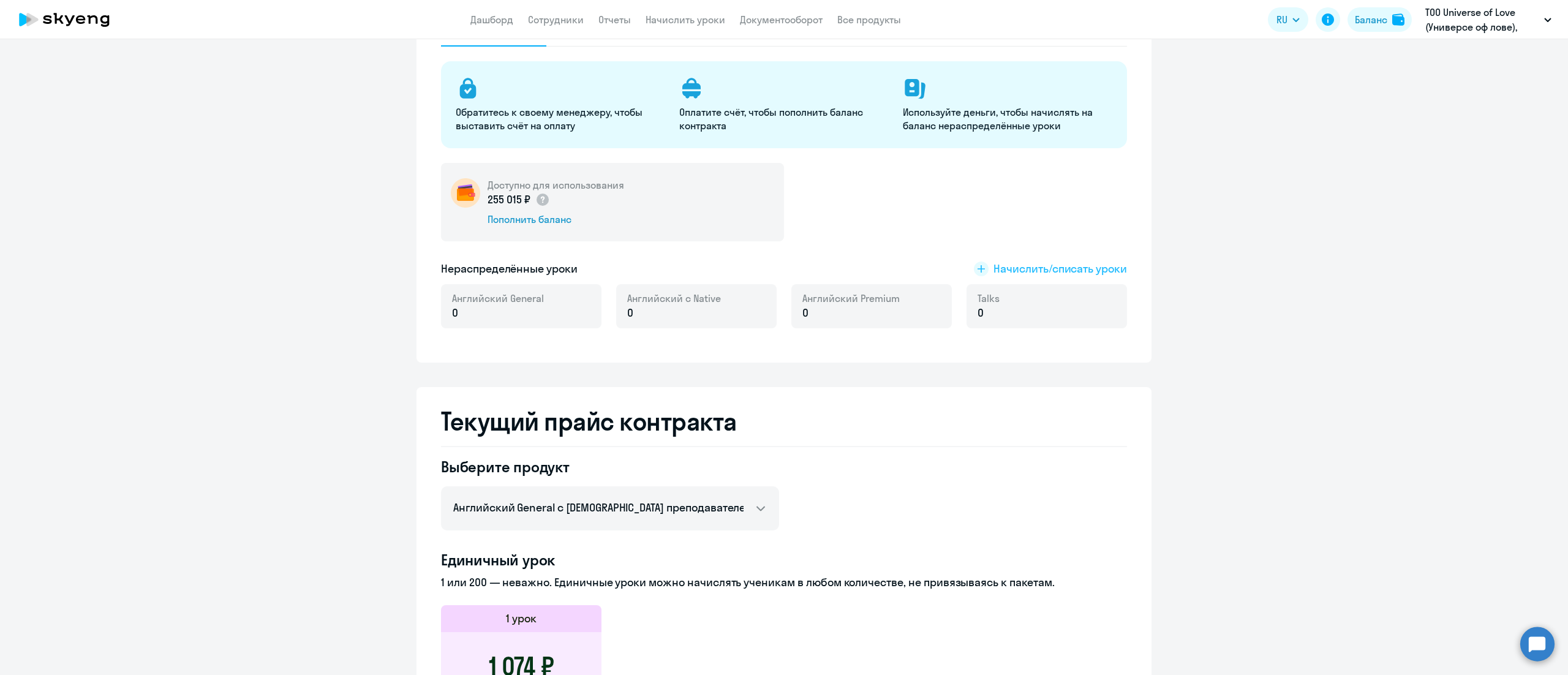
click at [1017, 262] on span "Начислить/списать уроки" at bounding box center [1060, 268] width 134 height 16
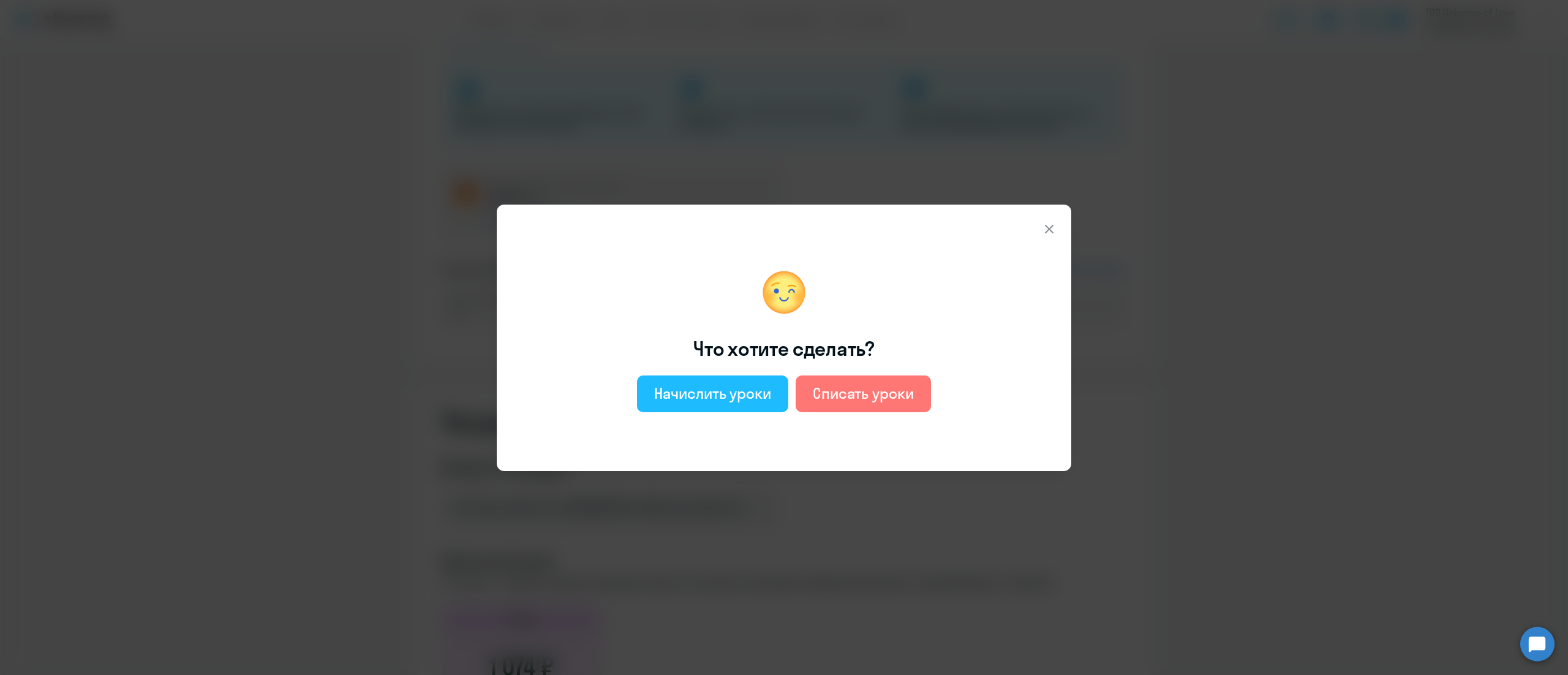
click at [713, 397] on div "Начислить уроки" at bounding box center [713, 393] width 117 height 19
select select "english_adult_not_native_speaker"
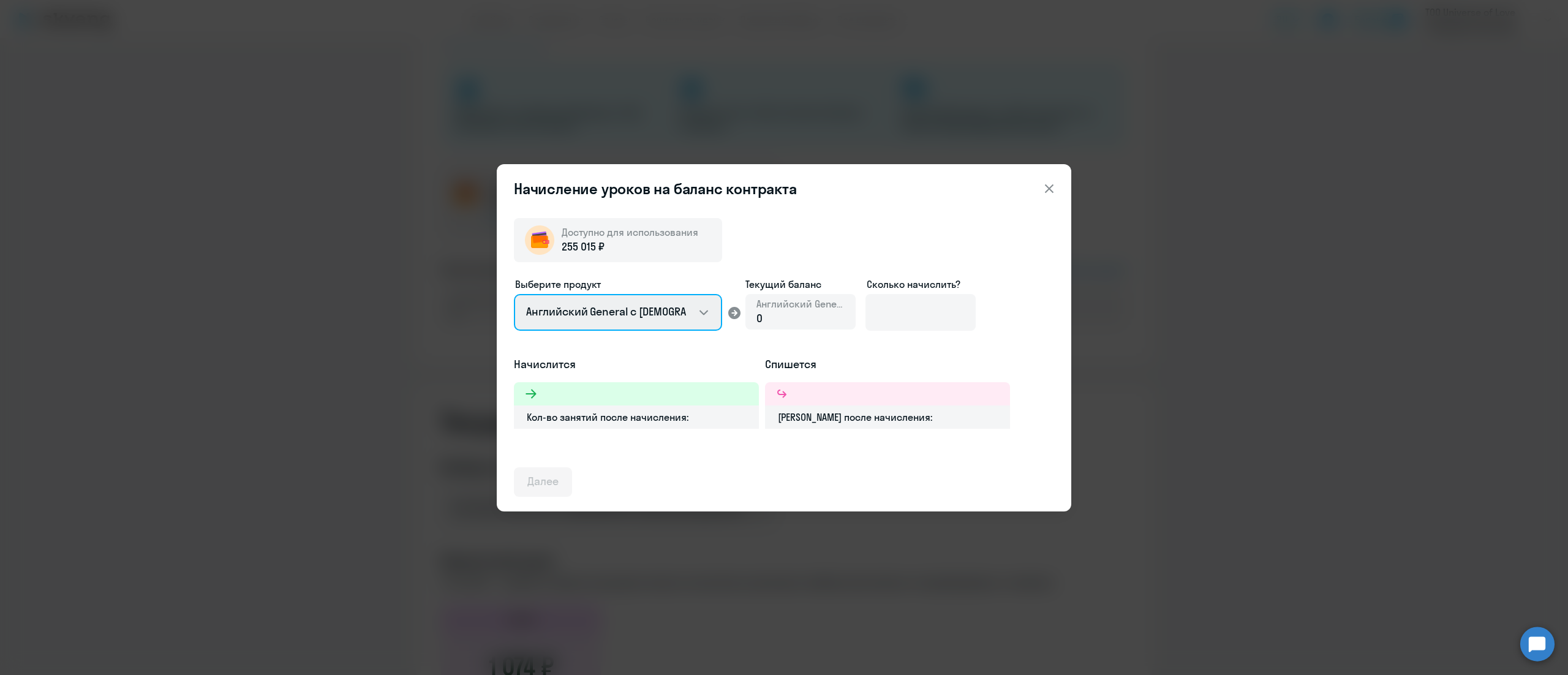
click at [682, 318] on select "Английский General с [DEMOGRAPHIC_DATA] преподавателем Английский General с [DE…" at bounding box center [618, 312] width 209 height 37
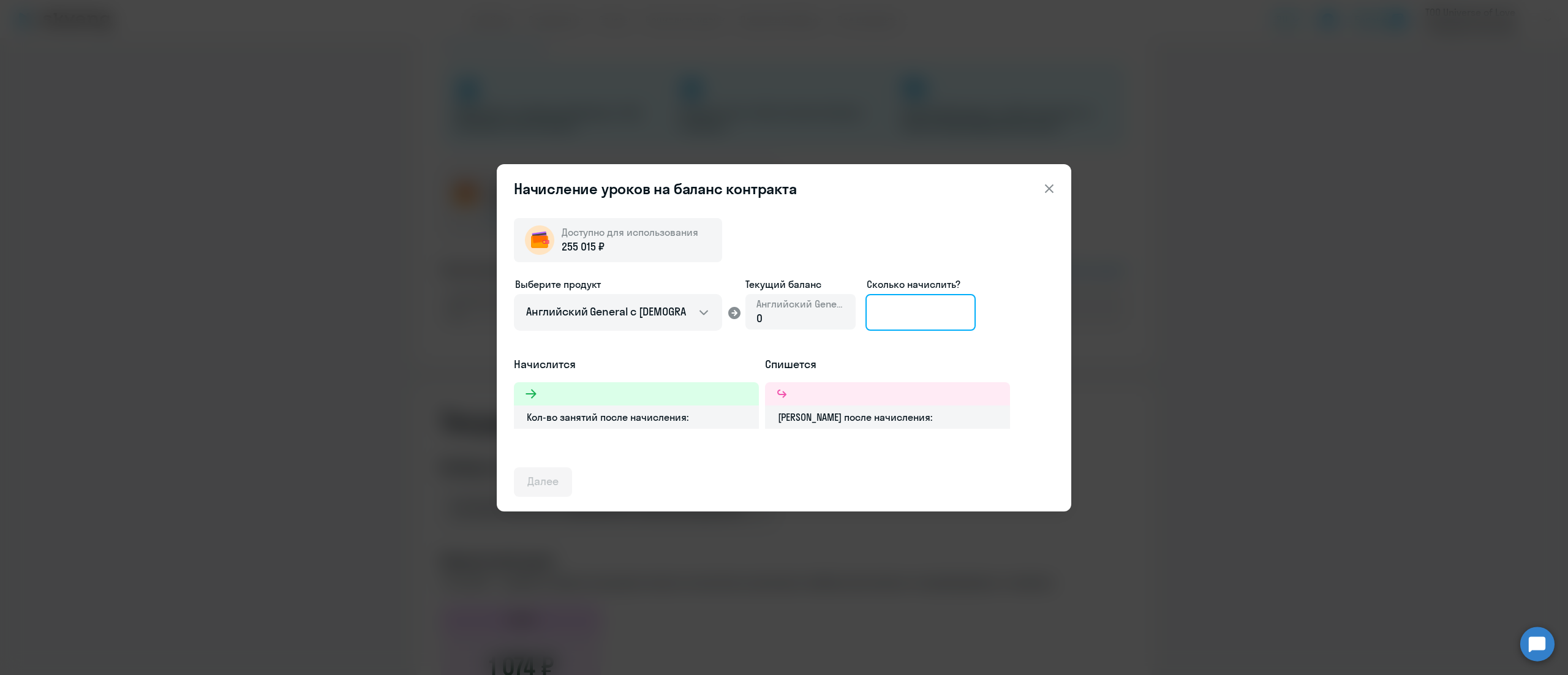
click at [934, 300] on input at bounding box center [920, 312] width 111 height 37
type input "3"
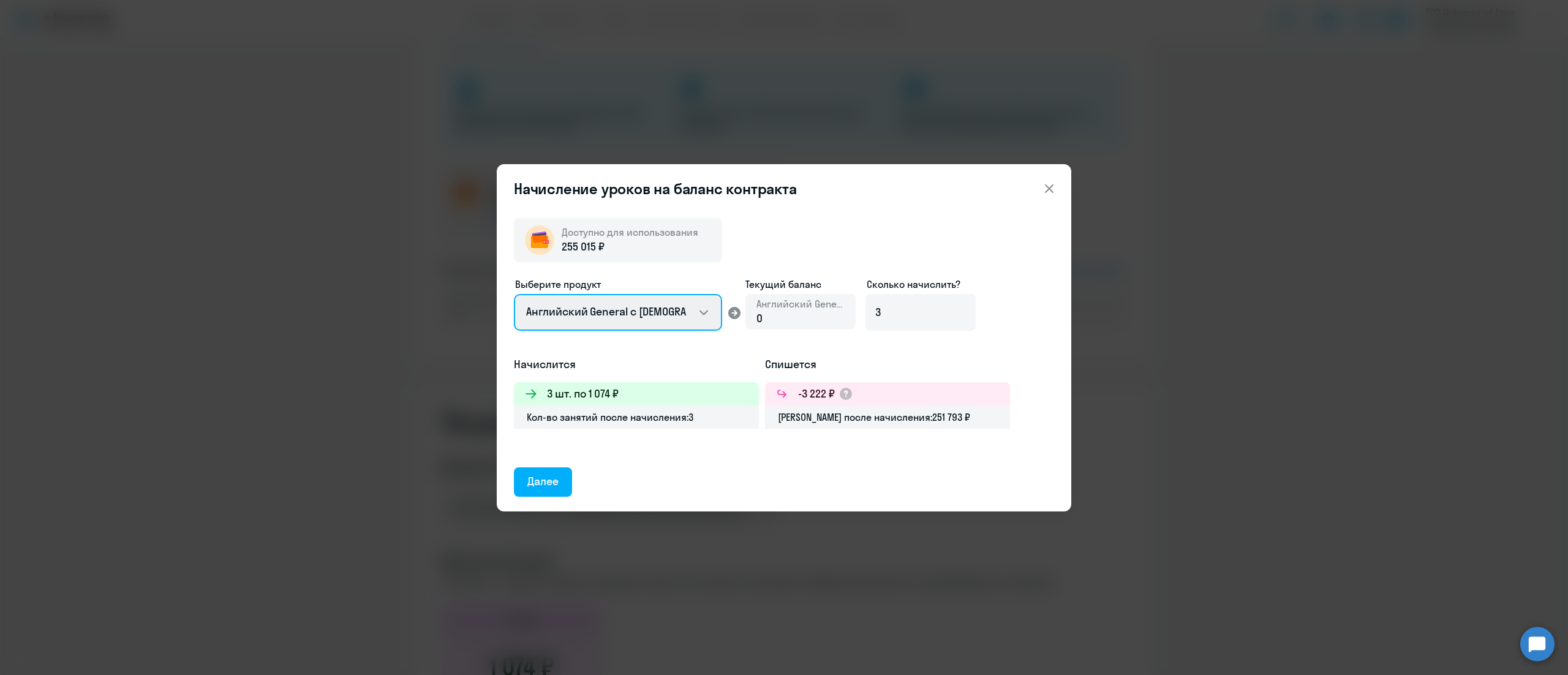
click at [697, 315] on select "Английский General с [DEMOGRAPHIC_DATA] преподавателем Английский General с [DE…" at bounding box center [618, 312] width 209 height 37
